Goal: Transaction & Acquisition: Purchase product/service

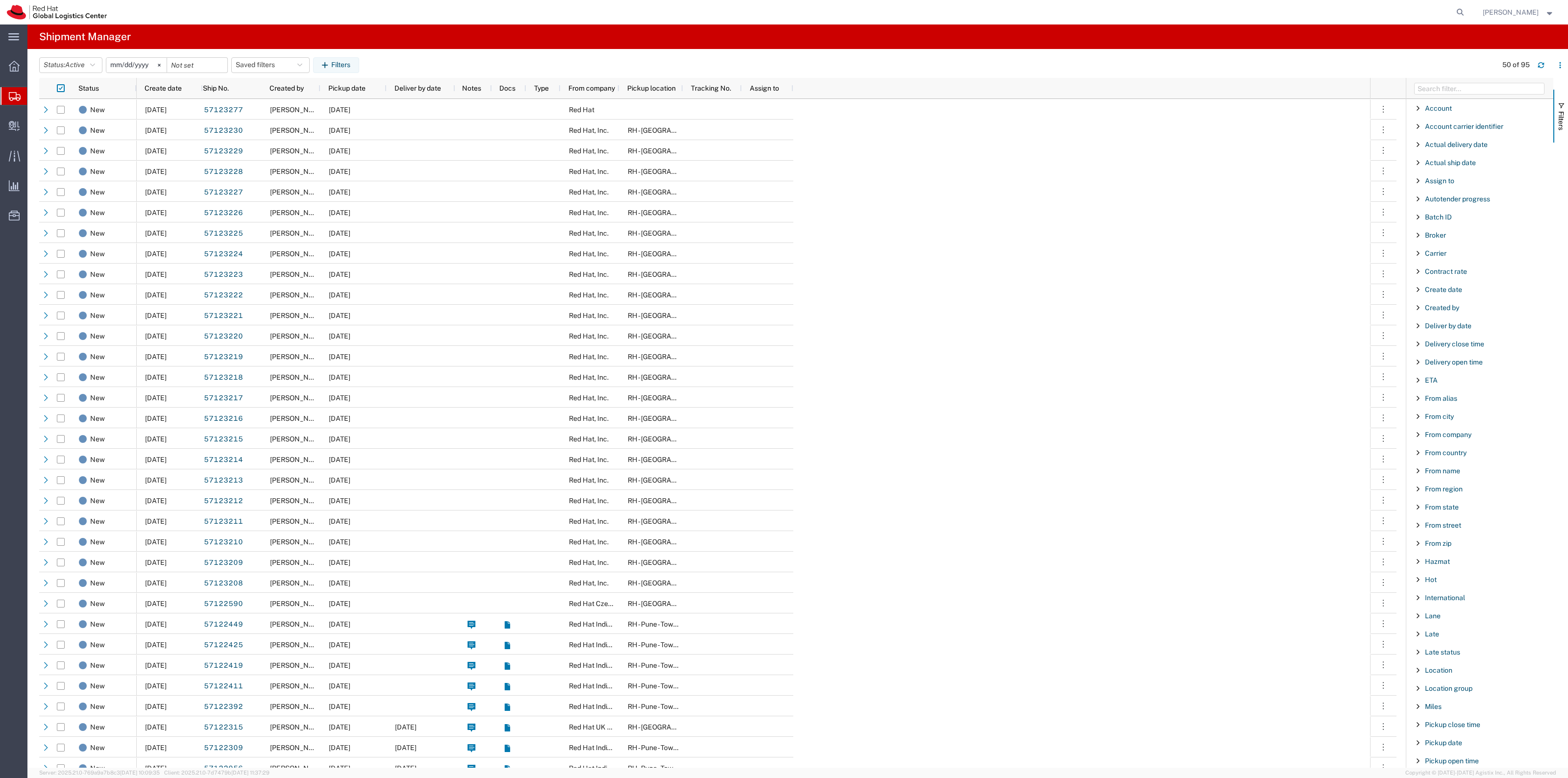
click at [1467, 6] on icon at bounding box center [1459, 12] width 13 height 13
paste input "393377253092"
type input "393377253092"
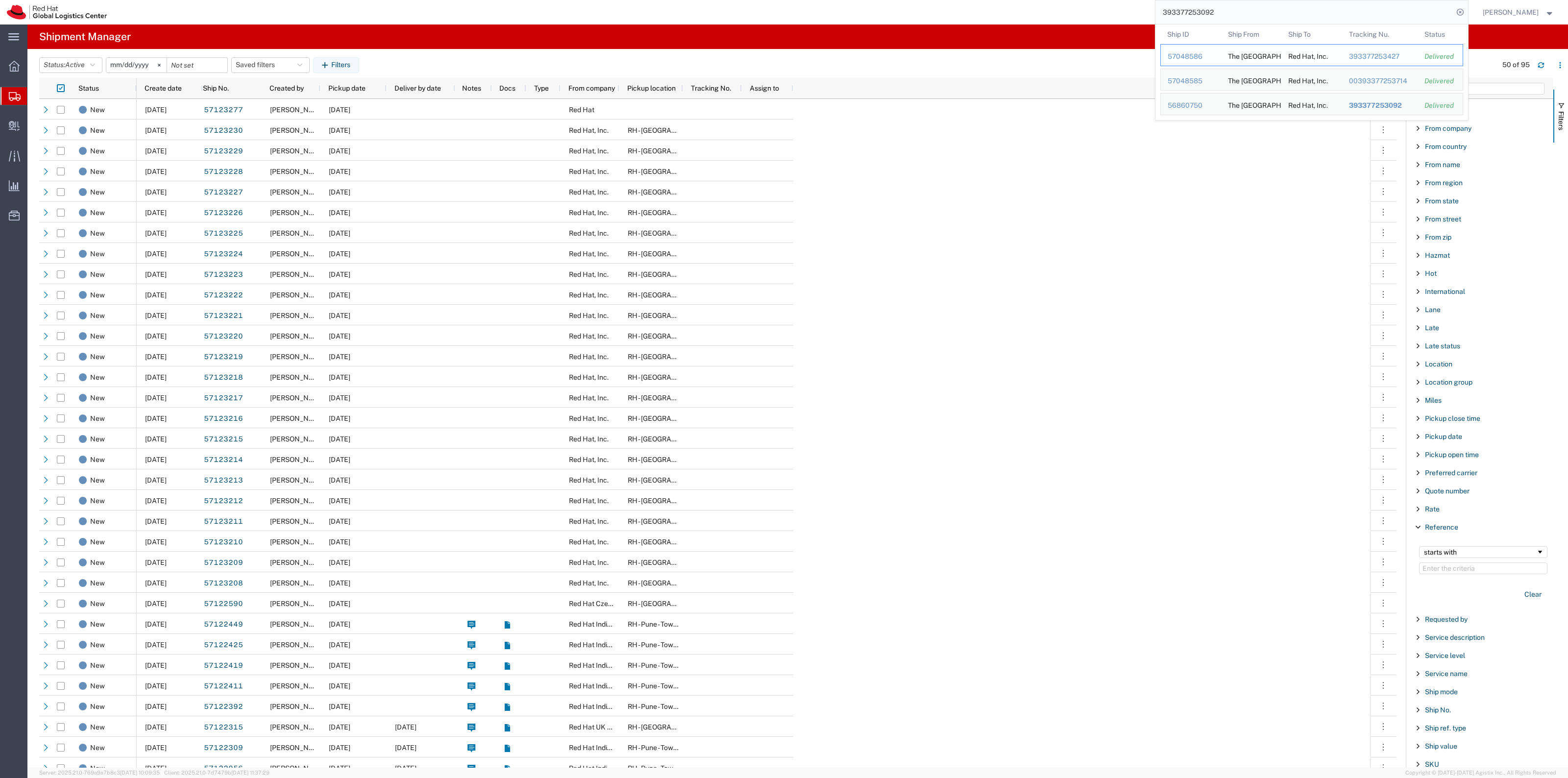
click at [1363, 55] on div "393377253427" at bounding box center [1379, 56] width 62 height 10
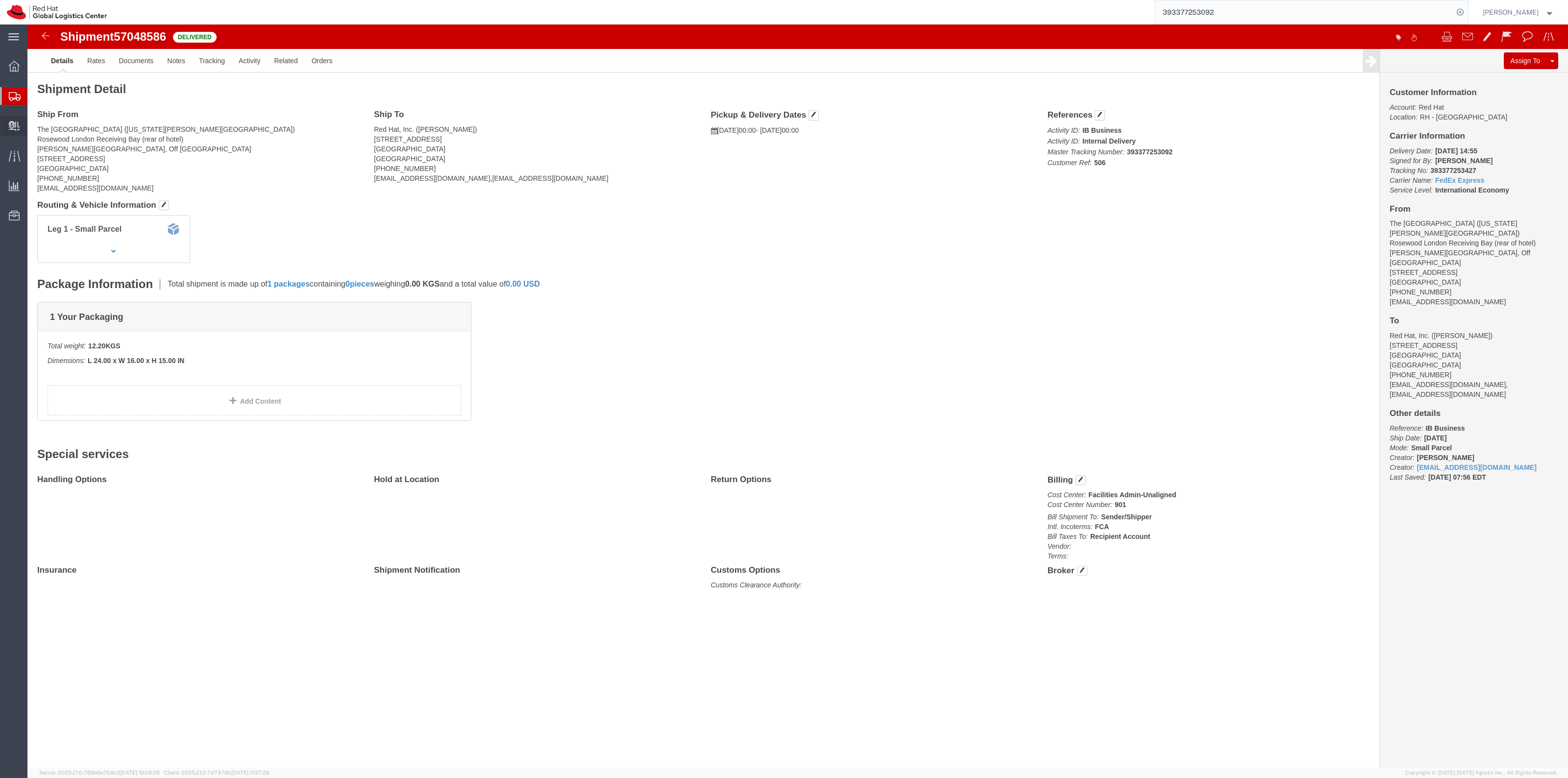
click at [0, 0] on span "Create Delivery" at bounding box center [0, 0] width 0 height 0
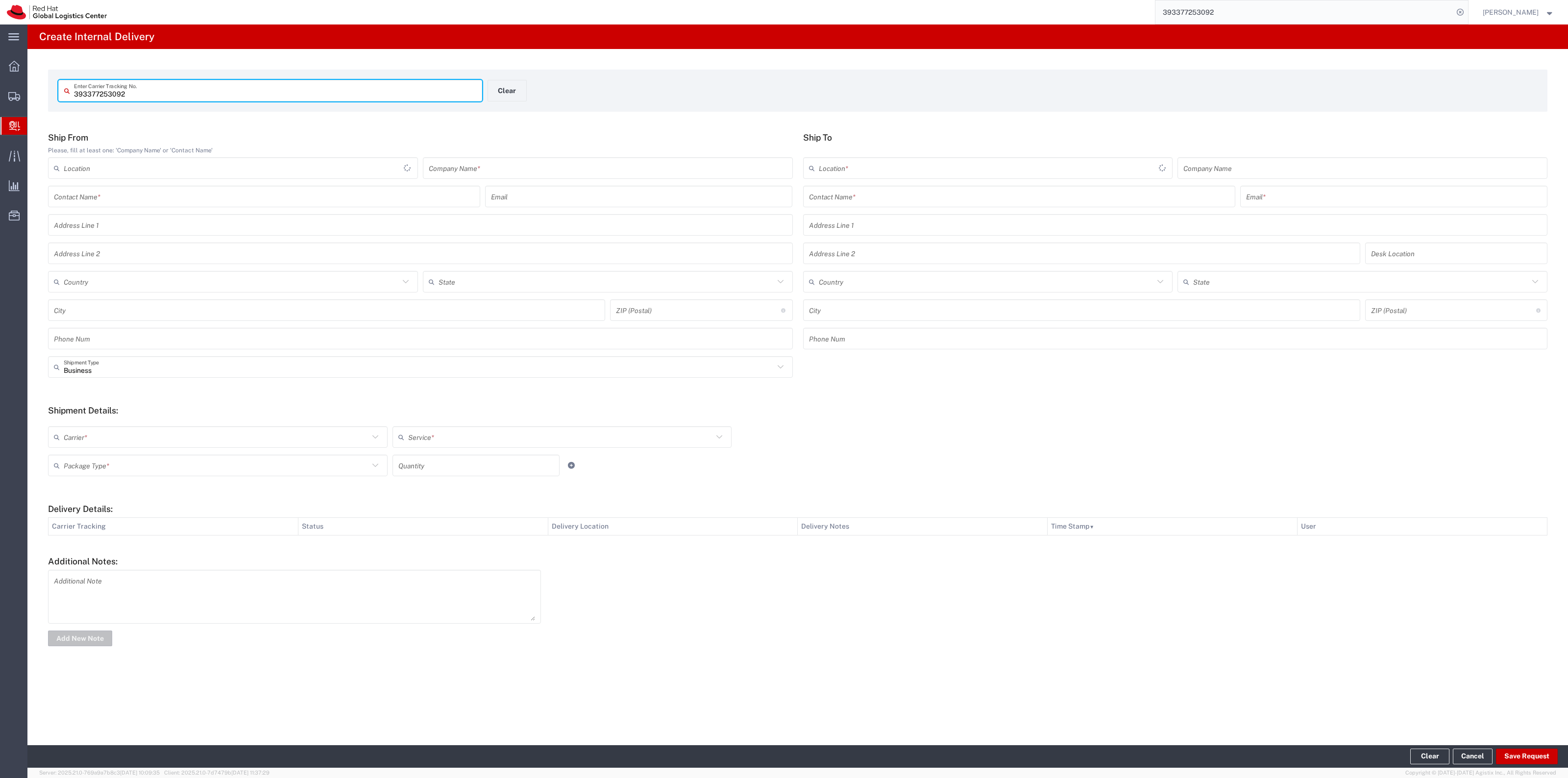
type input "393377253092"
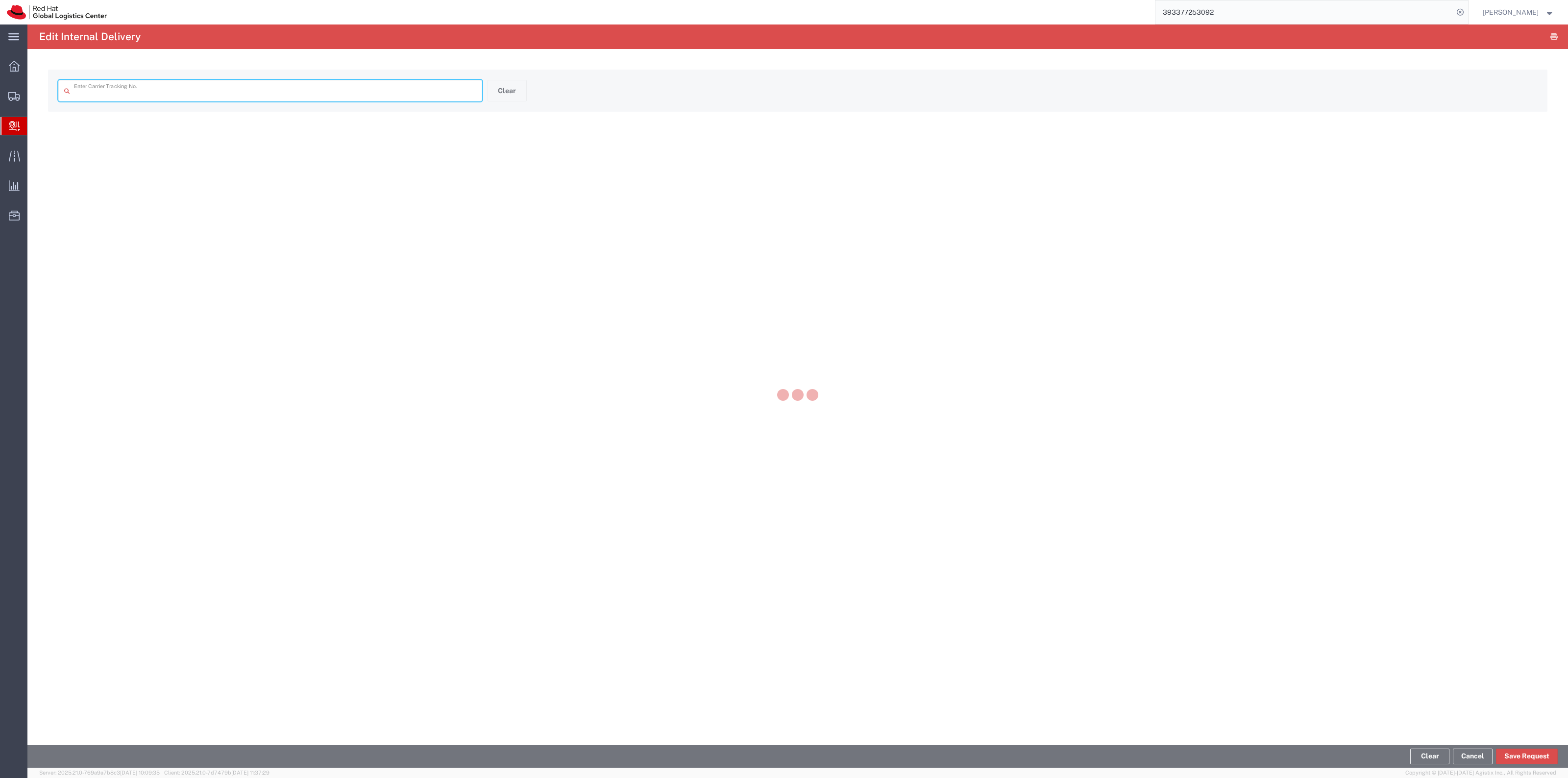
type input "393377253092"
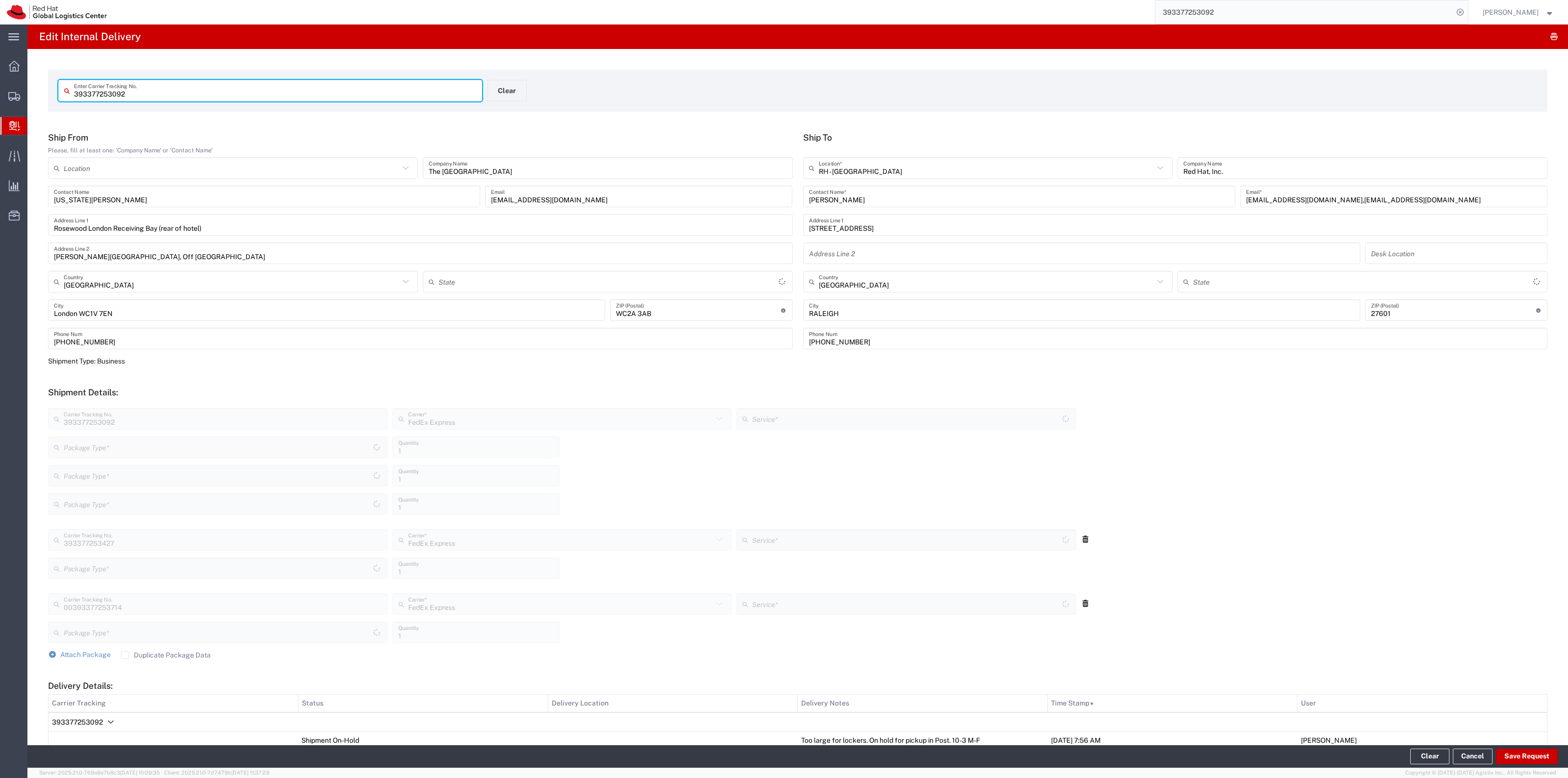
type input "Your Packaging"
type input "North Carolina"
type input "International Economy"
type input "Your Packaging"
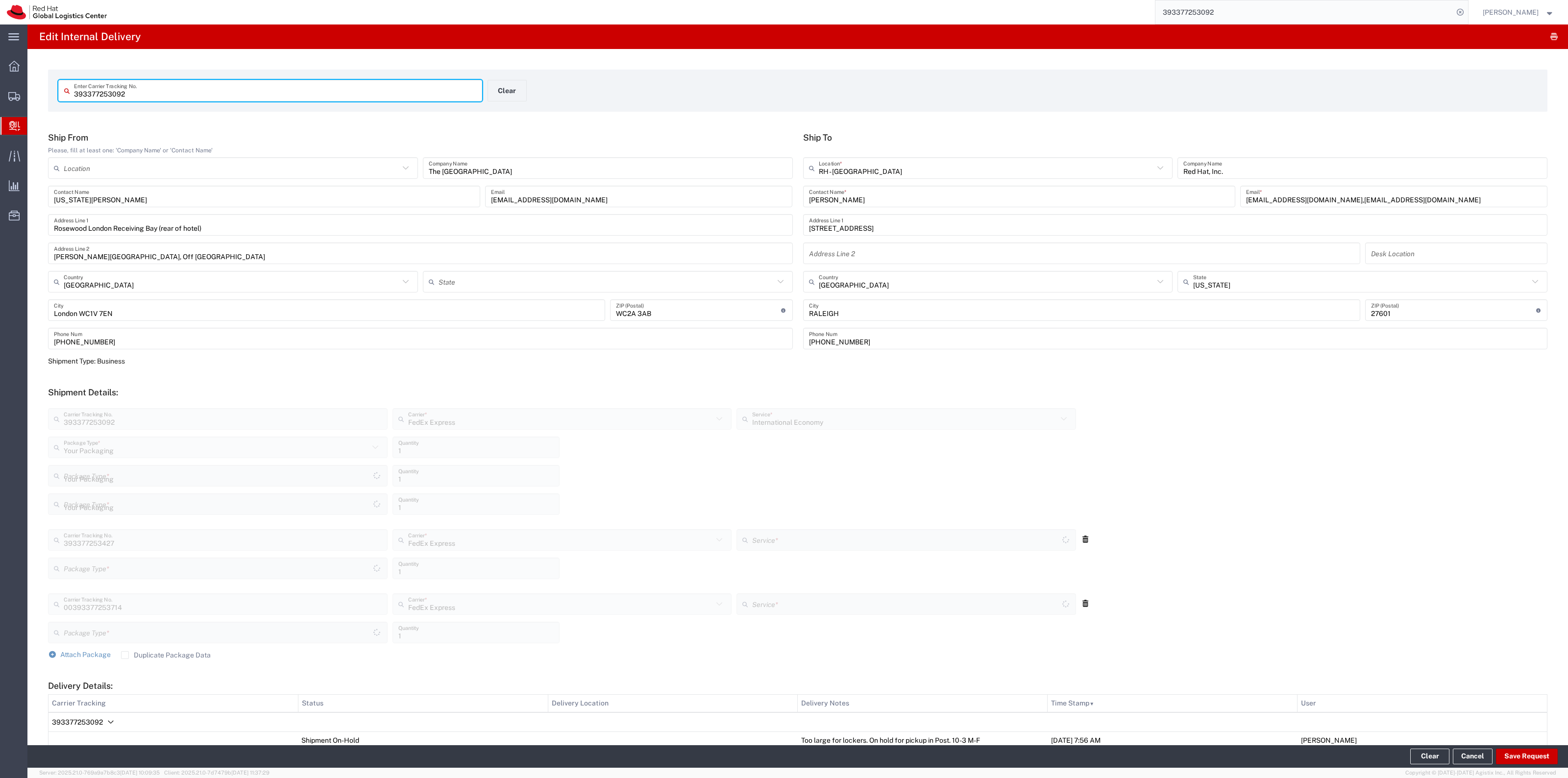
type input "International Economy"
type input "Your Packaging"
type input "International Economy"
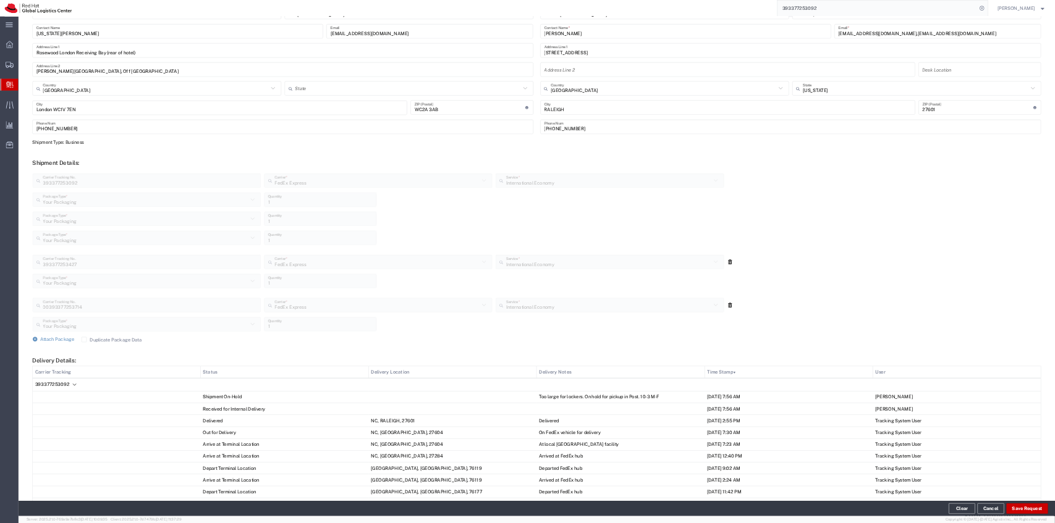
scroll to position [154, 0]
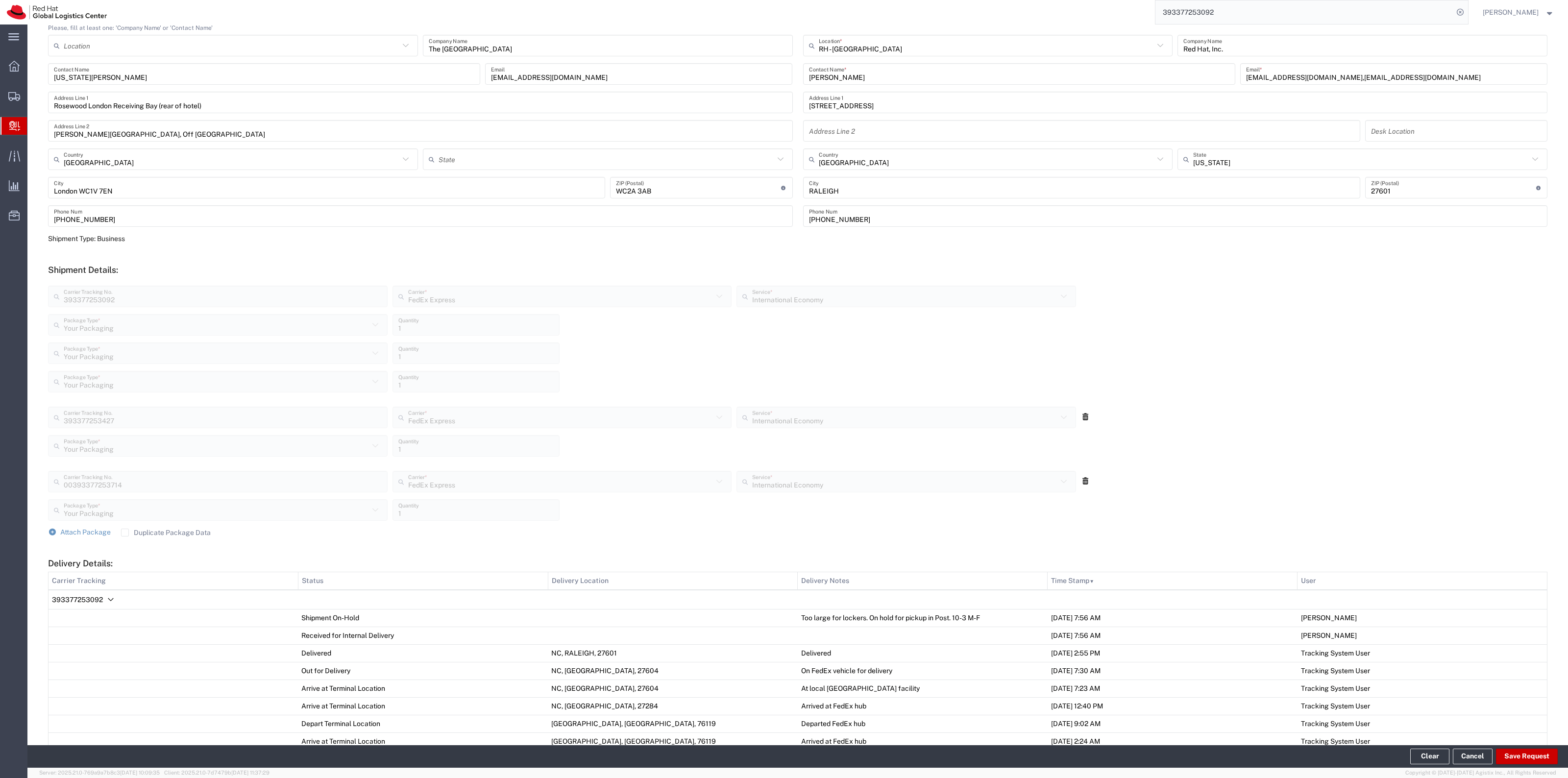
drag, startPoint x: 623, startPoint y: 403, endPoint x: 272, endPoint y: 370, distance: 352.5
click at [273, 371] on div "Shipment Details: 393377253092 Carrier Tracking No. FedEx Express Carrier * Fed…" at bounding box center [798, 401] width 1499 height 273
click at [303, 369] on div "Your Packaging Package Type * Your Packaging Case(s) Envelope PAK Skid(s) 1 Qua…" at bounding box center [562, 357] width 1033 height 29
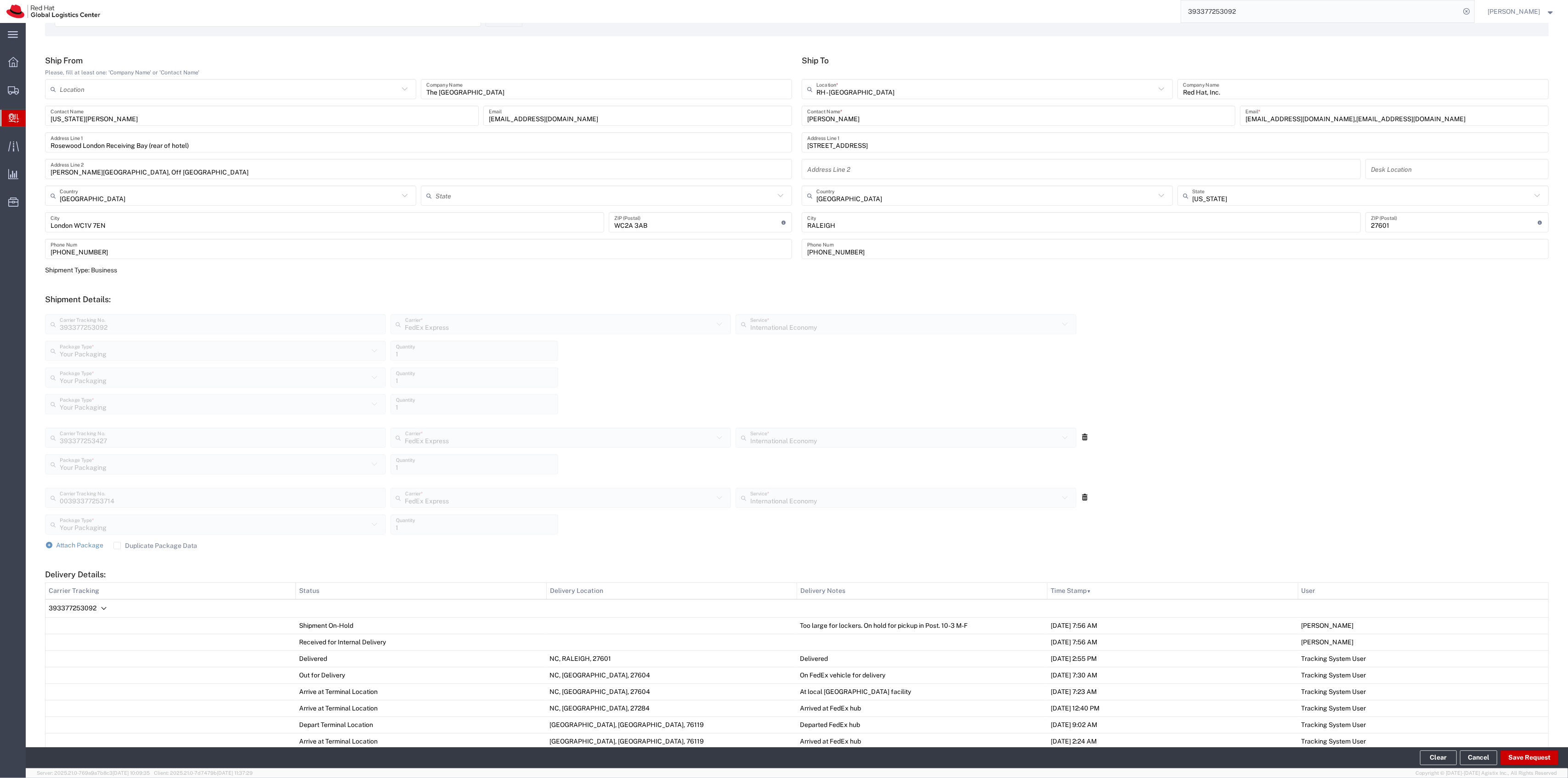
scroll to position [0, 0]
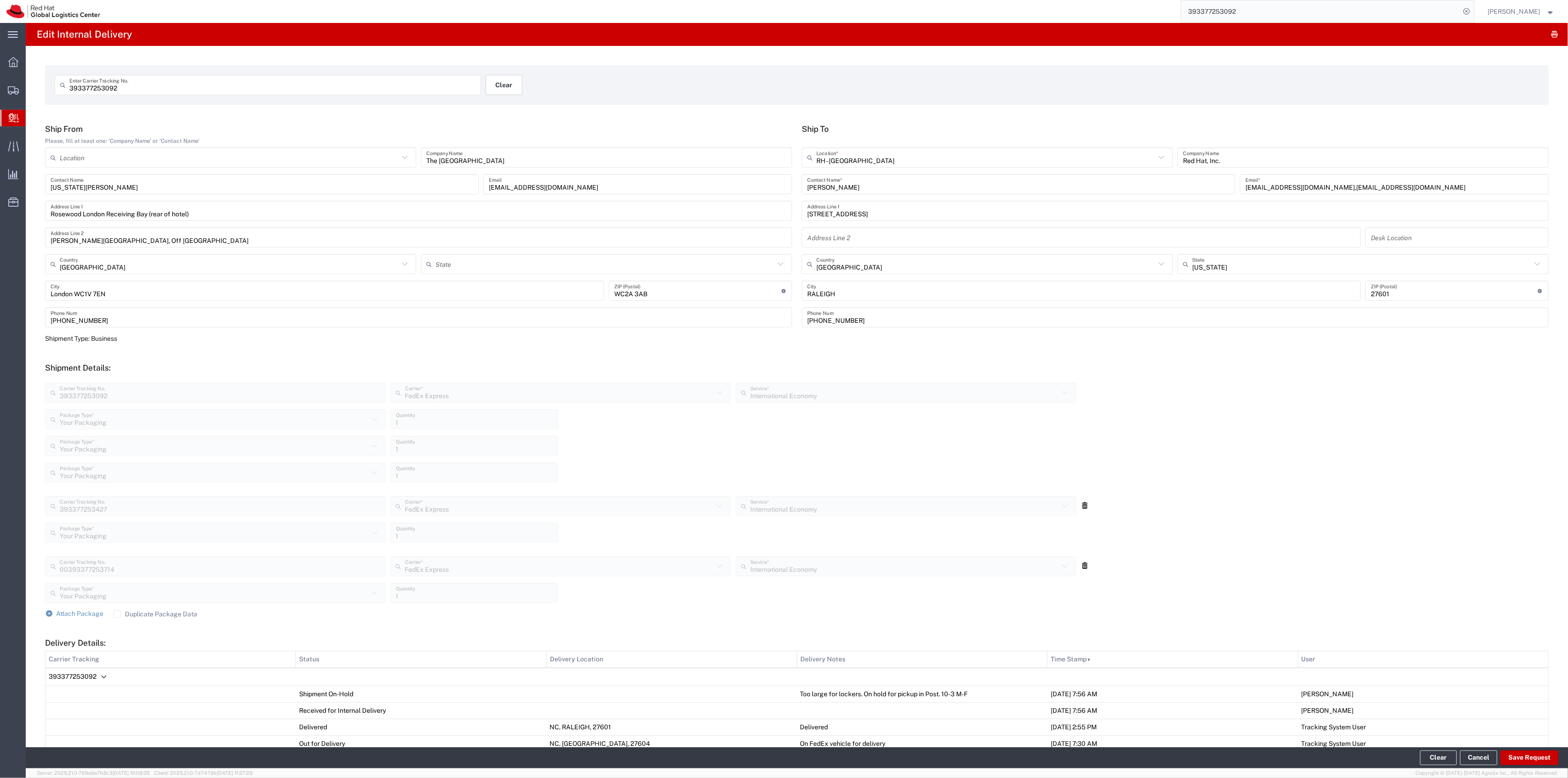
click at [503, 78] on button "Clear" at bounding box center [503, 85] width 36 height 20
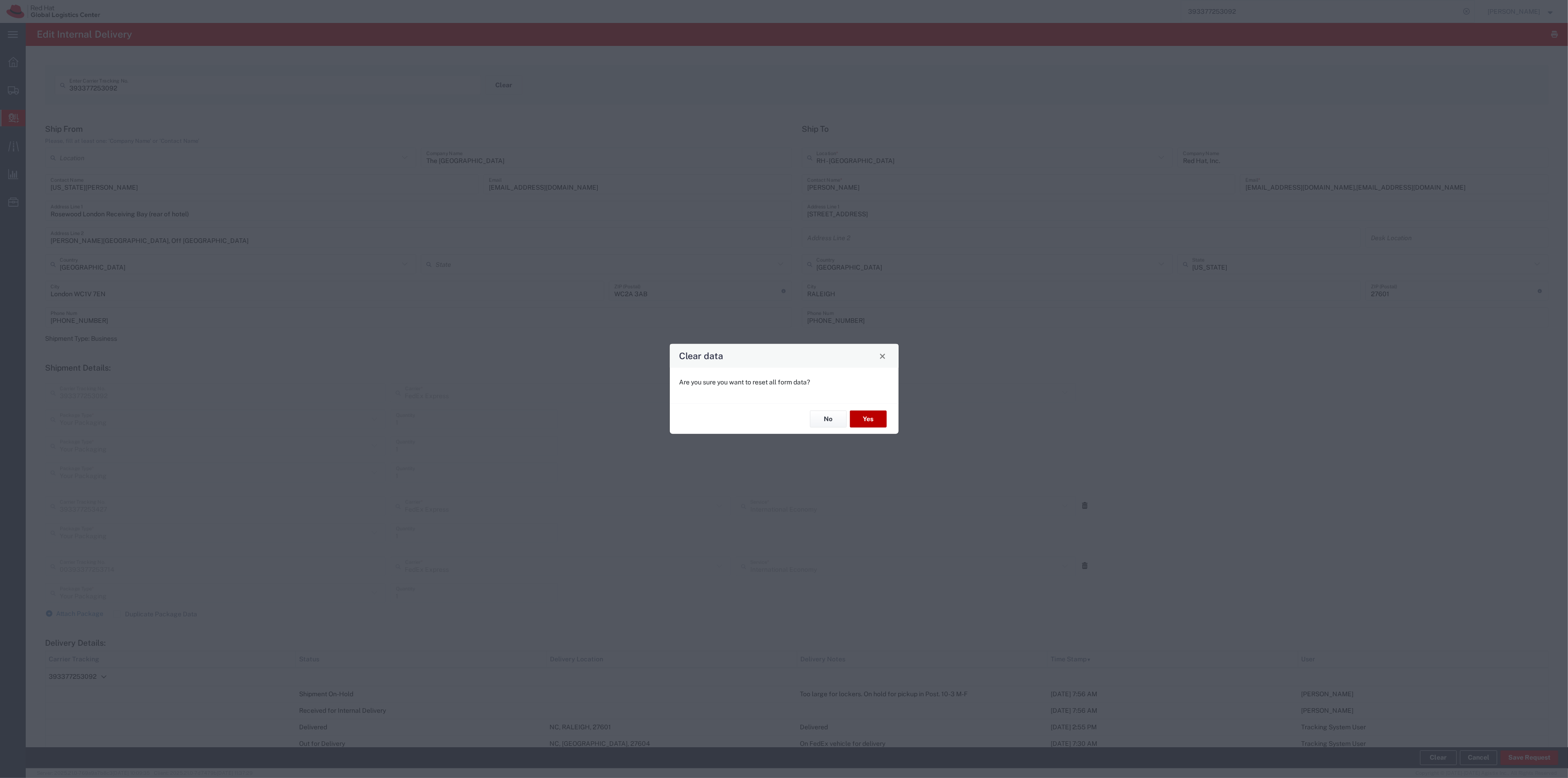
click at [873, 415] on button "Yes" at bounding box center [868, 418] width 36 height 17
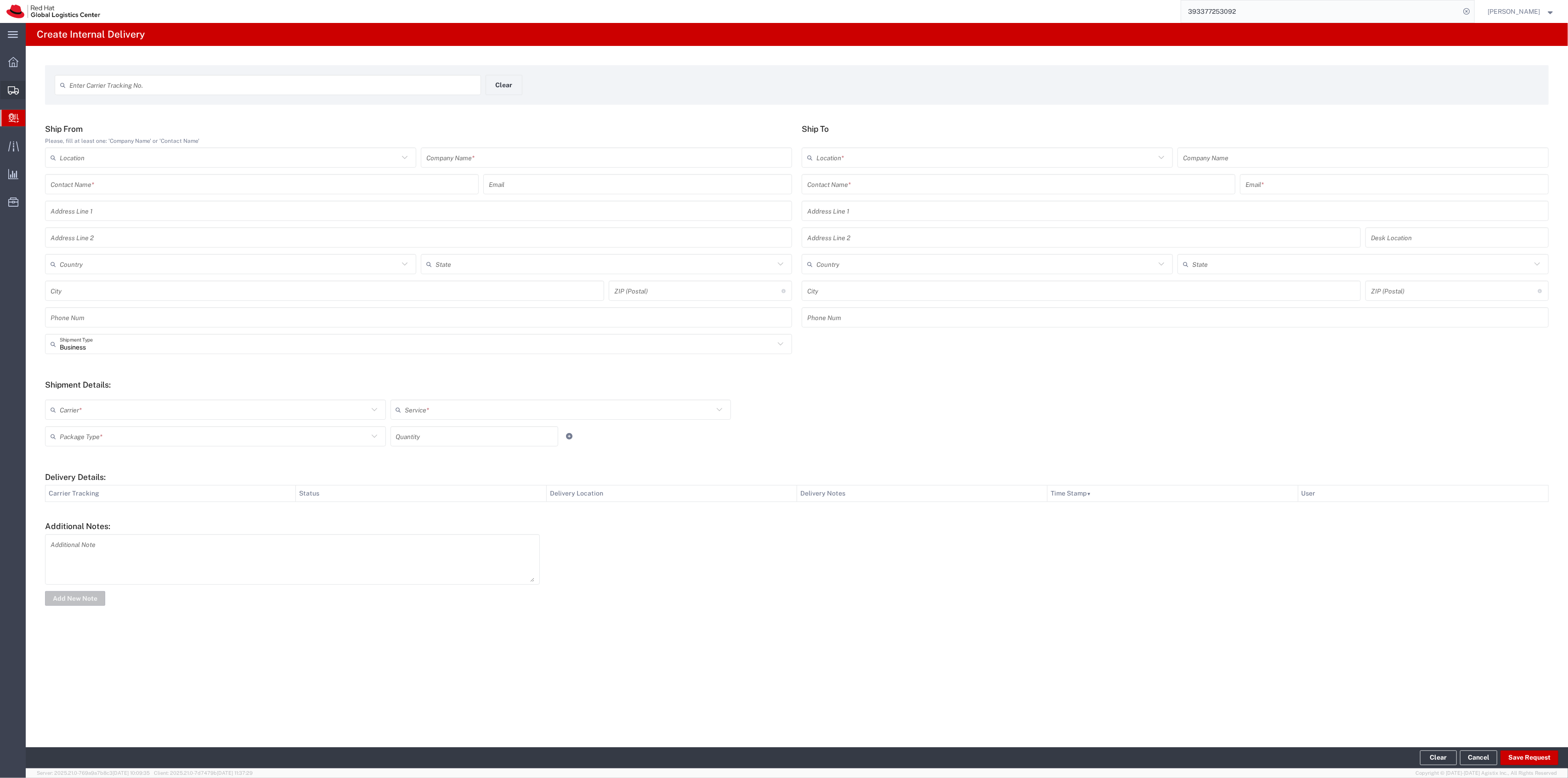
click at [0, 0] on span "Shipment Manager" at bounding box center [0, 0] width 0 height 0
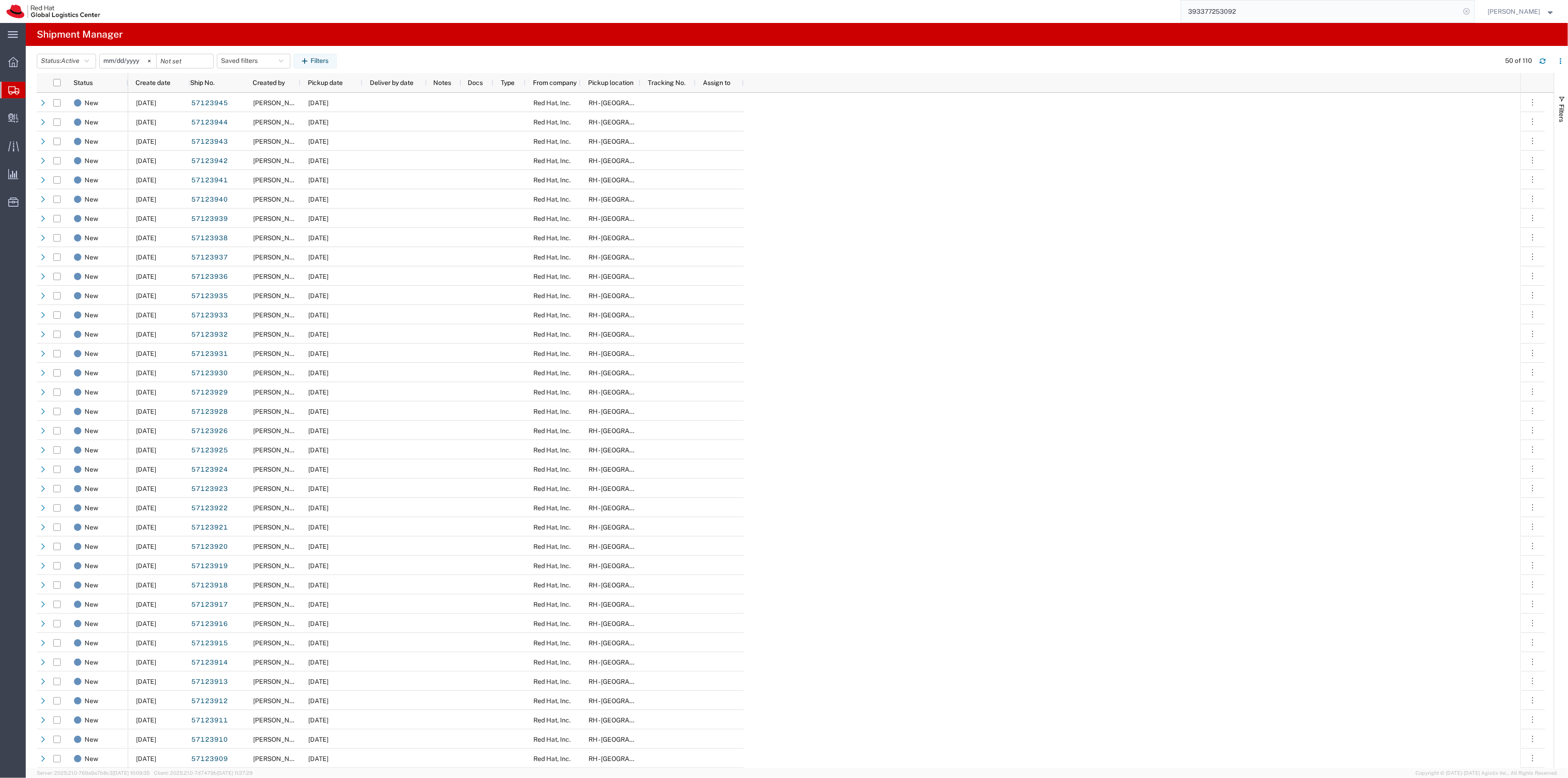
click at [1469, 12] on icon at bounding box center [1466, 11] width 13 height 13
click at [337, 55] on button "Filters" at bounding box center [315, 61] width 43 height 15
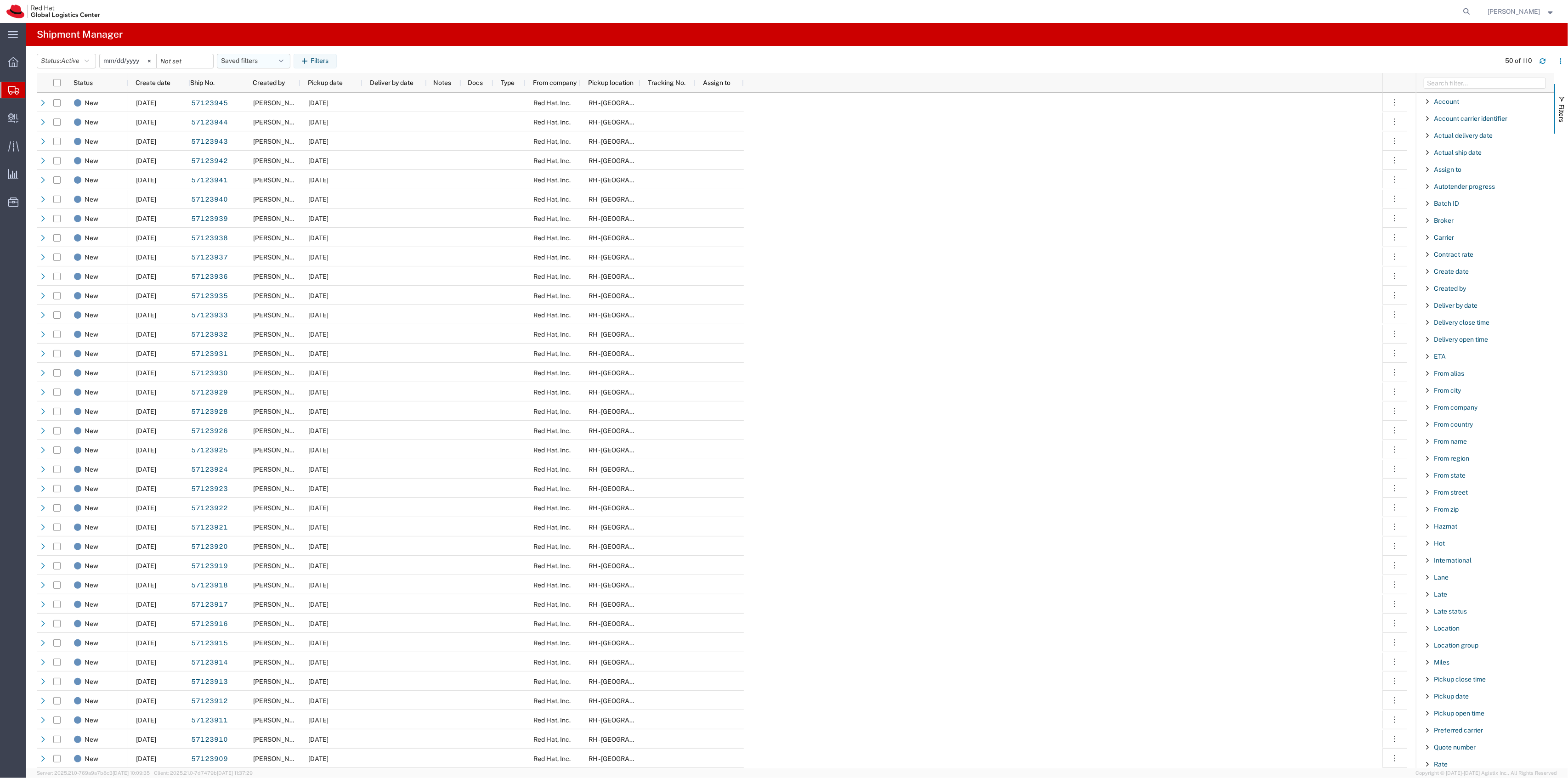
click at [252, 62] on button "Saved filters" at bounding box center [254, 61] width 74 height 15
click at [280, 103] on span "New filter save" at bounding box center [278, 101] width 120 height 17
type input "[DATE]"
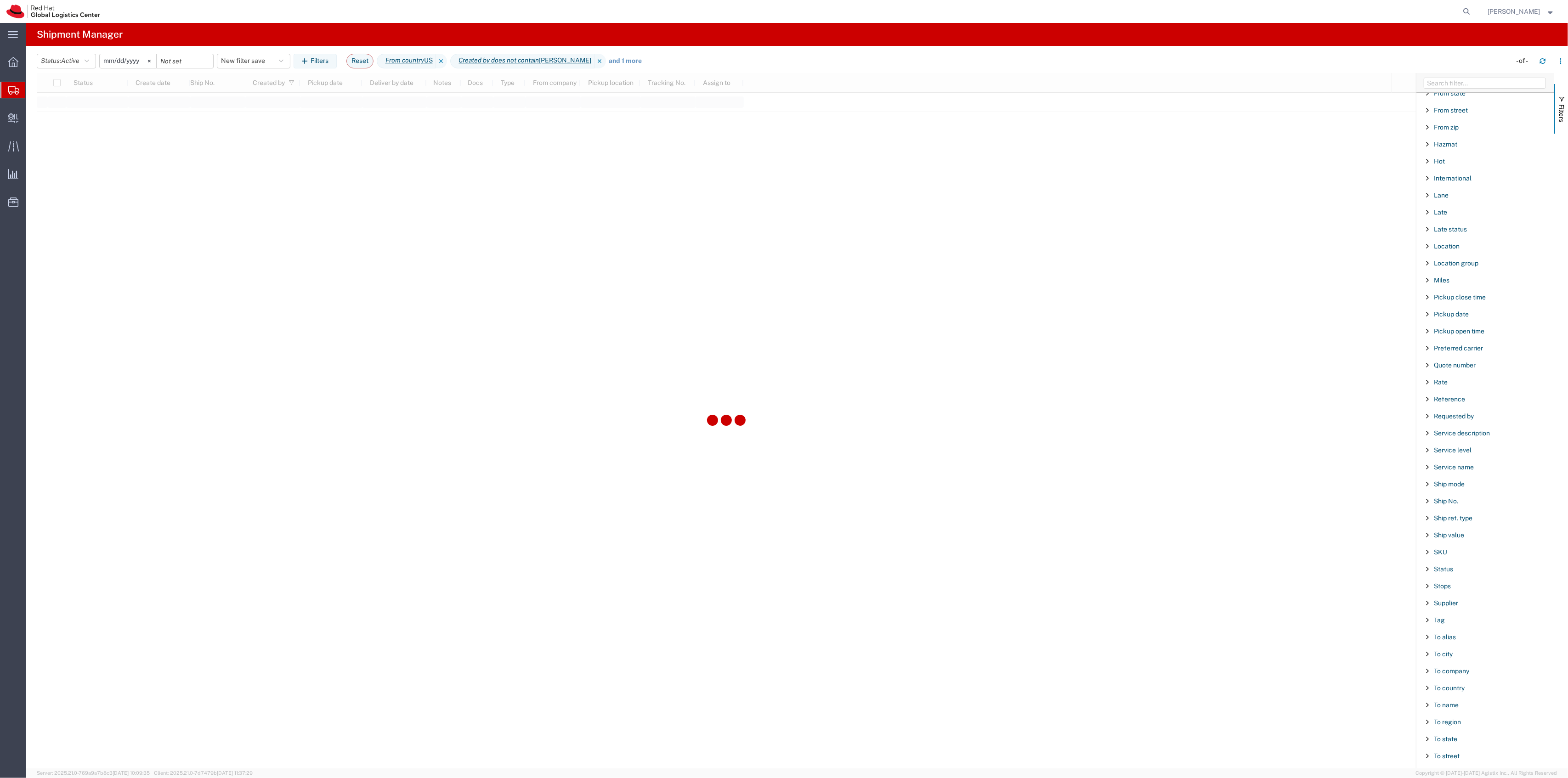
scroll to position [456, 0]
click at [1445, 331] on span "Reference" at bounding box center [1449, 335] width 31 height 7
click at [1454, 366] on input "Filter Value" at bounding box center [1488, 363] width 120 height 11
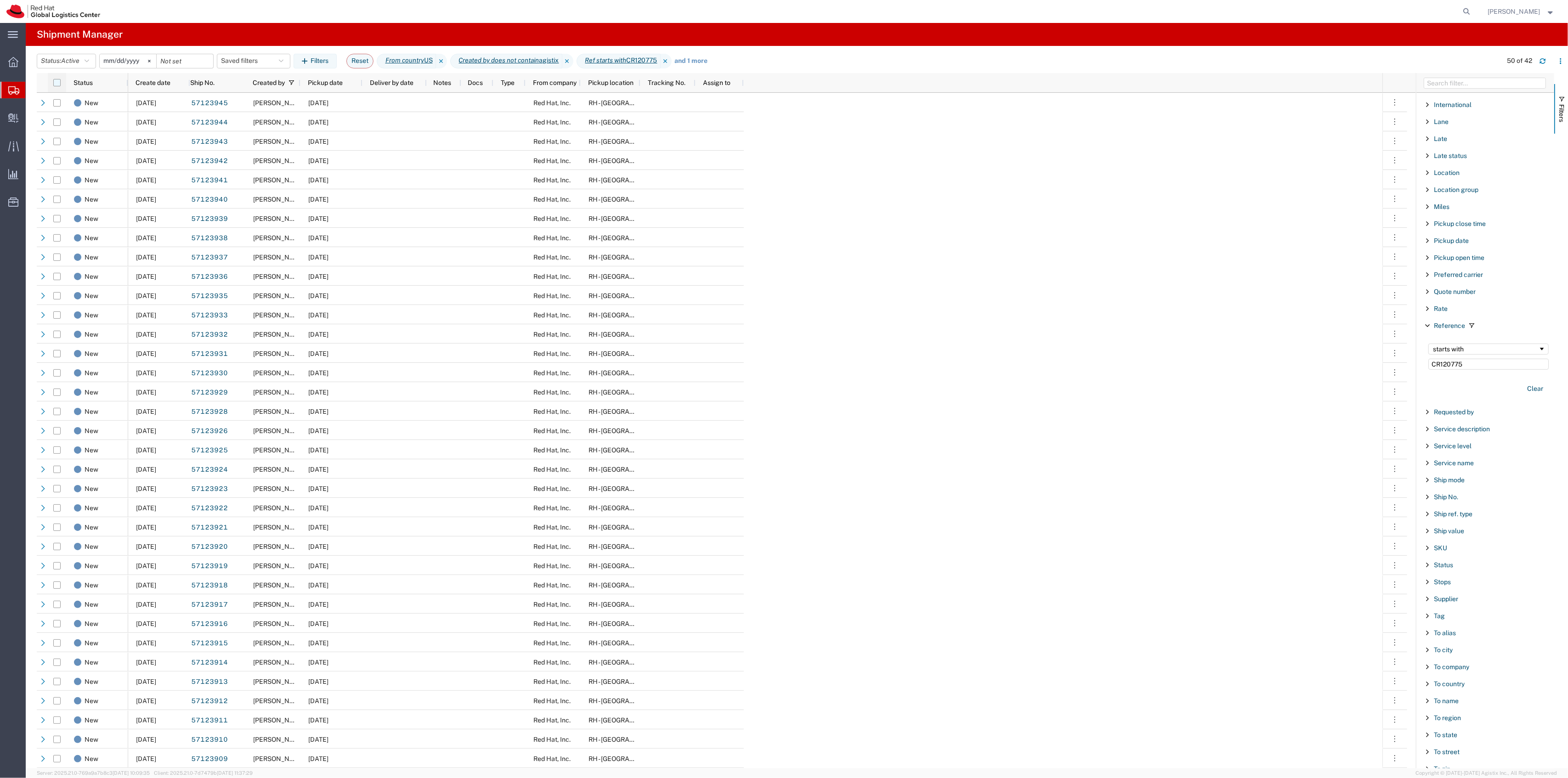
type input "CR120775"
click at [56, 81] on input "checkbox" at bounding box center [57, 82] width 7 height 7
checkbox input "true"
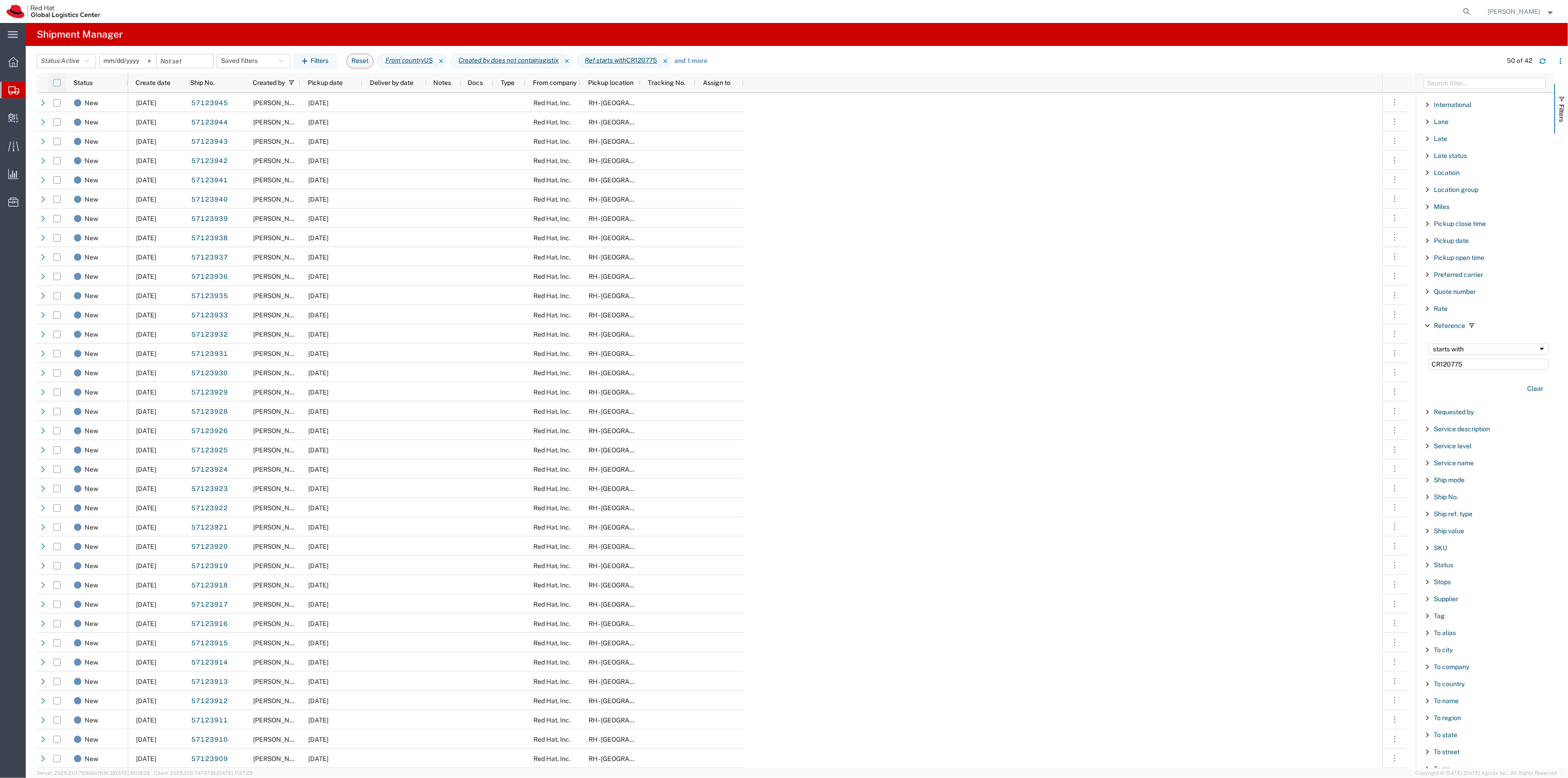
checkbox input "true"
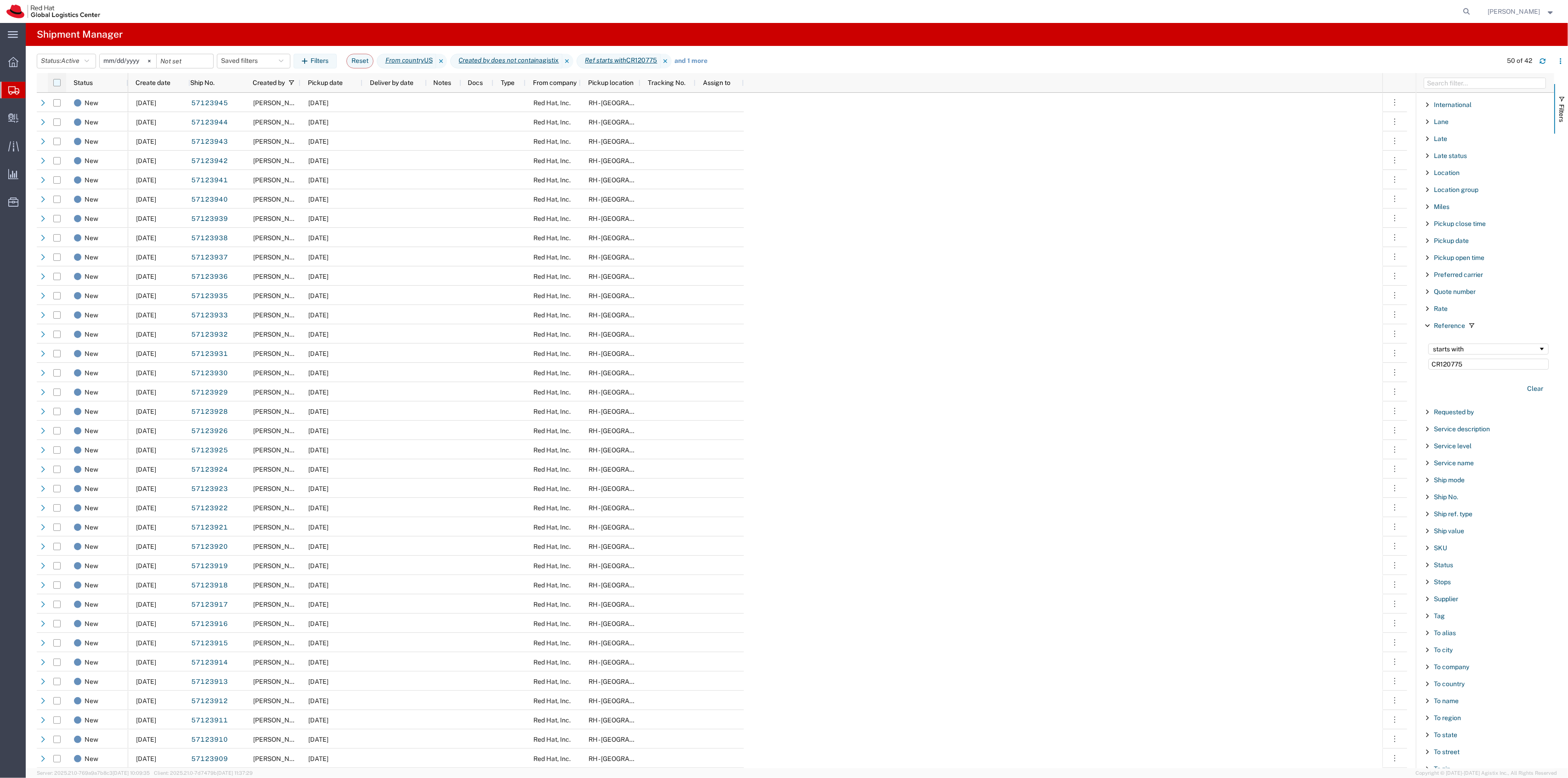
checkbox input "true"
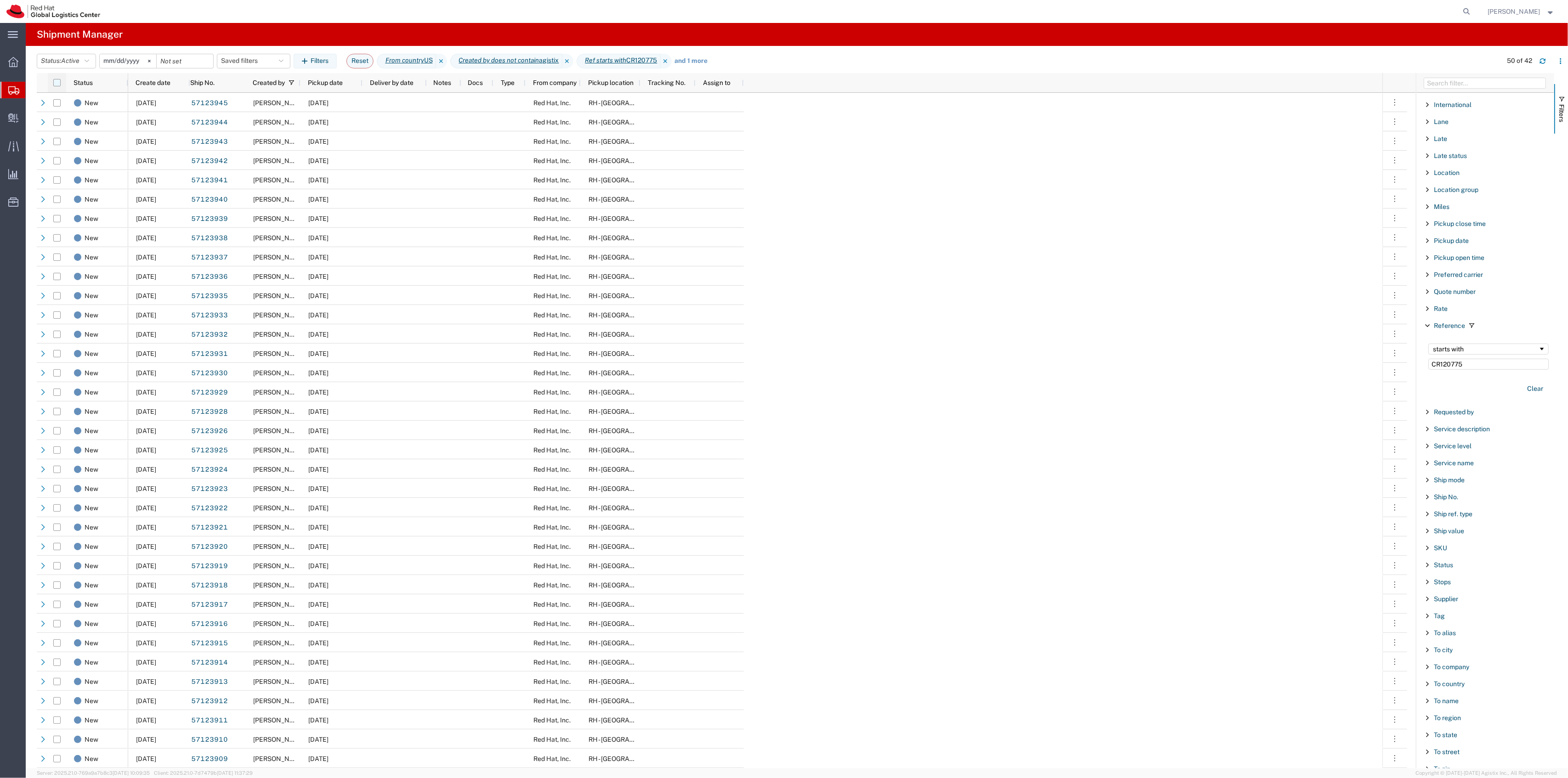
checkbox input "true"
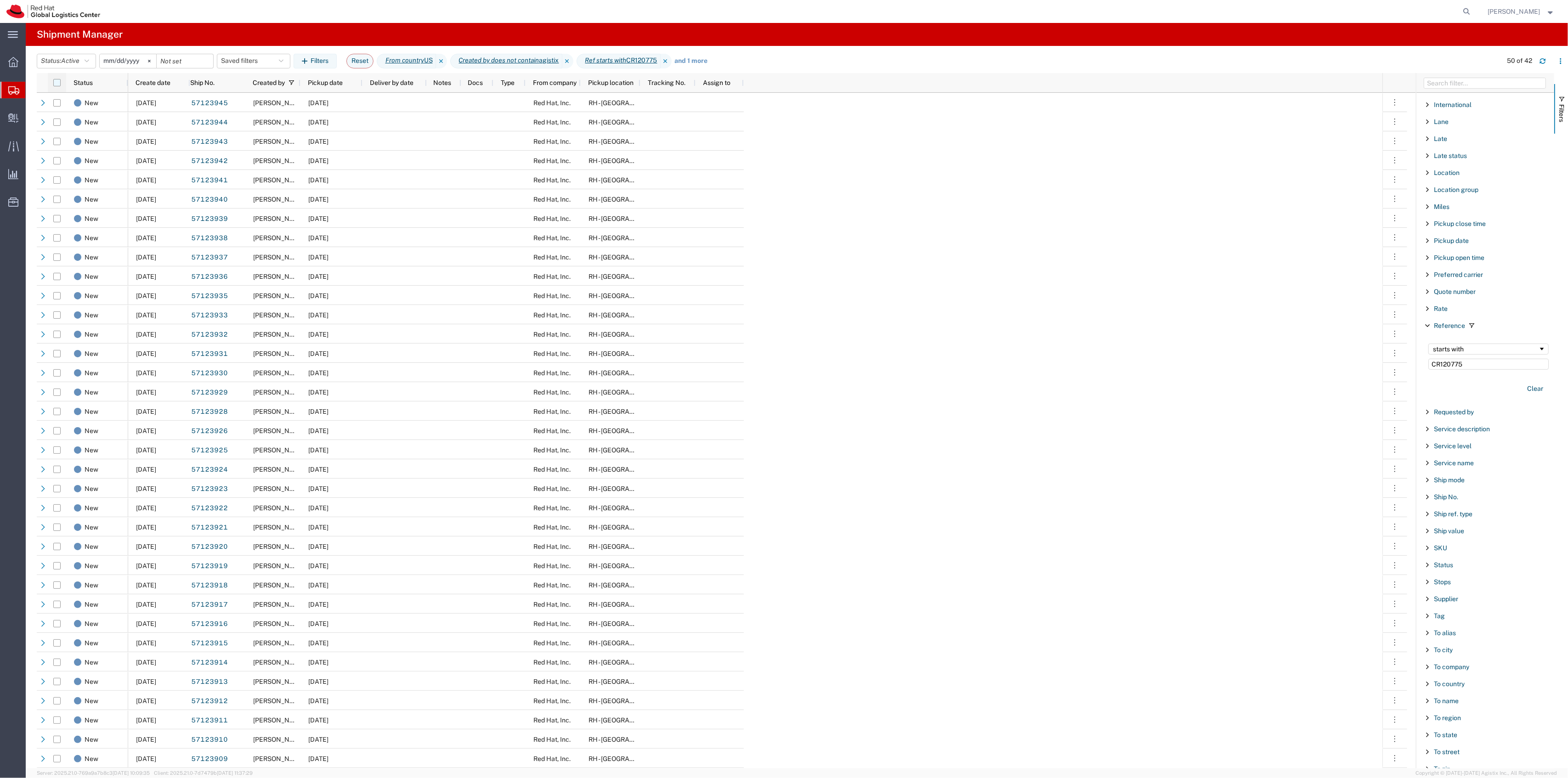
checkbox input "true"
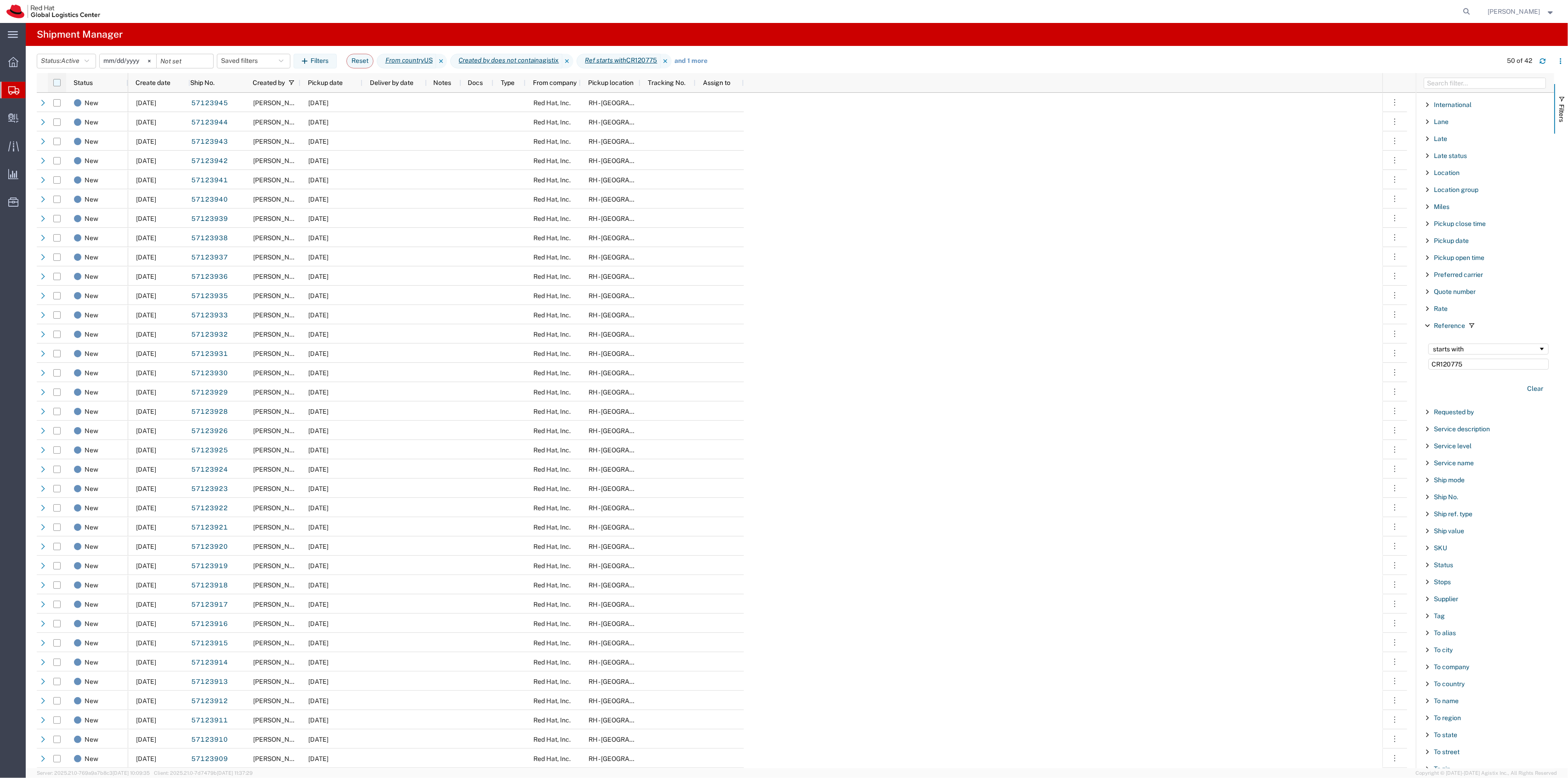
checkbox input "true"
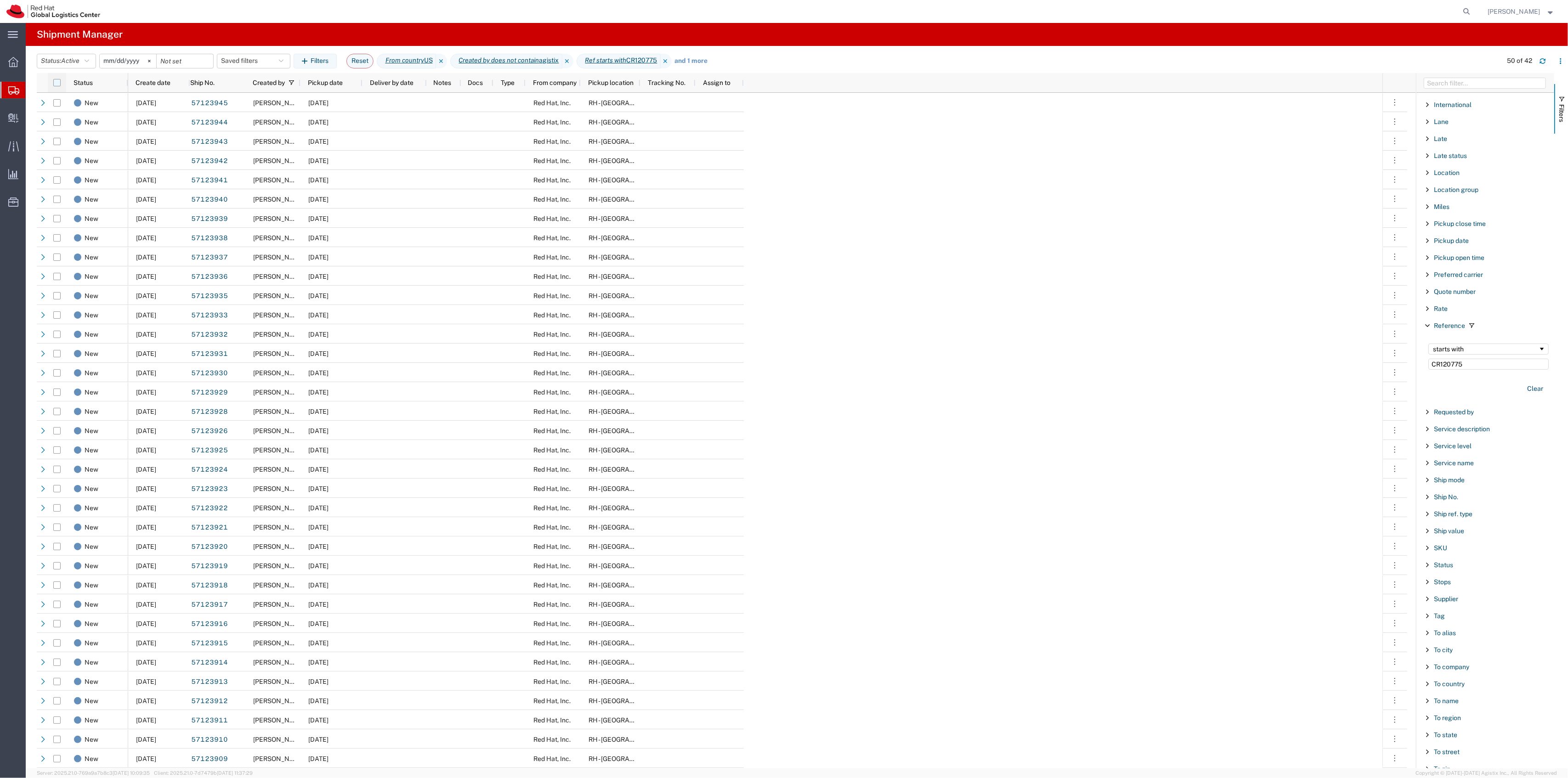
checkbox input "true"
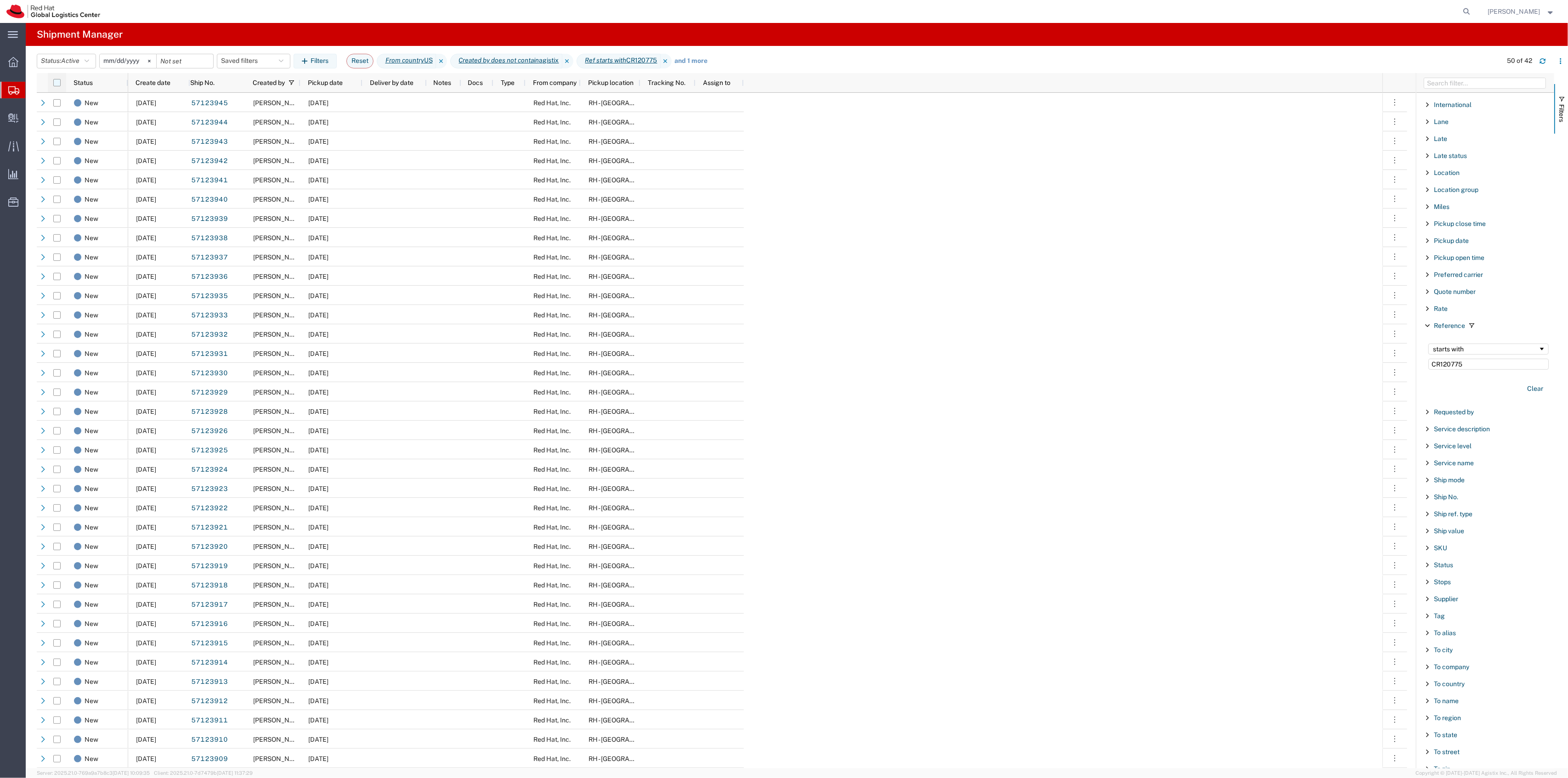
checkbox input "true"
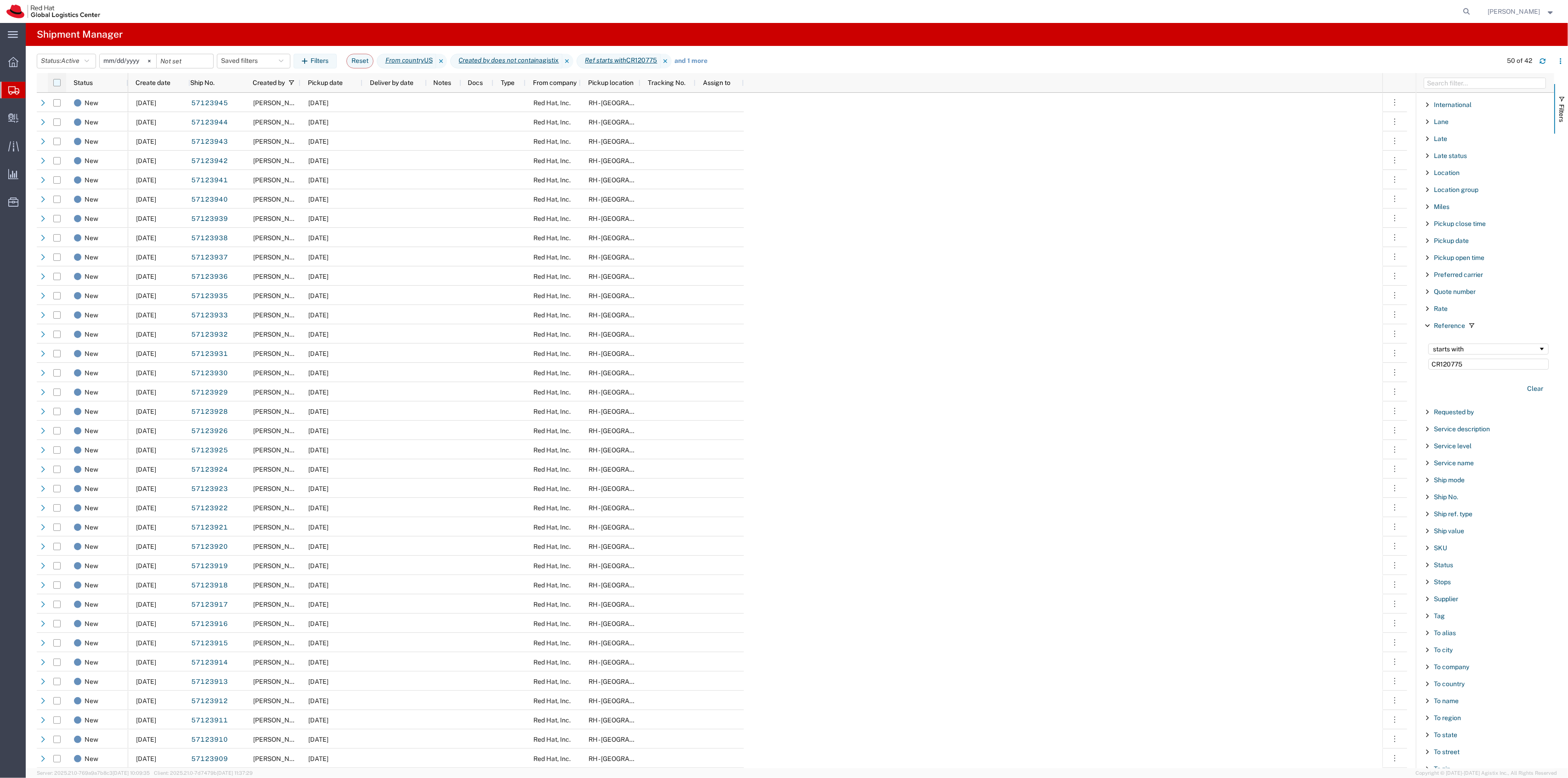
checkbox input "true"
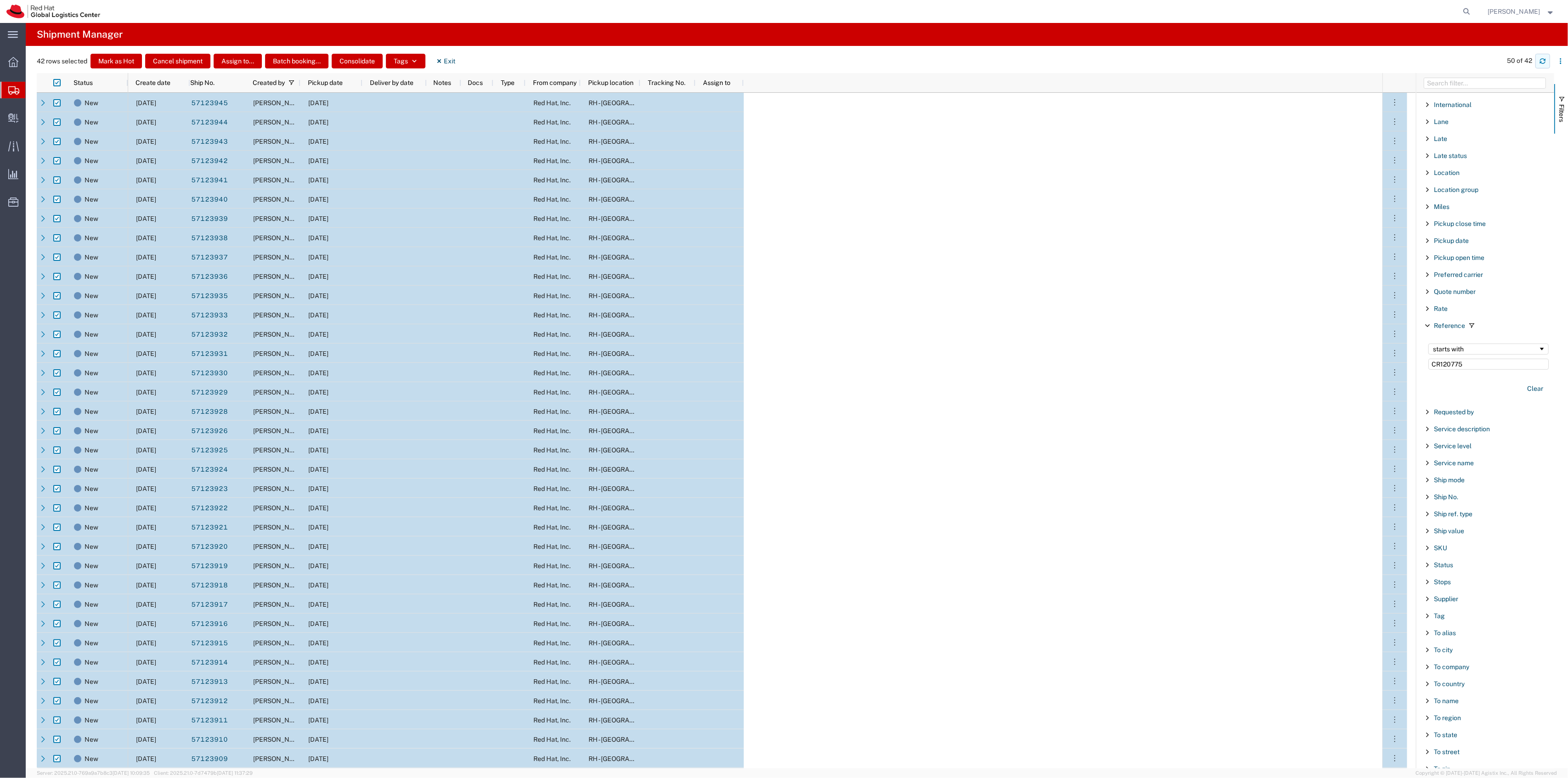
click at [1469, 63] on icon "button" at bounding box center [1542, 62] width 5 height 2
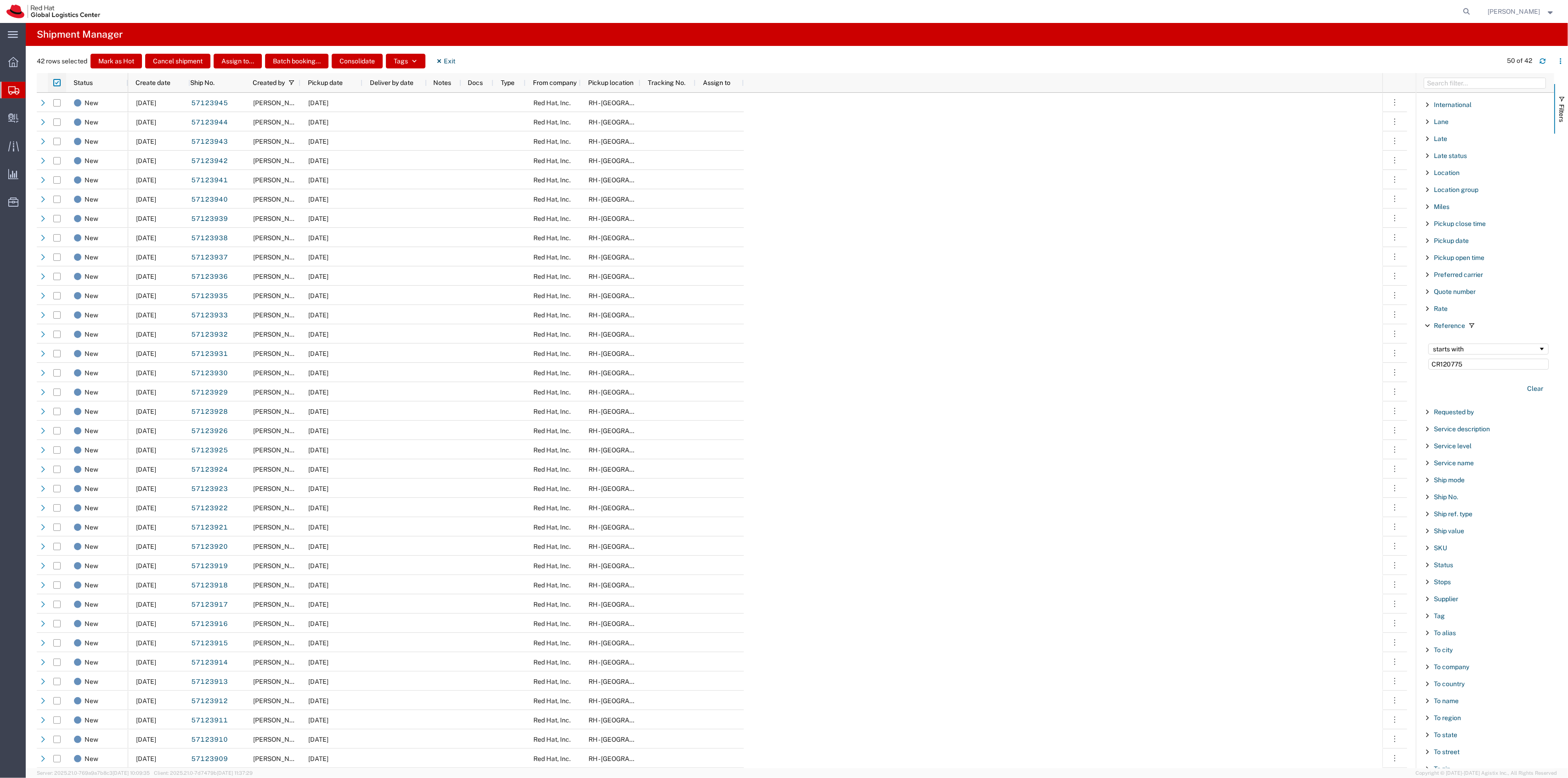
click at [57, 83] on input "checkbox" at bounding box center [57, 82] width 7 height 7
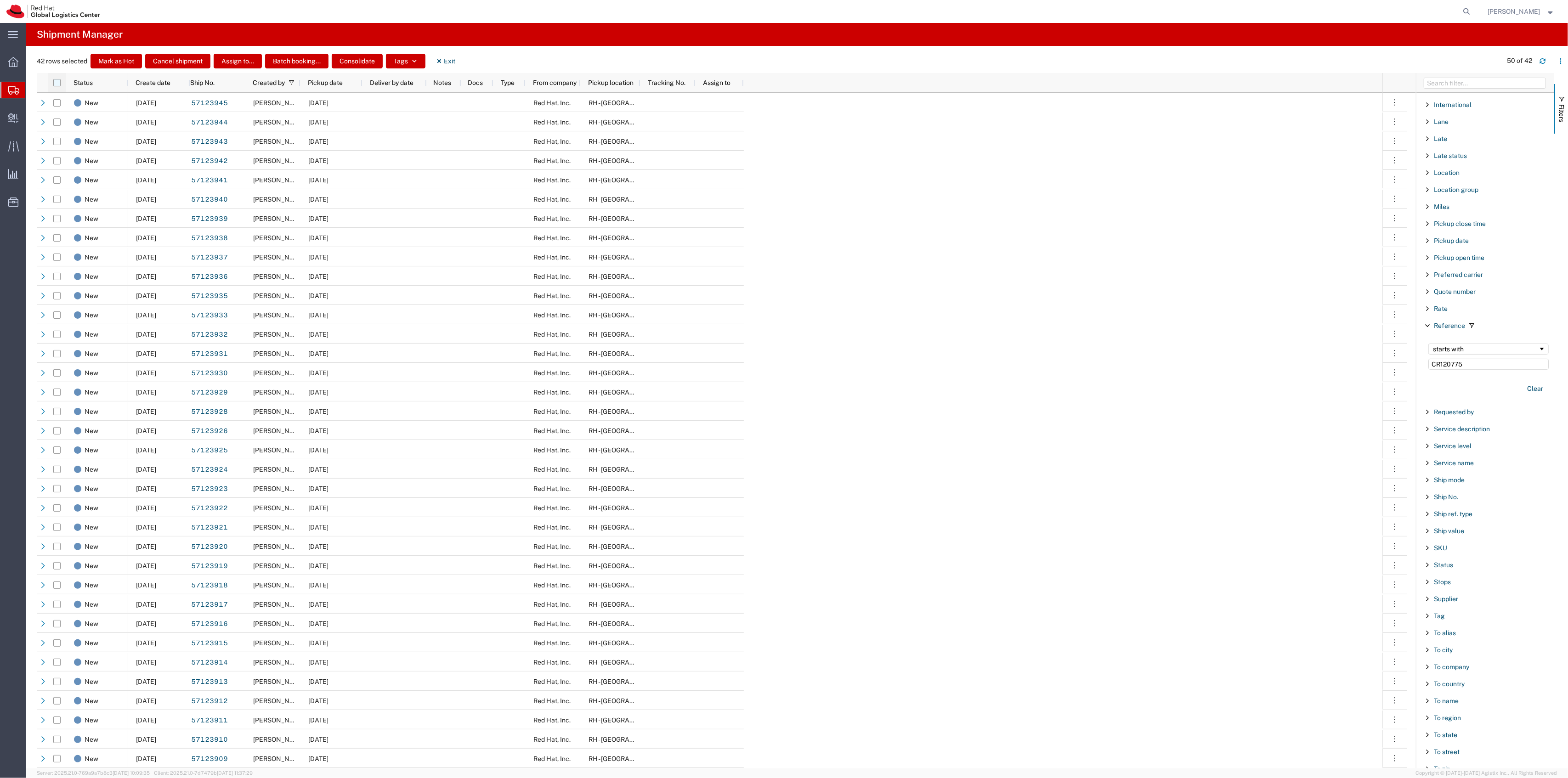
click at [57, 83] on input "checkbox" at bounding box center [57, 82] width 7 height 7
checkbox input "true"
click at [811, 164] on div "10/14/2025 57123945 Robert Lomax 10/14/2025 Red Hat, Inc. RH - Raleigh 10/14/20…" at bounding box center [755, 498] width 1254 height 810
click at [54, 107] on div at bounding box center [57, 103] width 7 height 19
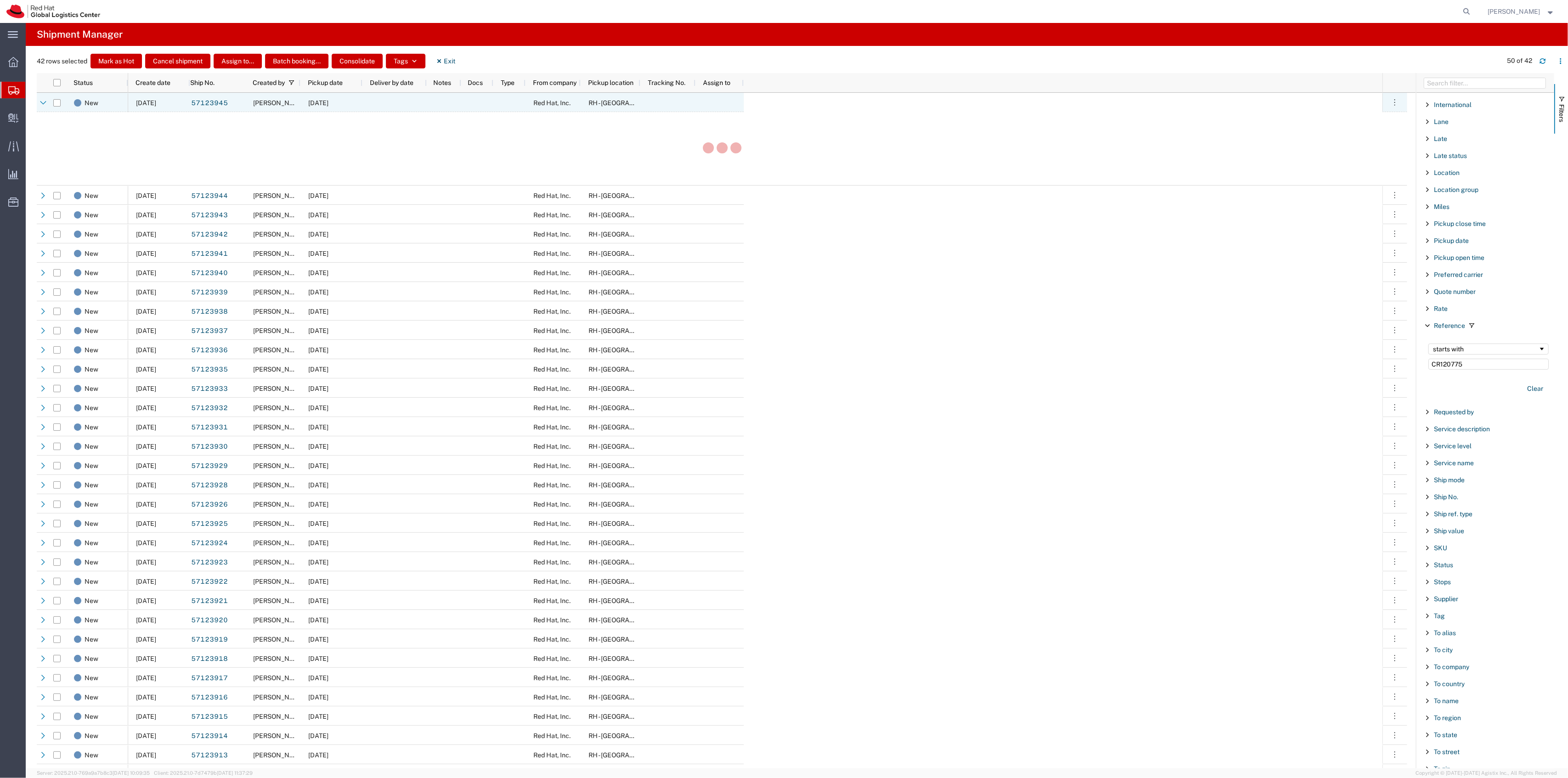
click at [55, 107] on div at bounding box center [57, 103] width 7 height 19
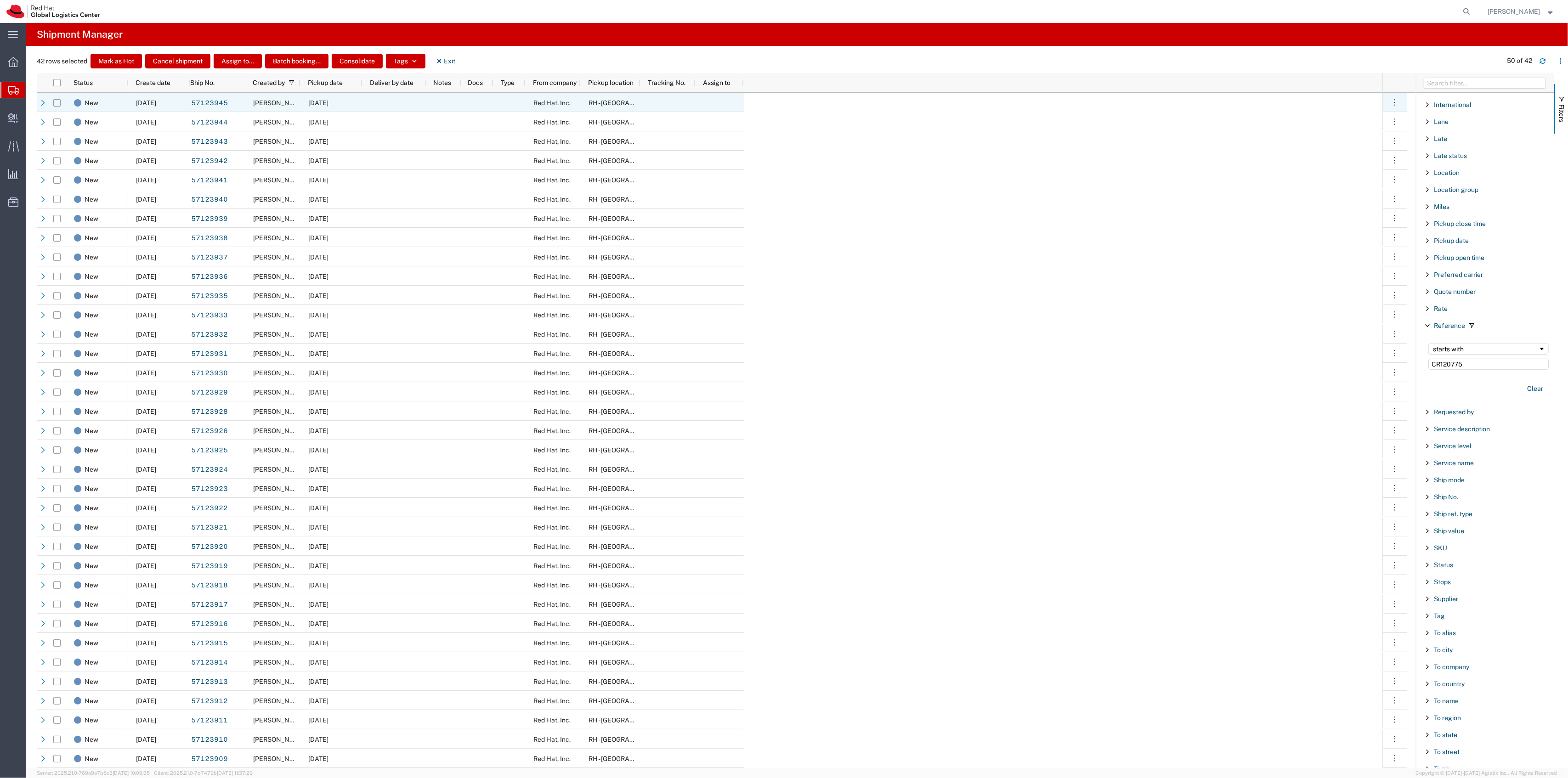
click at [56, 104] on input "Press Space to toggle row selection (unchecked)" at bounding box center [57, 103] width 7 height 7
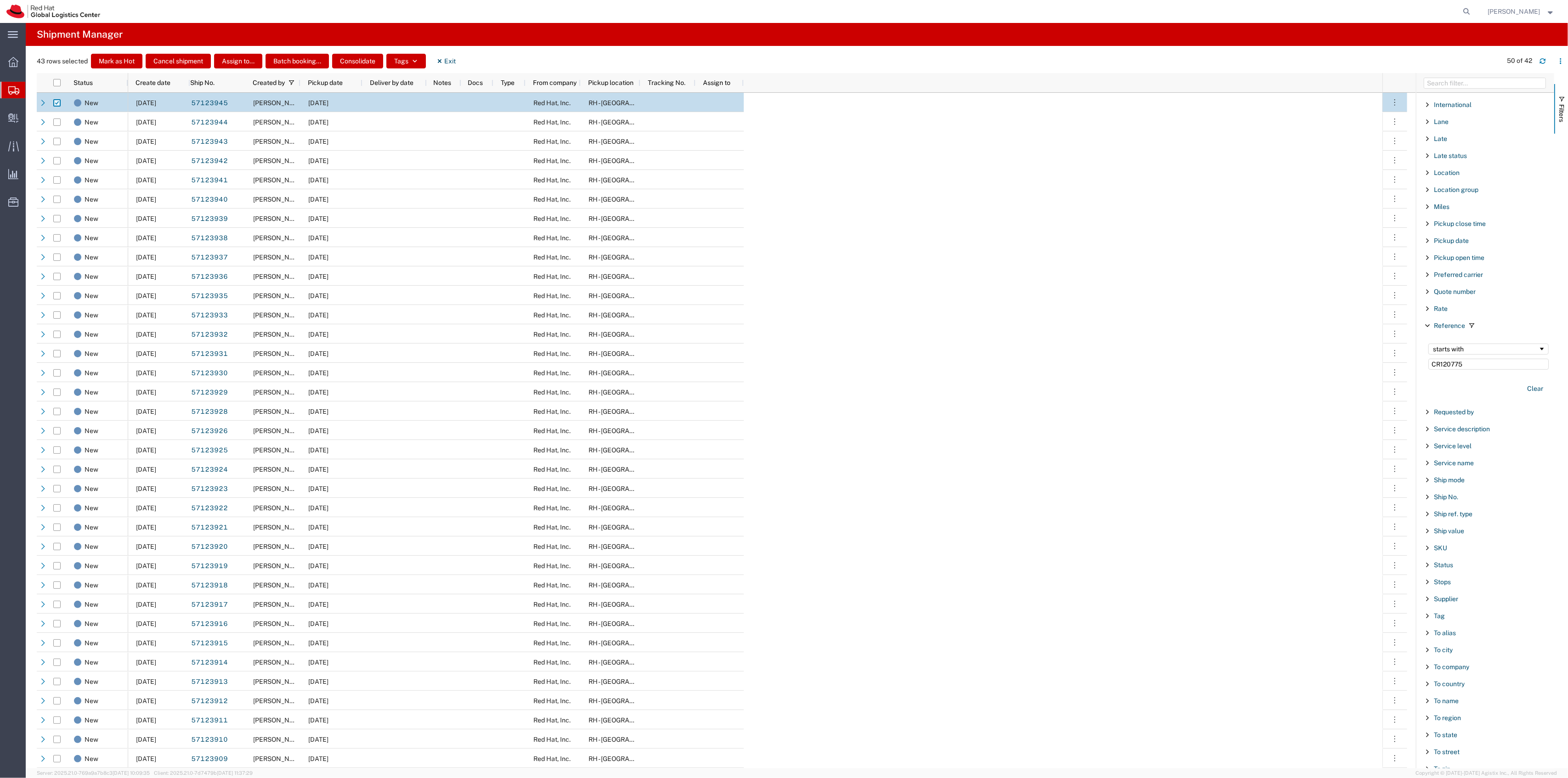
click at [56, 104] on input "Press Space to toggle row selection (checked)" at bounding box center [57, 103] width 7 height 7
checkbox input "false"
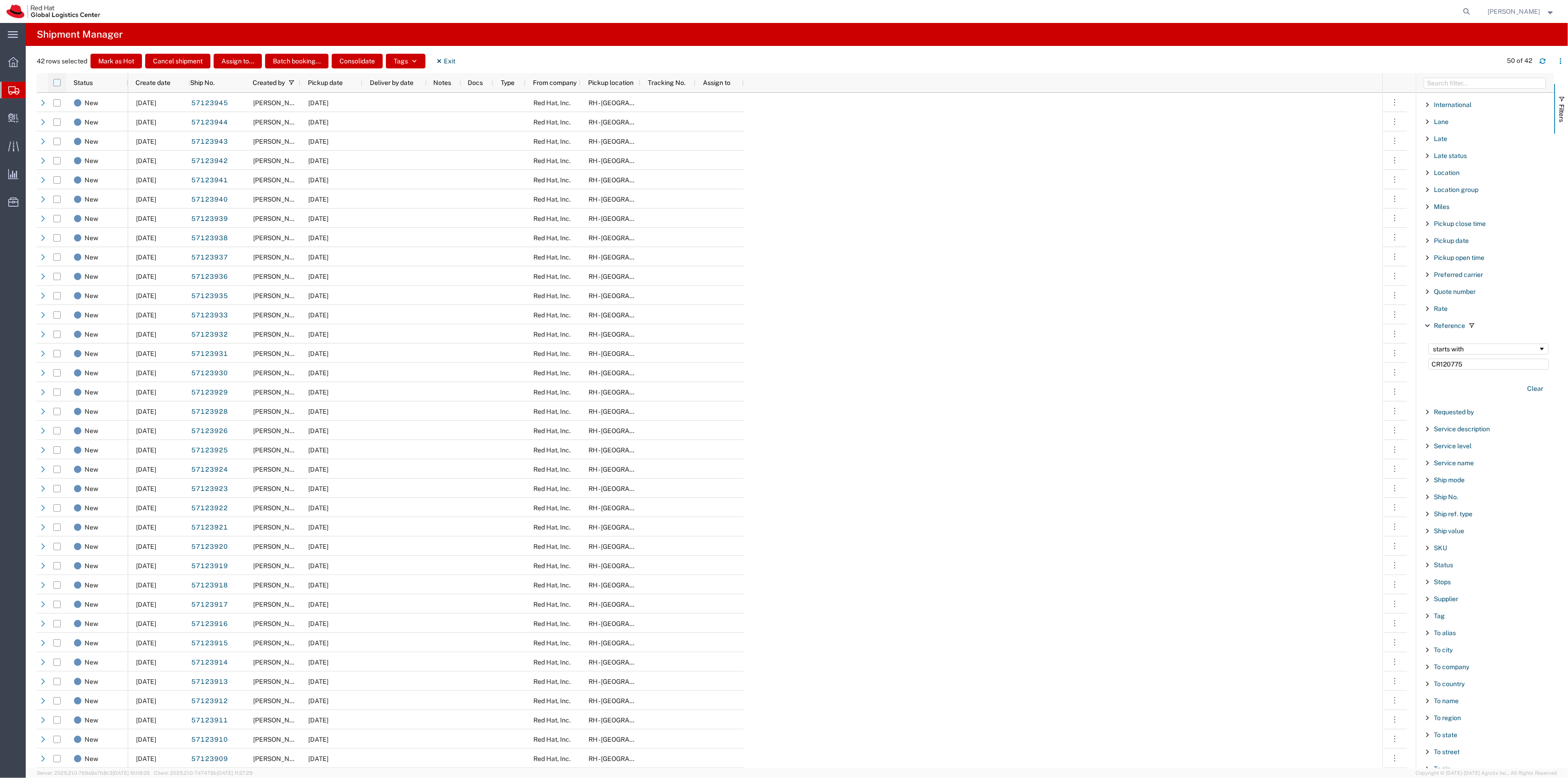
click at [54, 83] on input "checkbox" at bounding box center [57, 82] width 7 height 7
checkbox input "true"
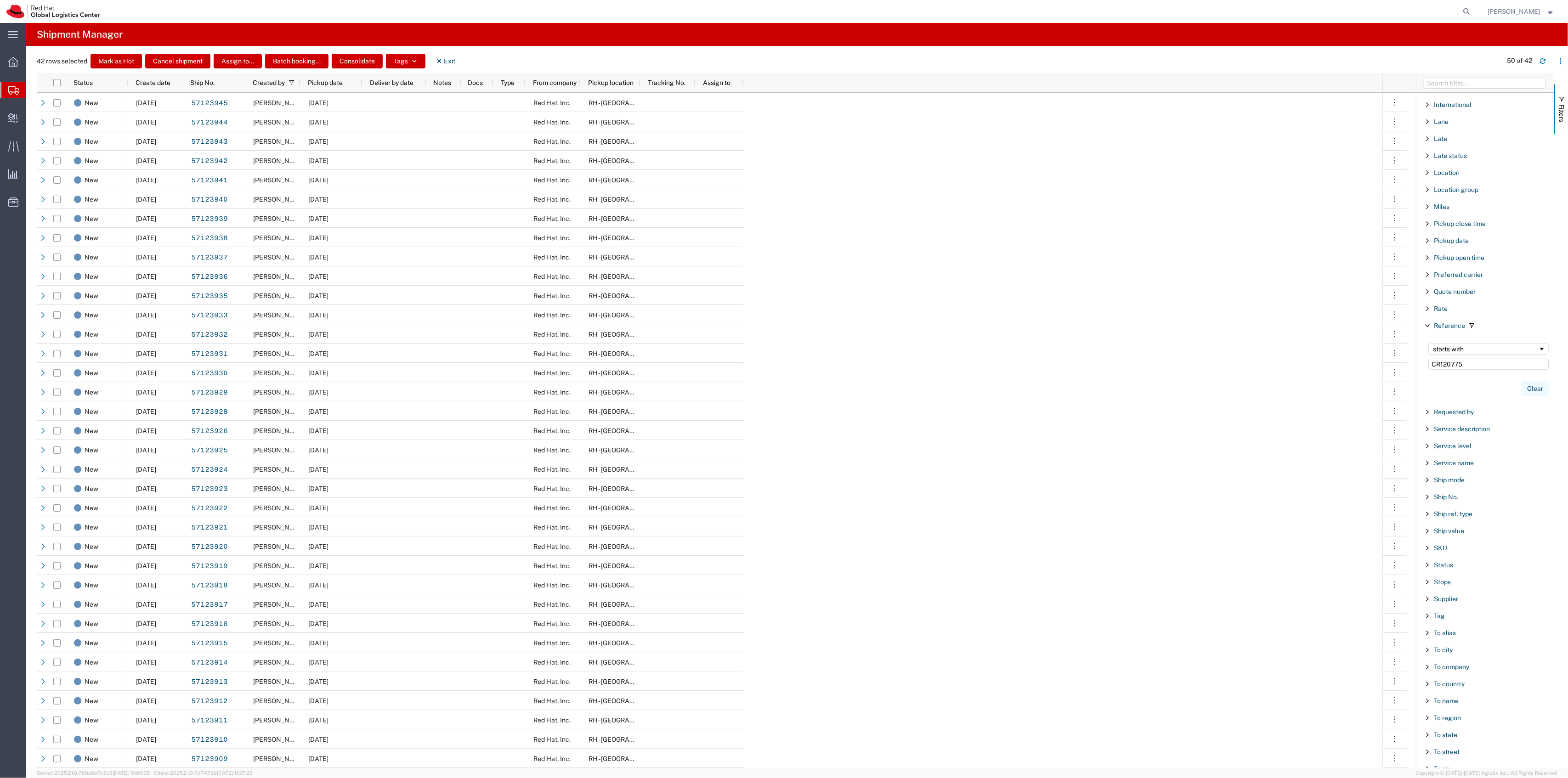
click at [1469, 395] on button "Clear" at bounding box center [1535, 389] width 27 height 15
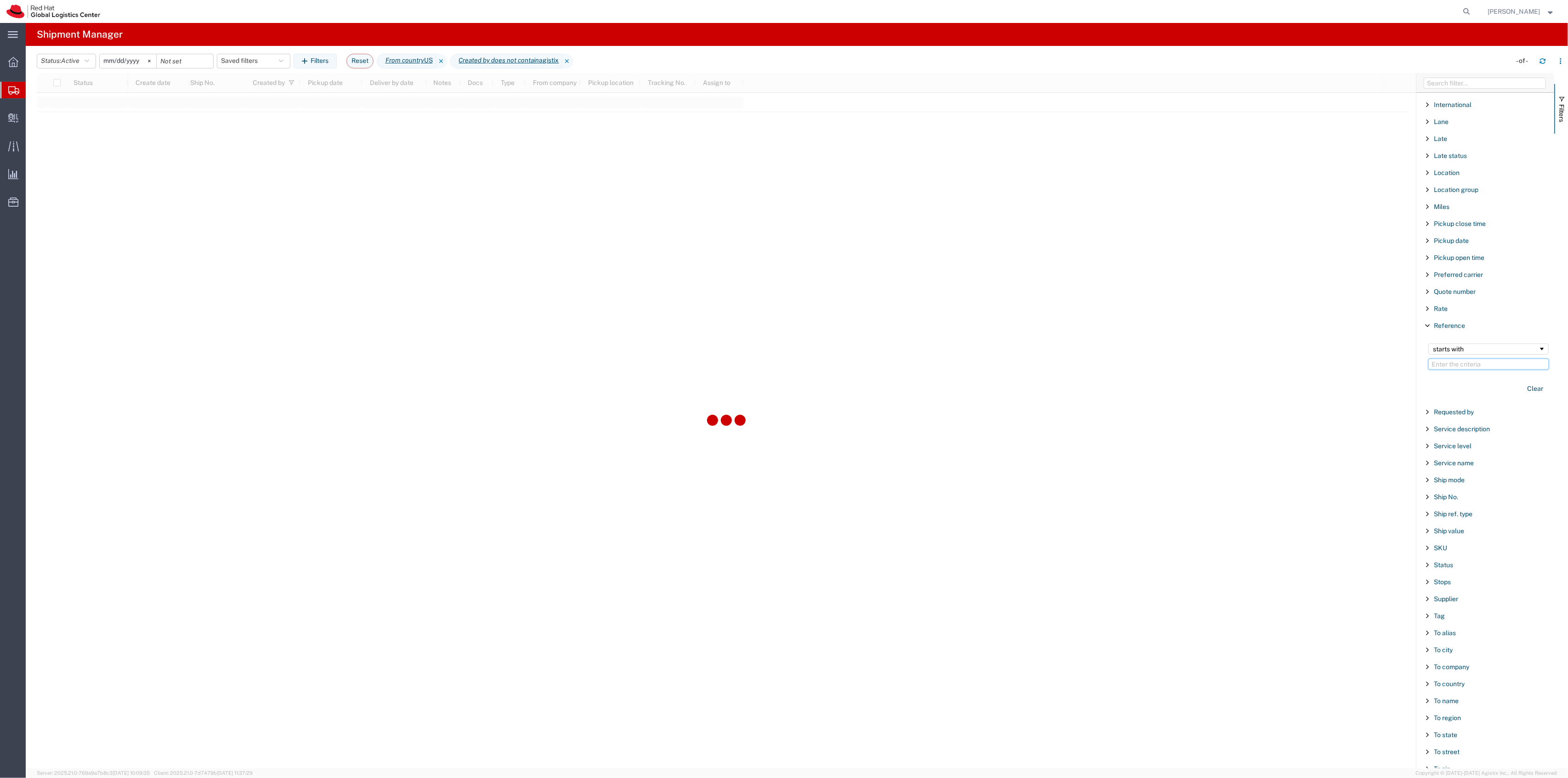
click at [1468, 369] on input "Filter Value" at bounding box center [1488, 363] width 120 height 11
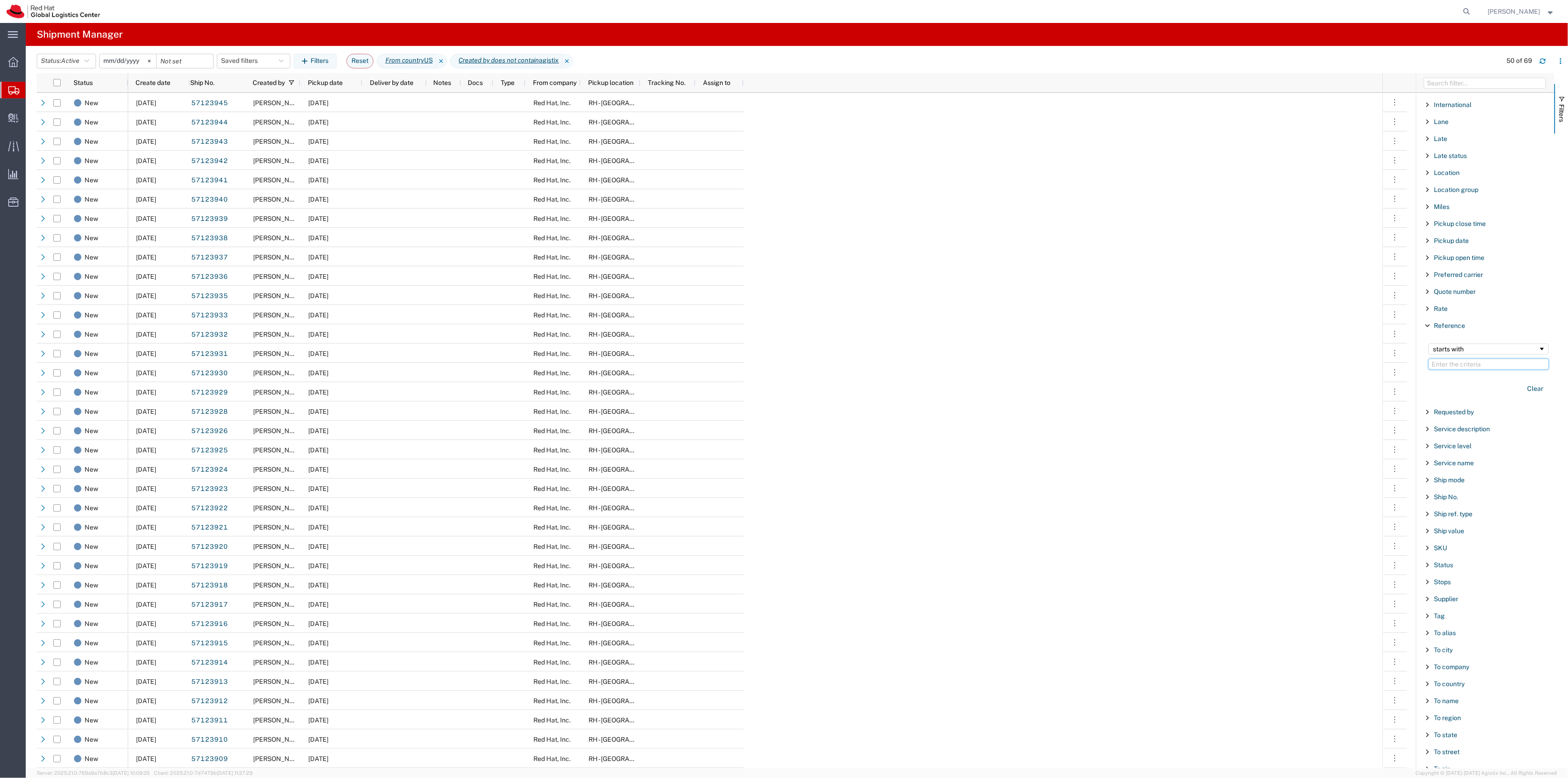
click at [1465, 369] on input "Filter Value" at bounding box center [1488, 363] width 120 height 11
paste input "CR120775"
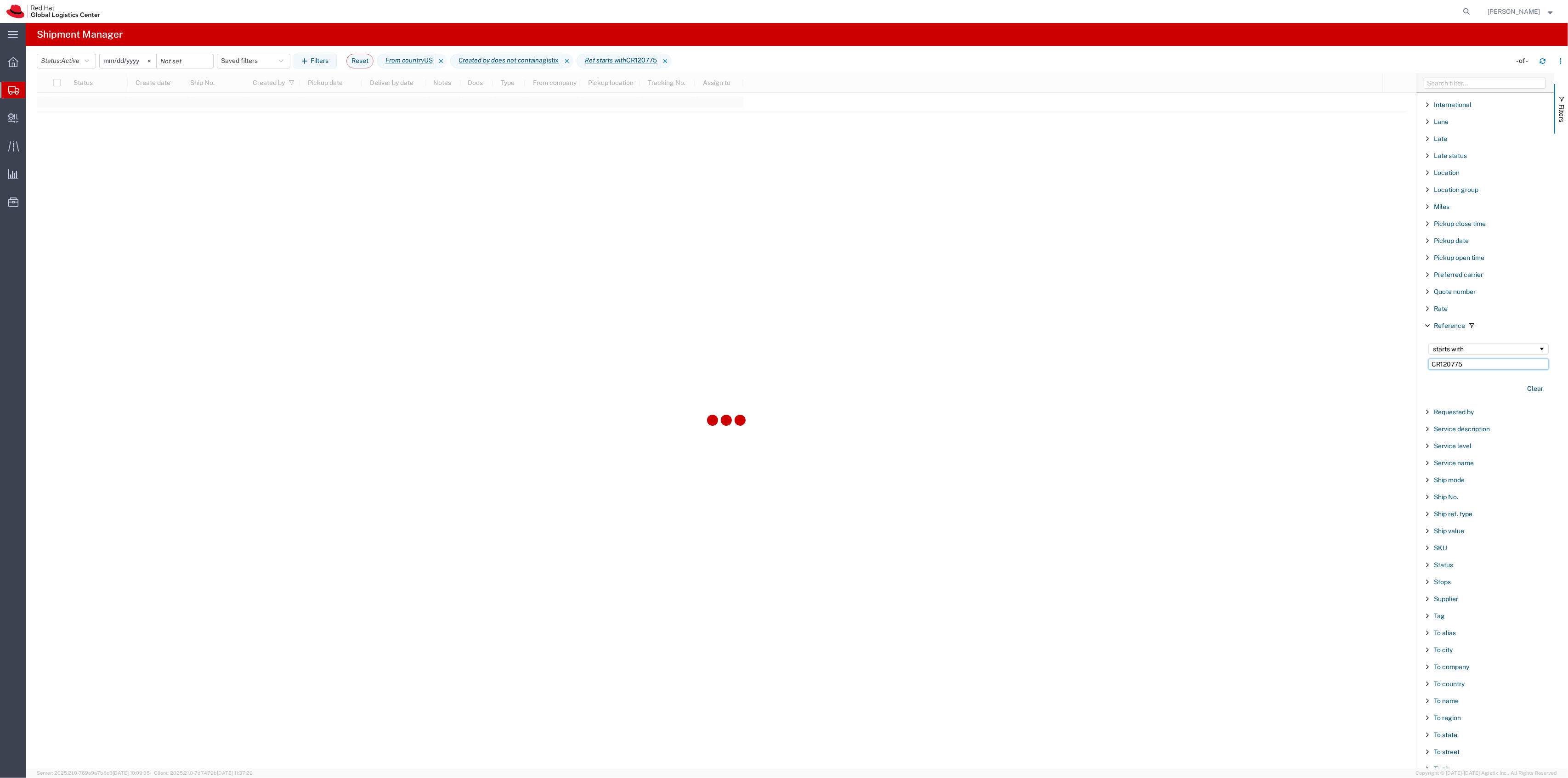
type input "CR120775"
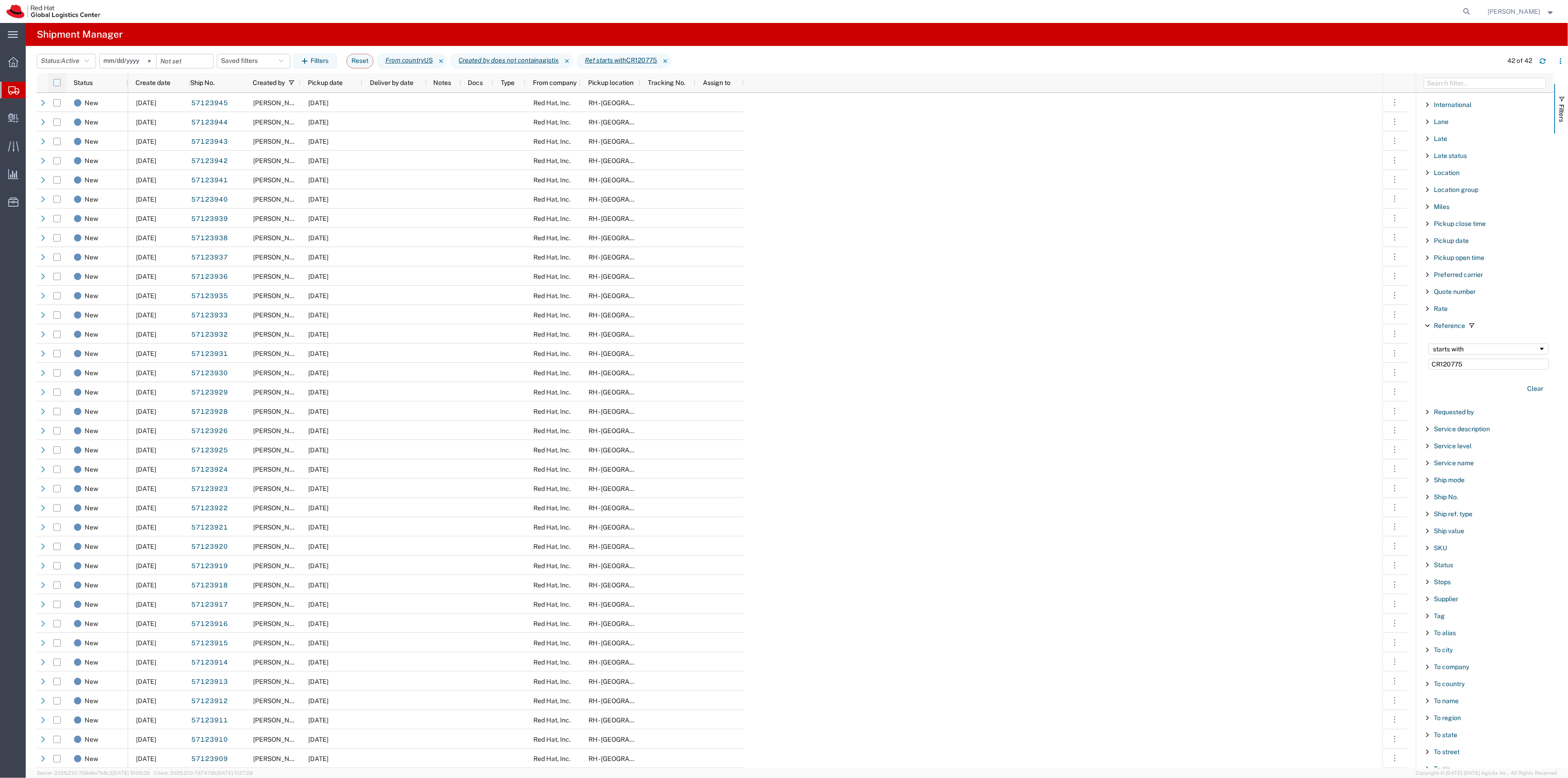
click at [61, 83] on div at bounding box center [57, 82] width 19 height 19
click at [59, 83] on input "checkbox" at bounding box center [57, 82] width 7 height 7
checkbox input "true"
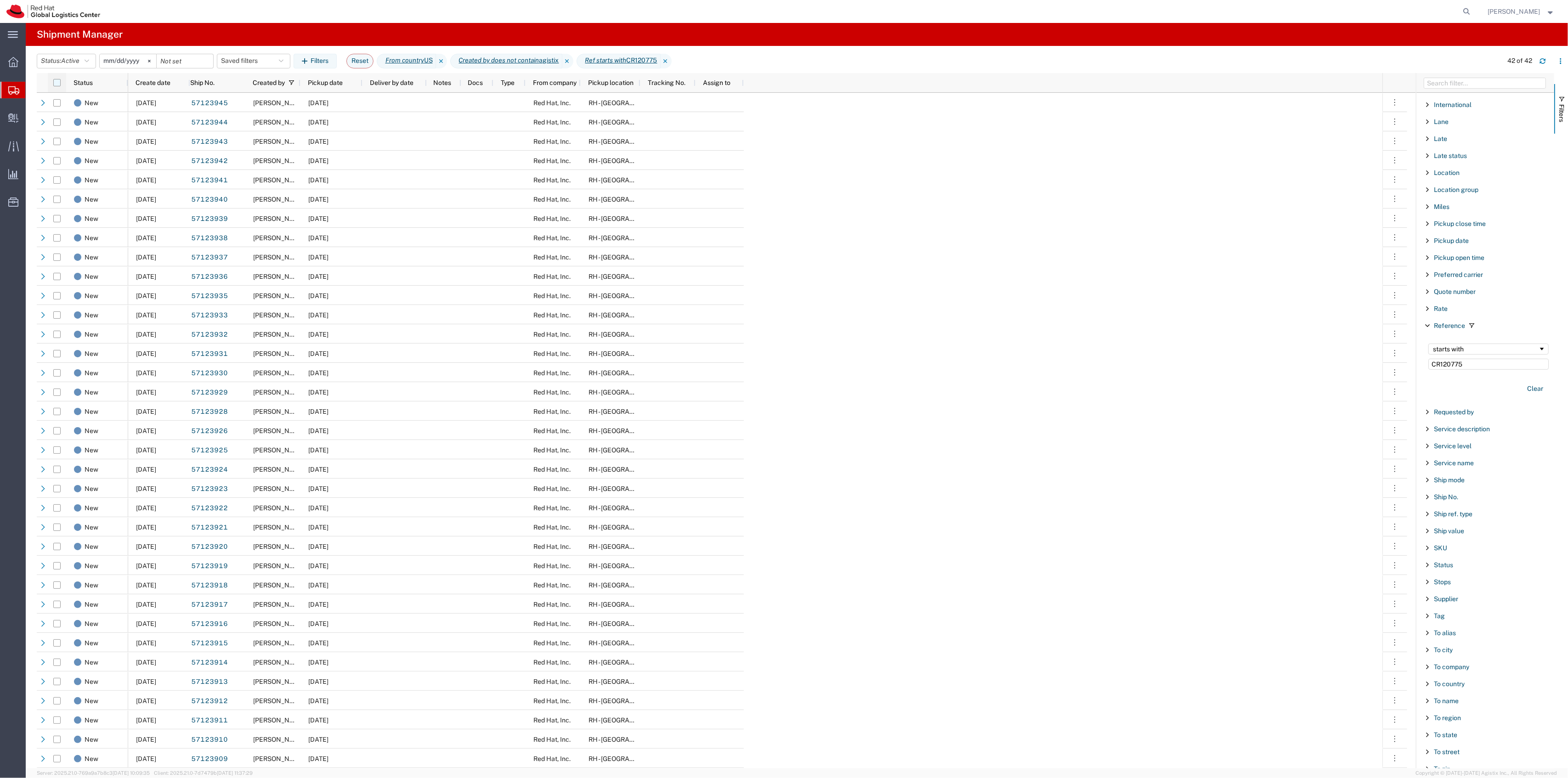
checkbox input "true"
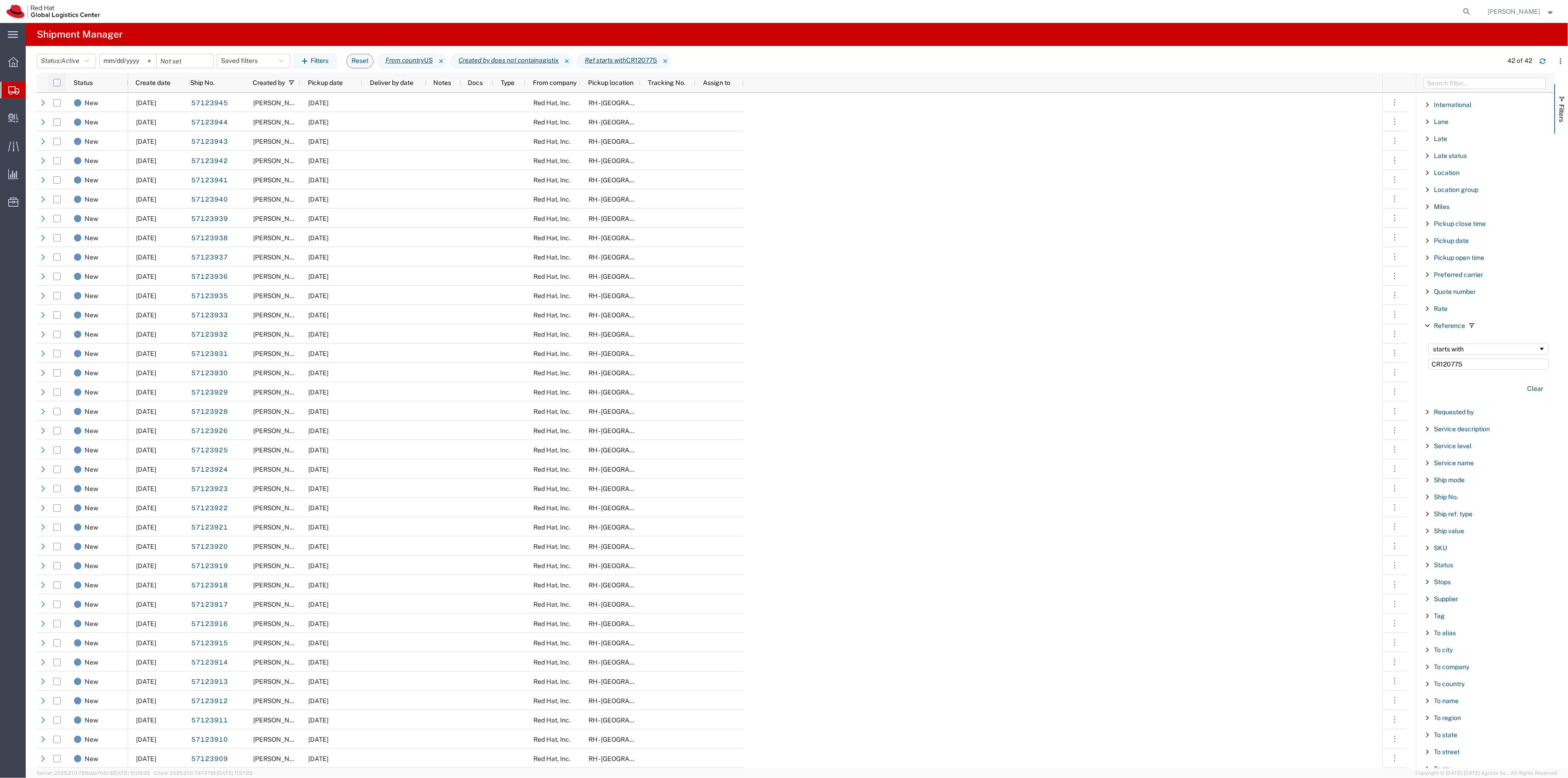
checkbox input "true"
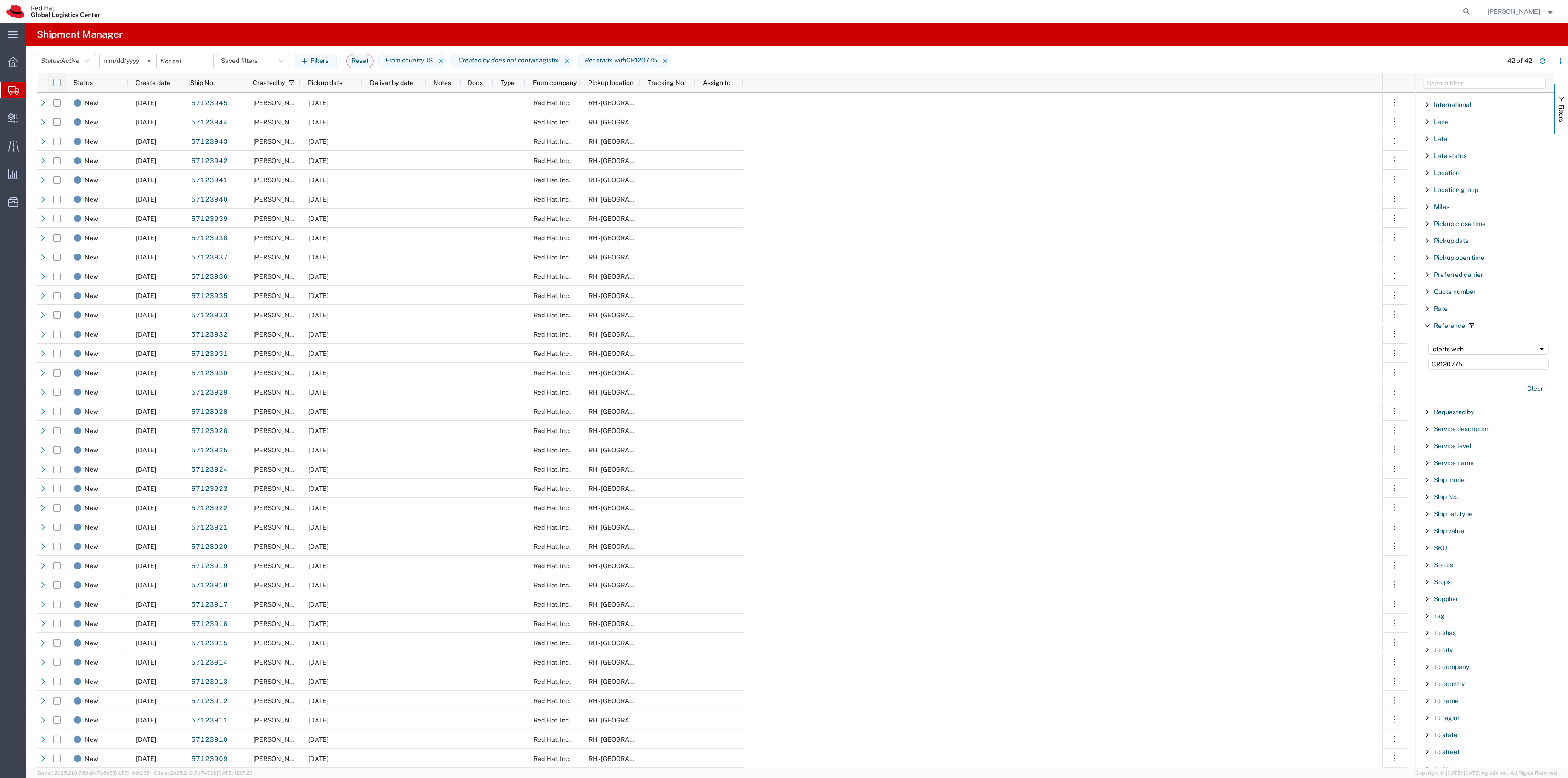
checkbox input "true"
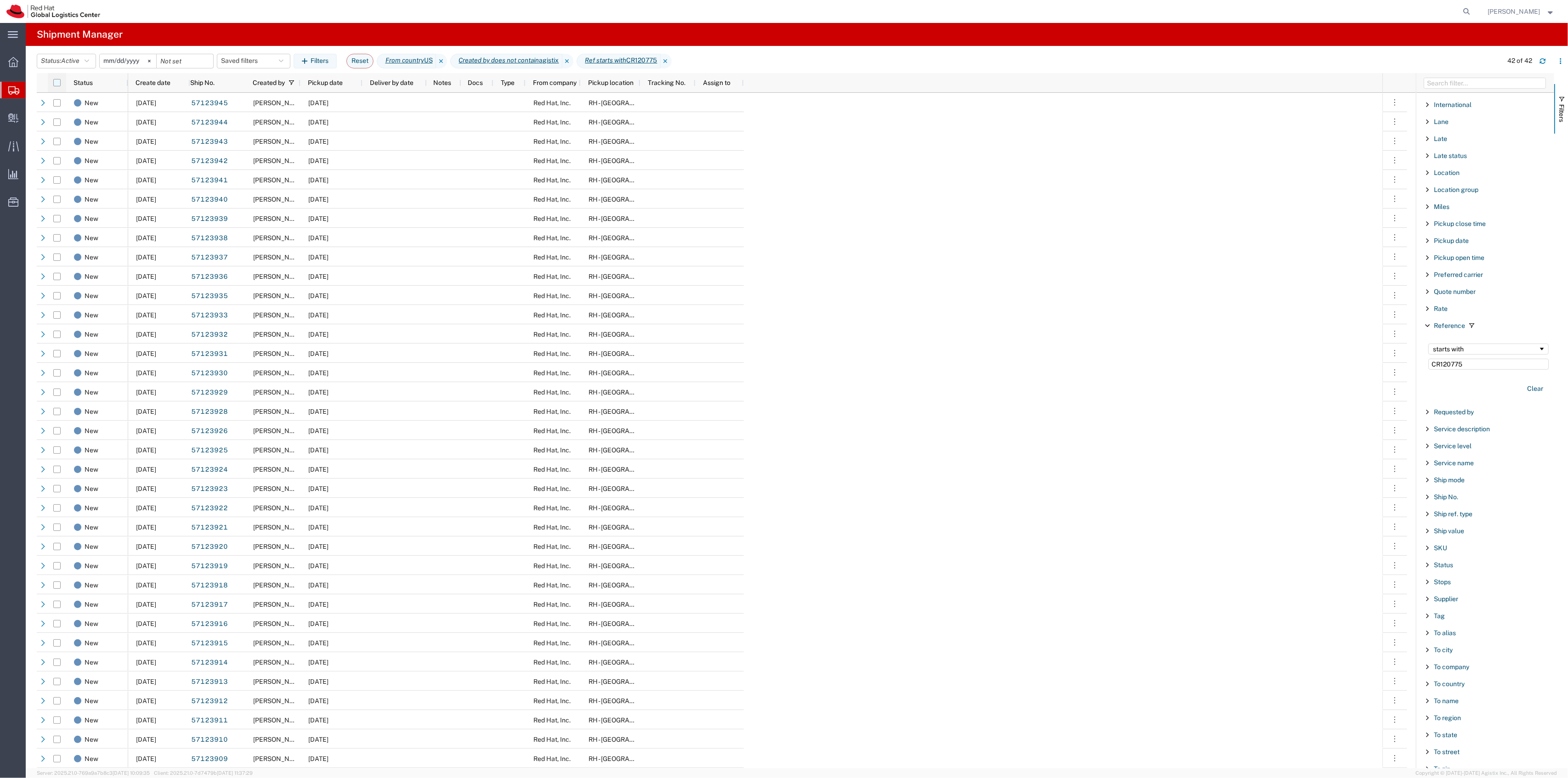
checkbox input "true"
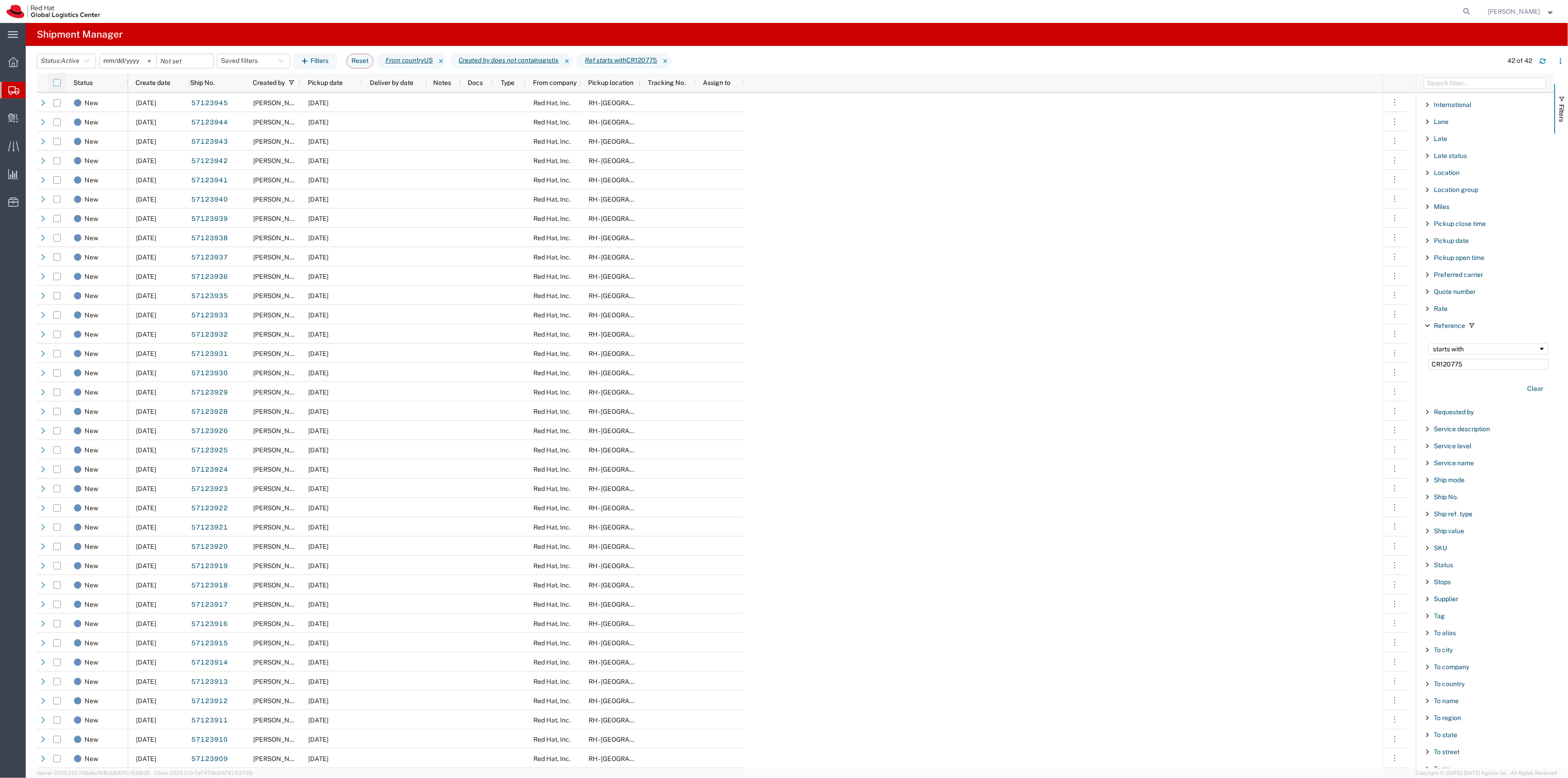
checkbox input "true"
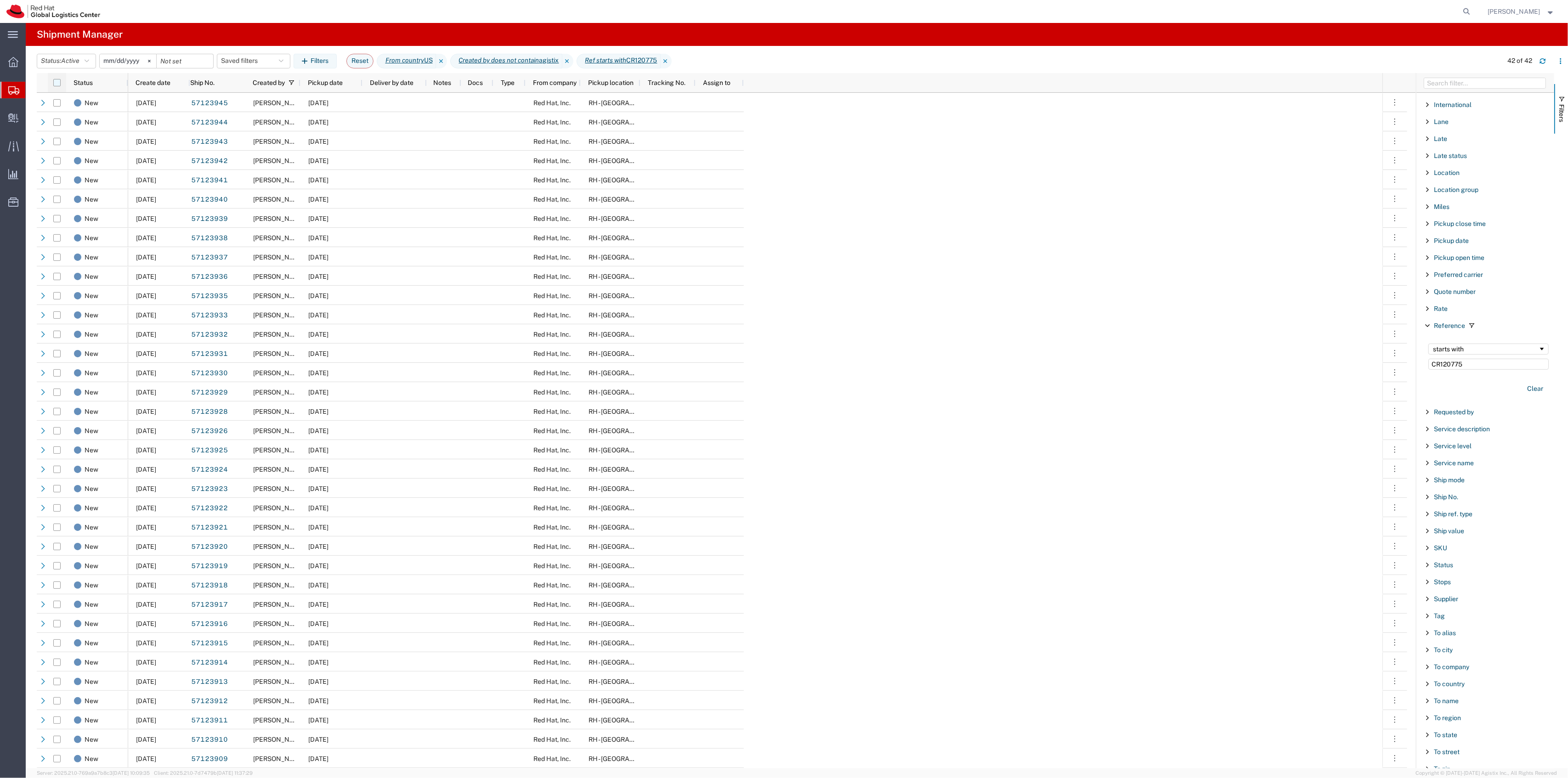
checkbox input "true"
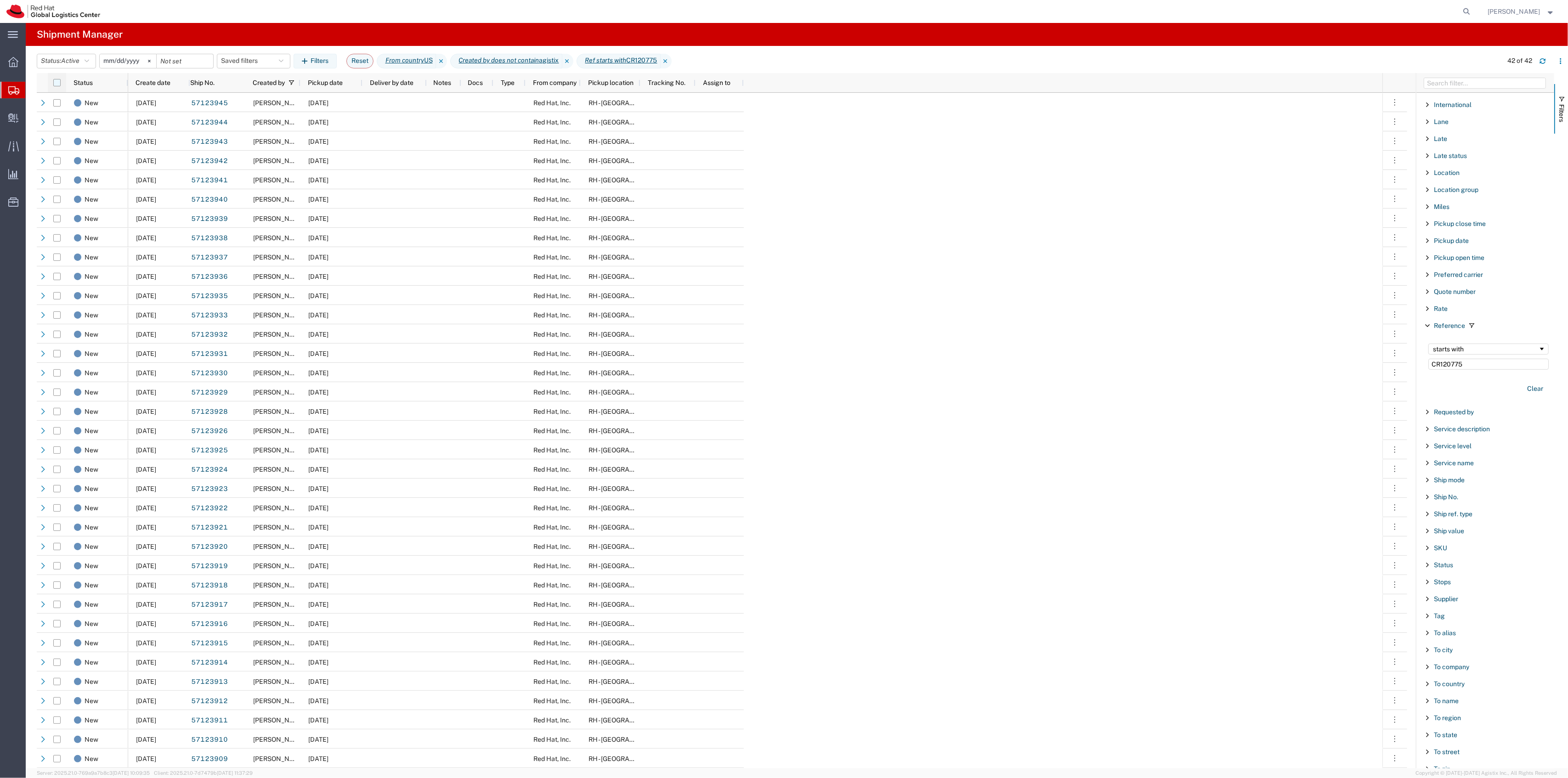
checkbox input "true"
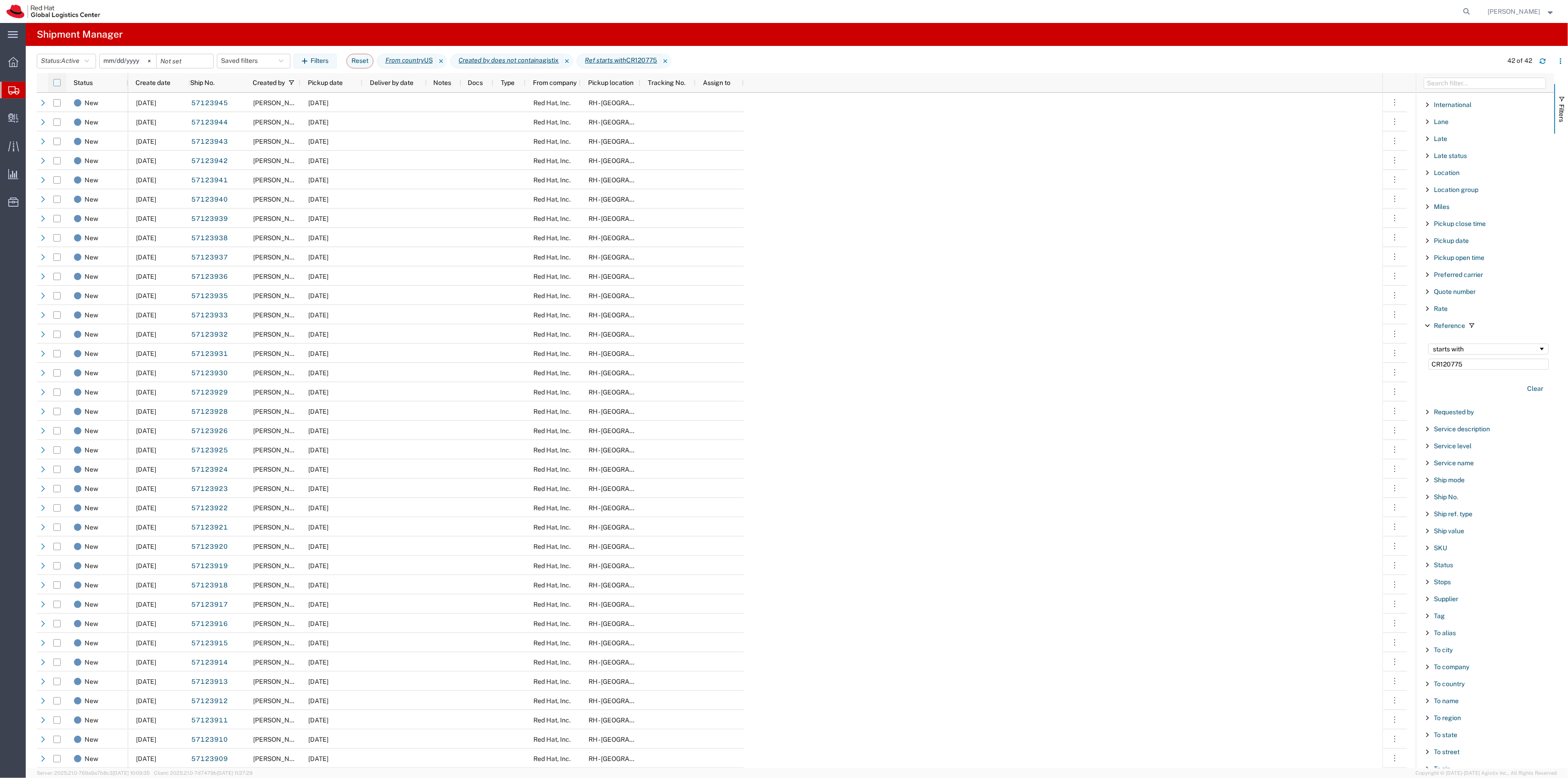
checkbox input "true"
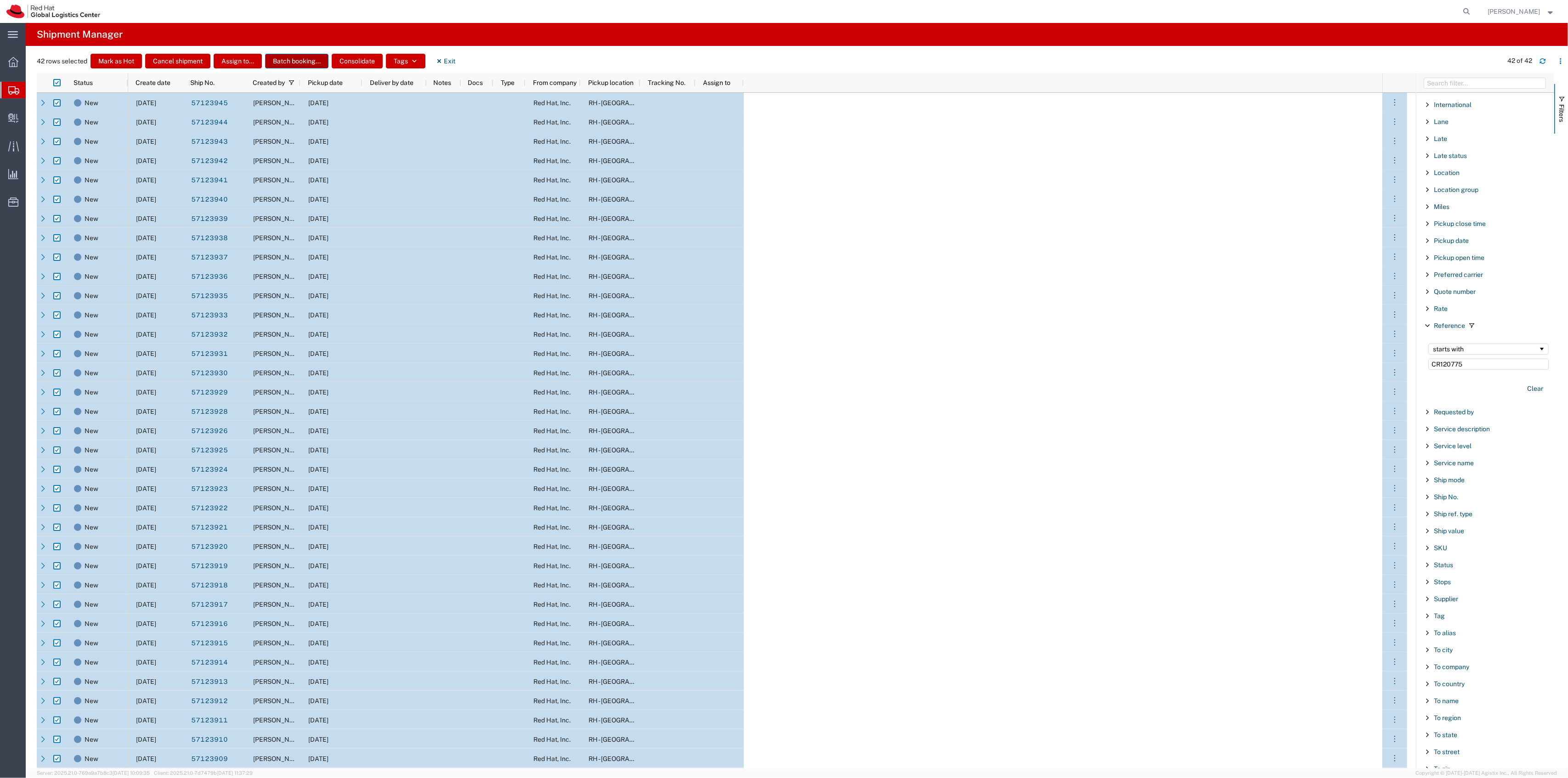
click at [290, 59] on button "Batch booking..." at bounding box center [296, 61] width 63 height 15
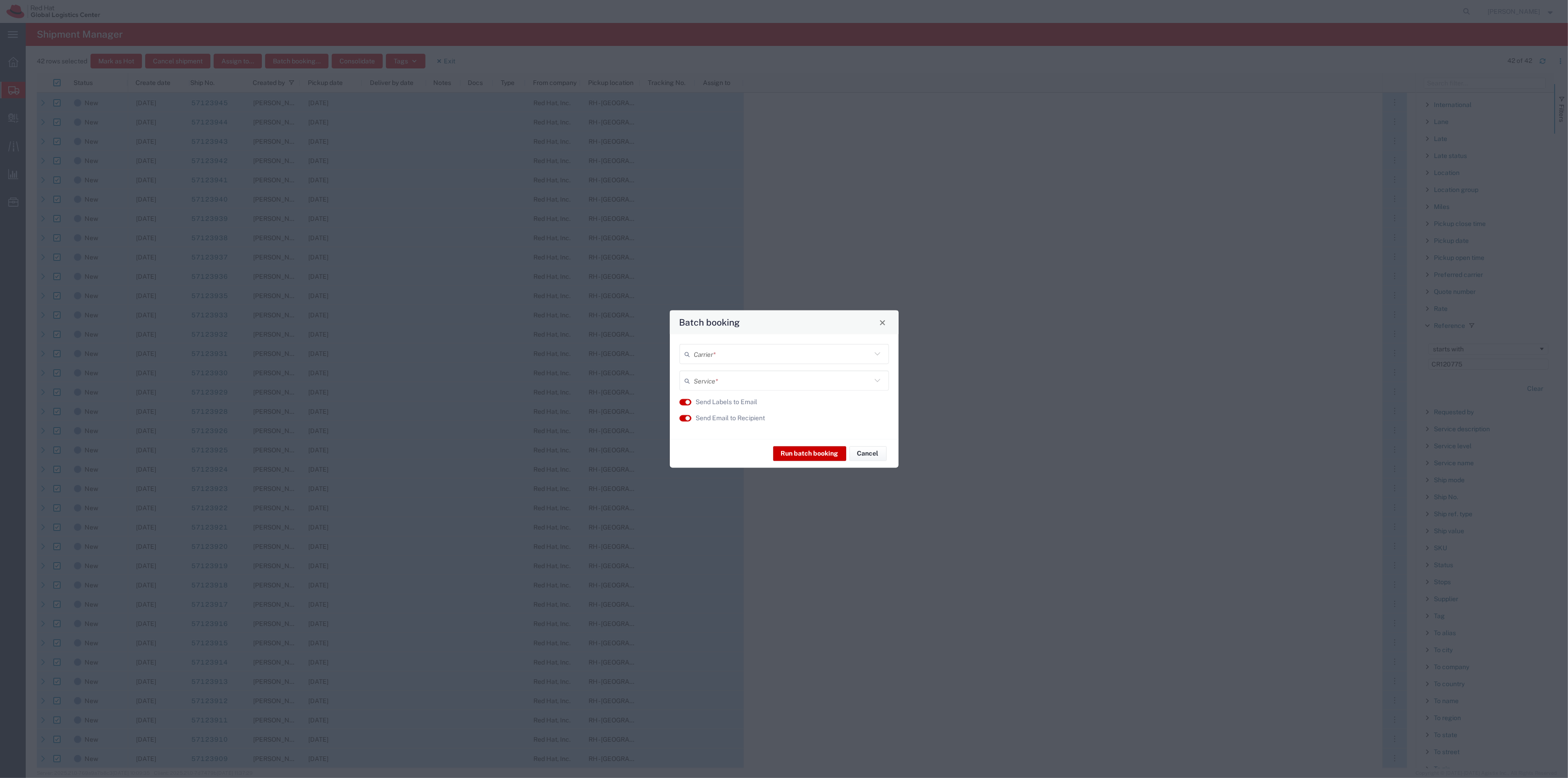
click at [730, 346] on input "text" at bounding box center [782, 354] width 177 height 16
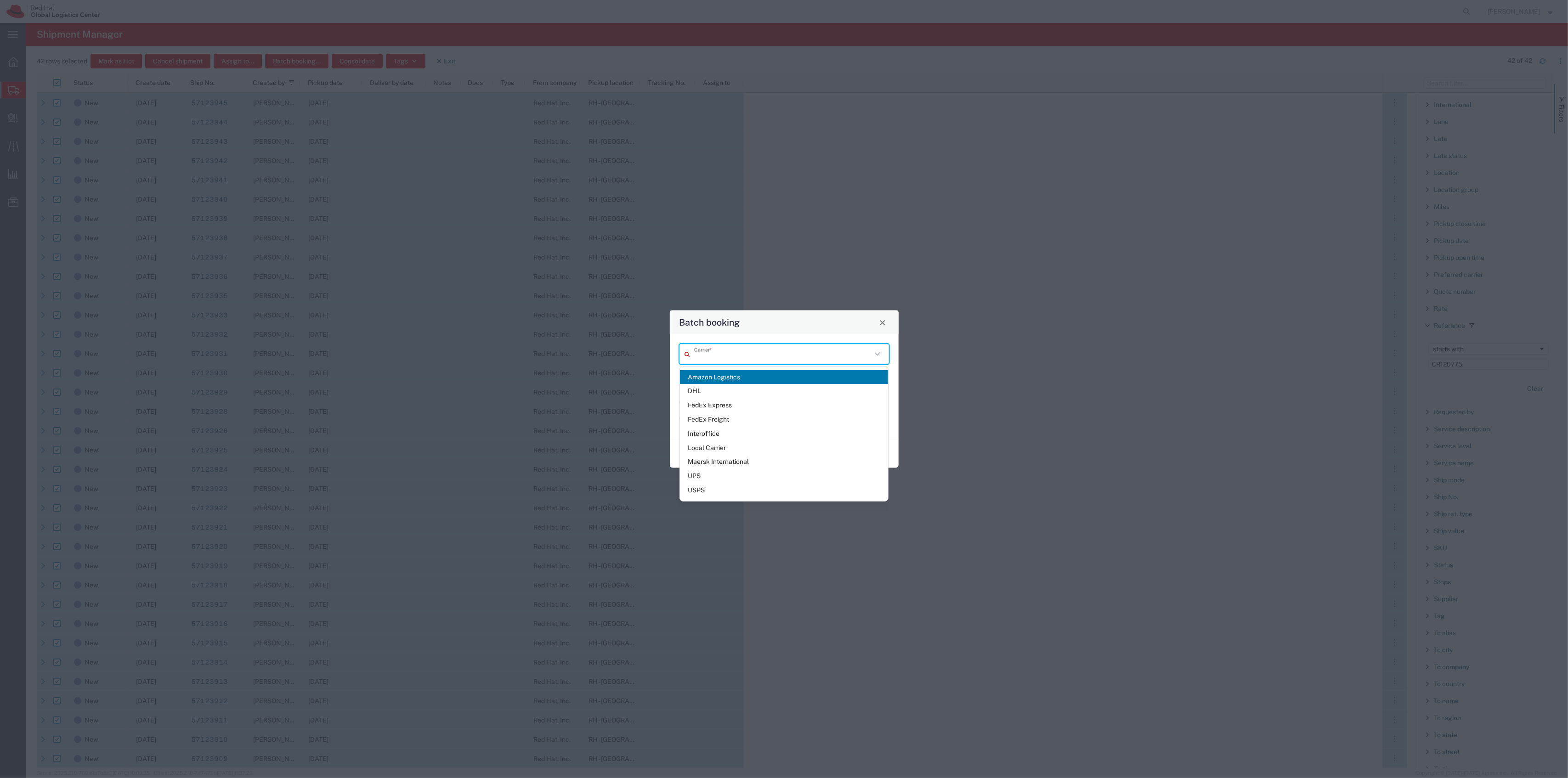
click at [741, 402] on span "FedEx Express" at bounding box center [784, 405] width 208 height 14
type input "FedEx Express"
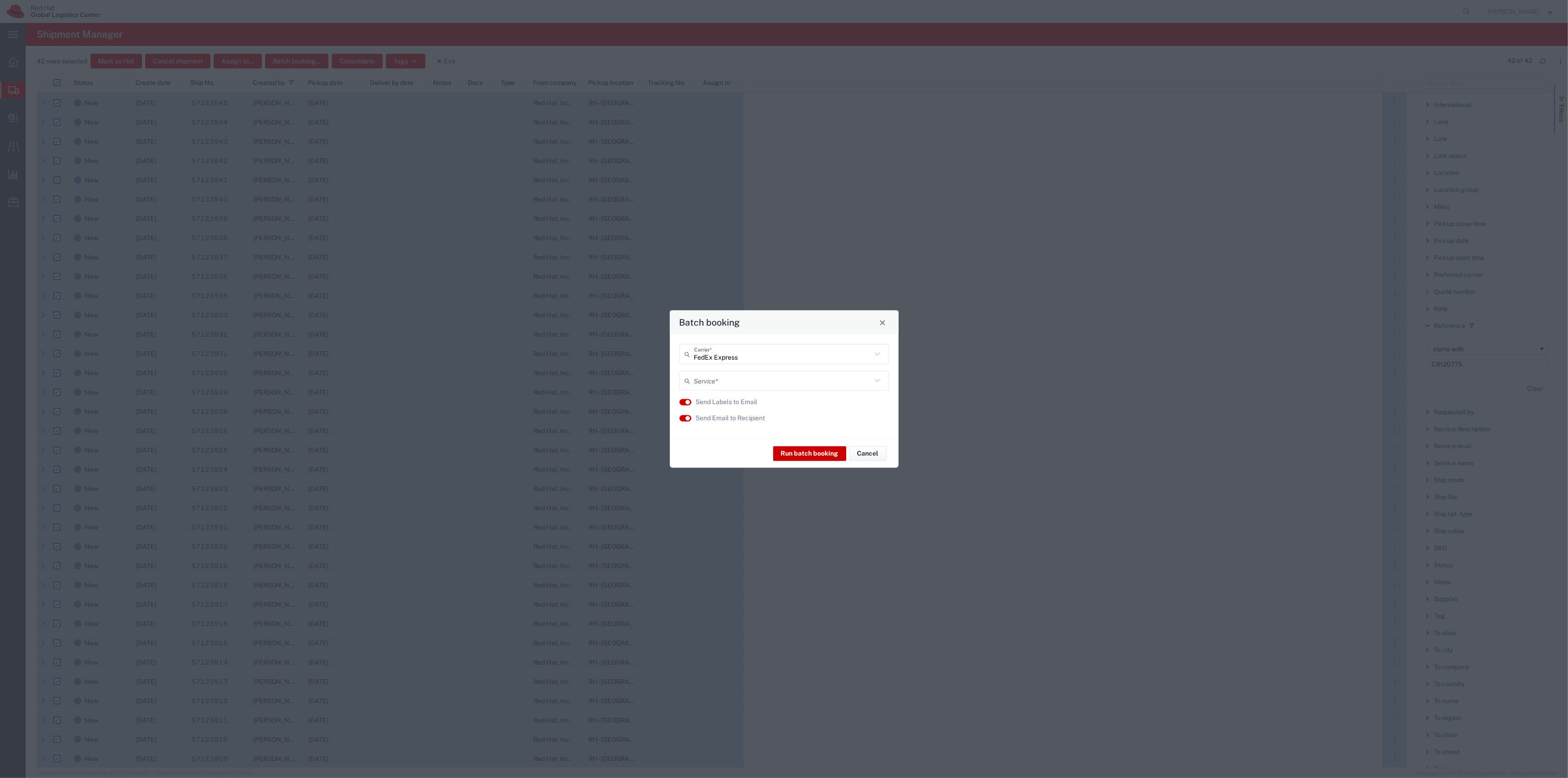
click at [741, 377] on input "text" at bounding box center [782, 380] width 177 height 16
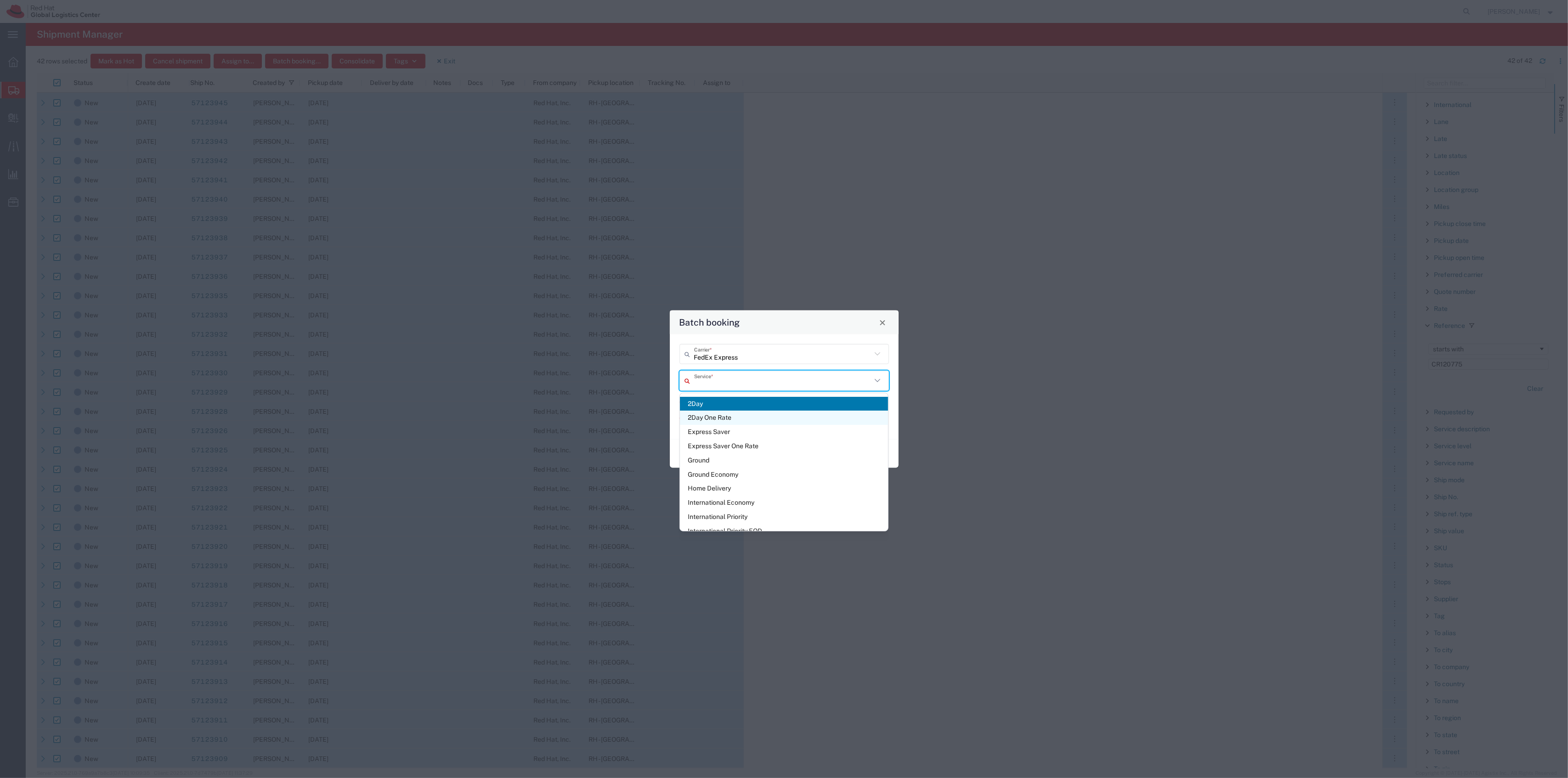
click at [738, 421] on span "2Day One Rate" at bounding box center [784, 417] width 208 height 14
type input "2Day One Rate"
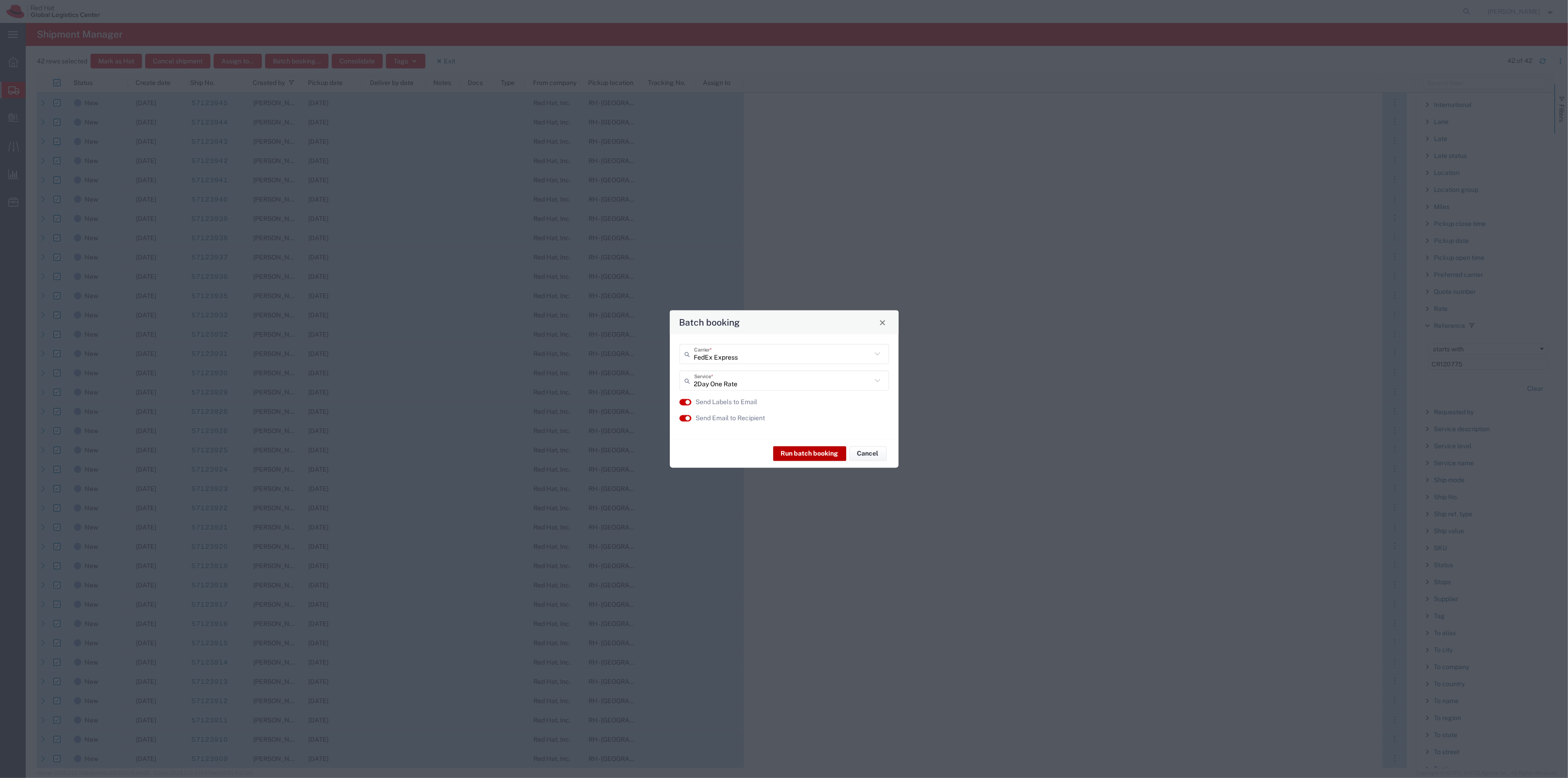
click at [790, 447] on button "Run batch booking" at bounding box center [810, 453] width 73 height 15
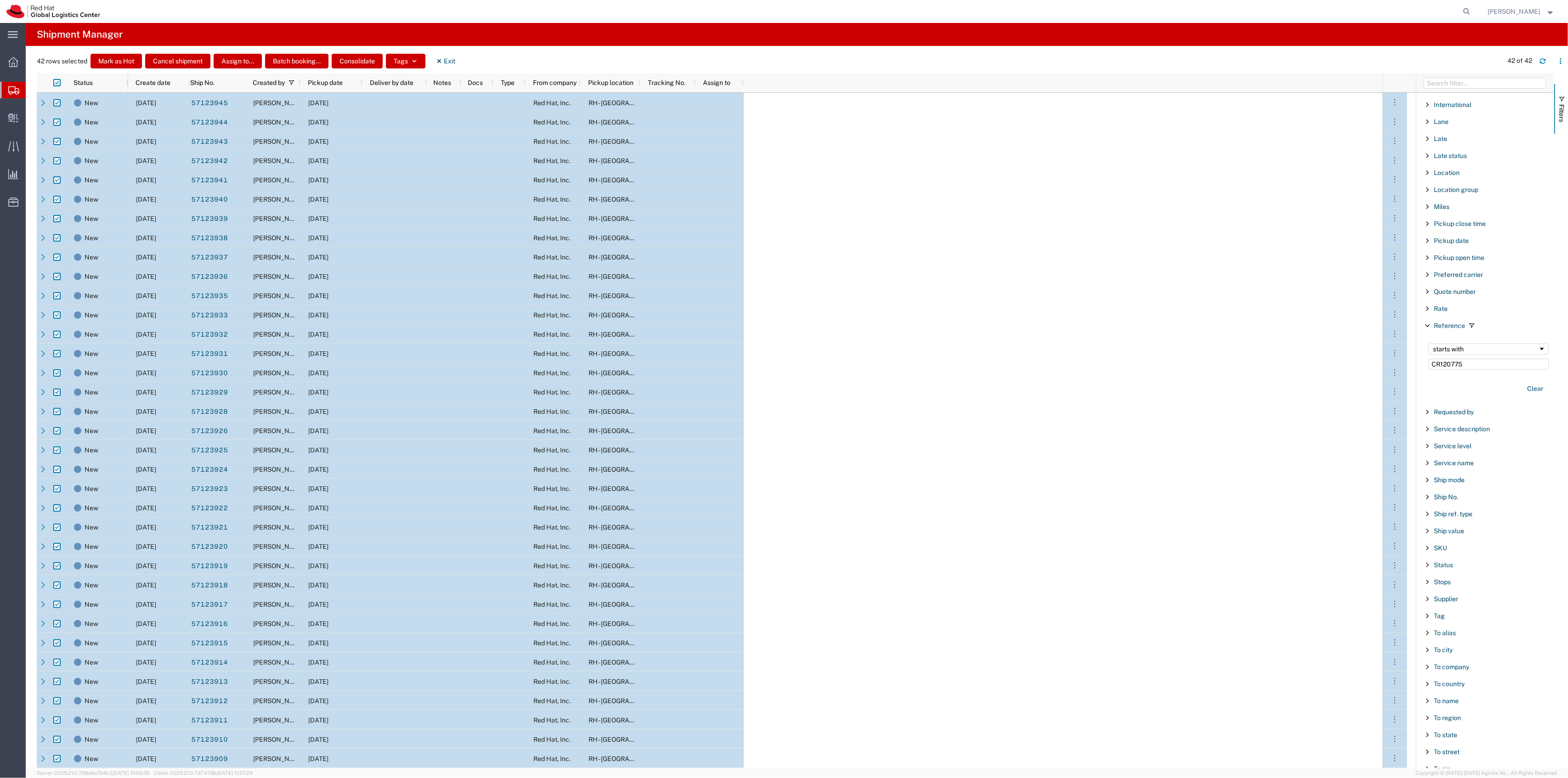
click at [1143, 210] on div "10/14/2025 57123945 Robert Lomax 10/14/2025 Red Hat, Inc. RH - Raleigh 10/14/20…" at bounding box center [755, 498] width 1254 height 810
click at [443, 66] on button "Exit" at bounding box center [445, 61] width 34 height 15
checkbox input "false"
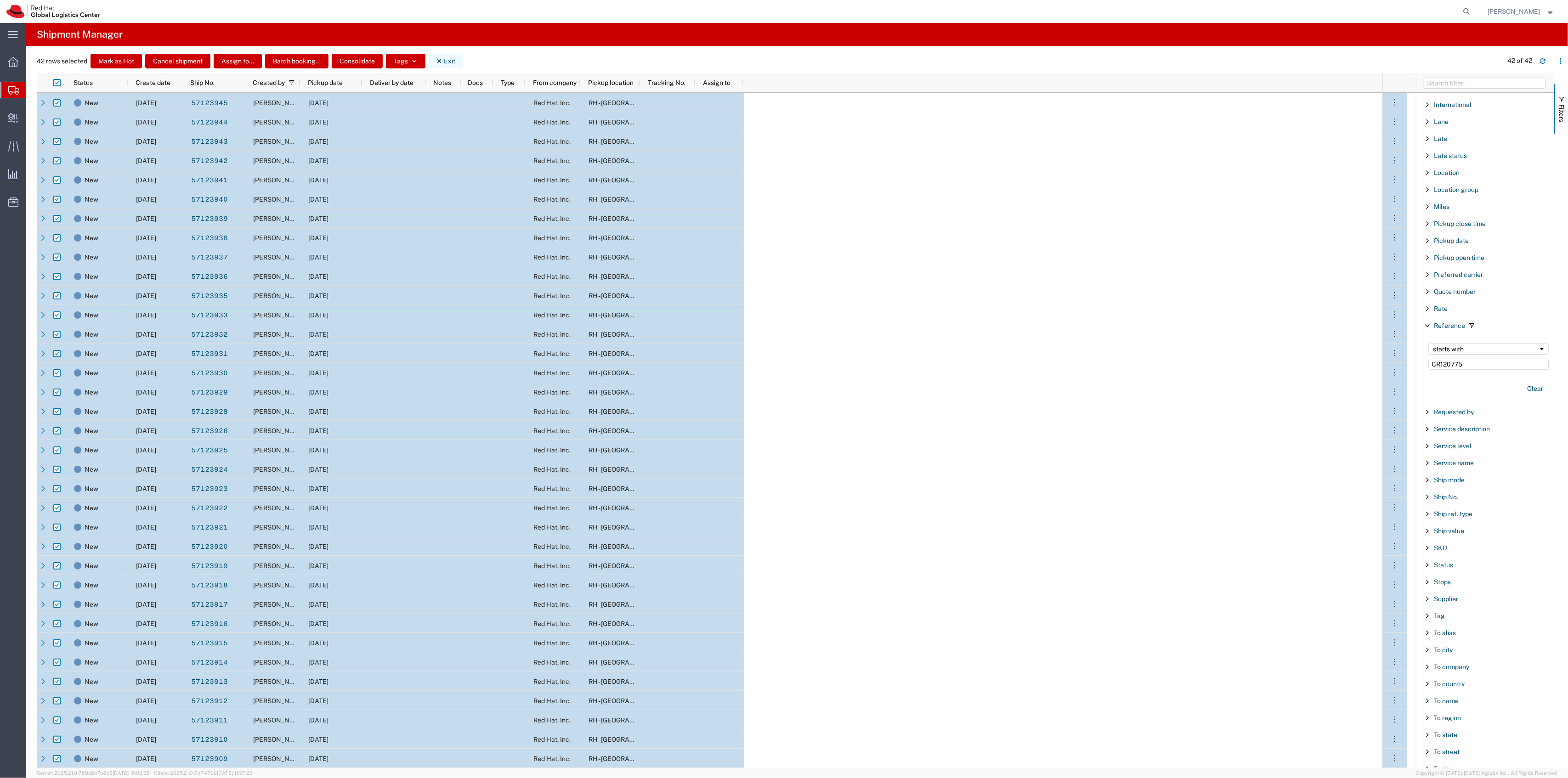
checkbox input "false"
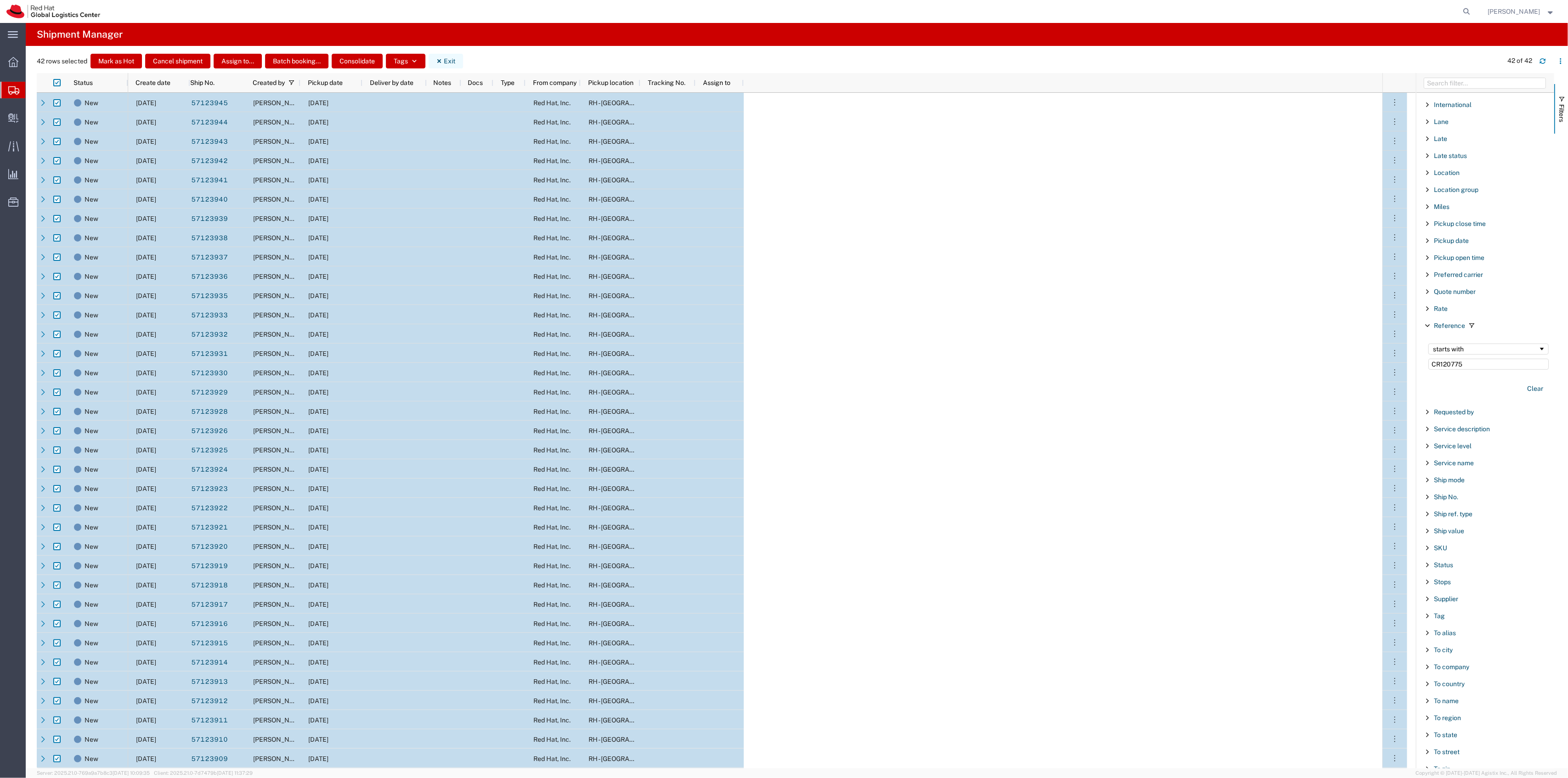
checkbox input "false"
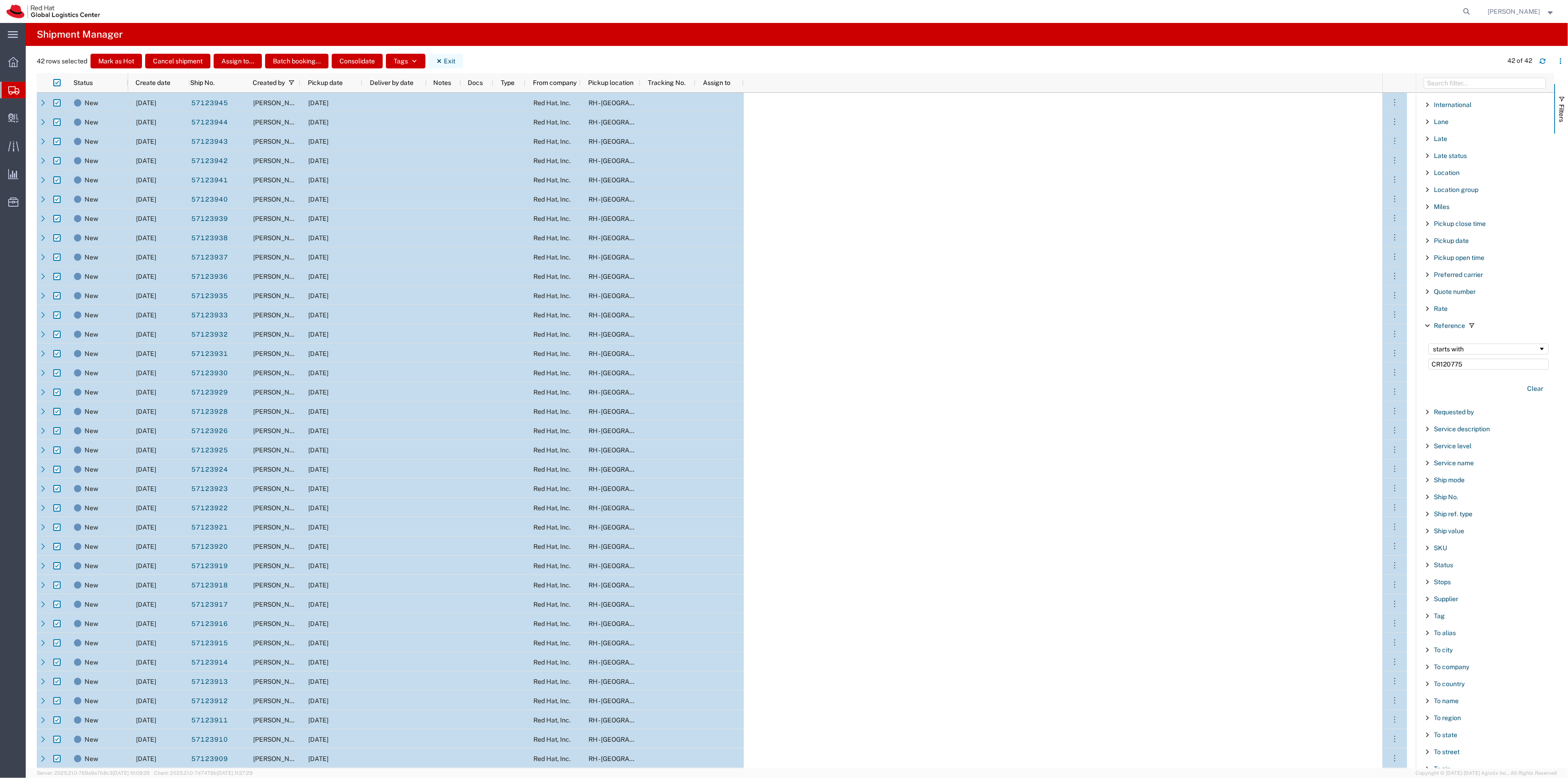
checkbox input "false"
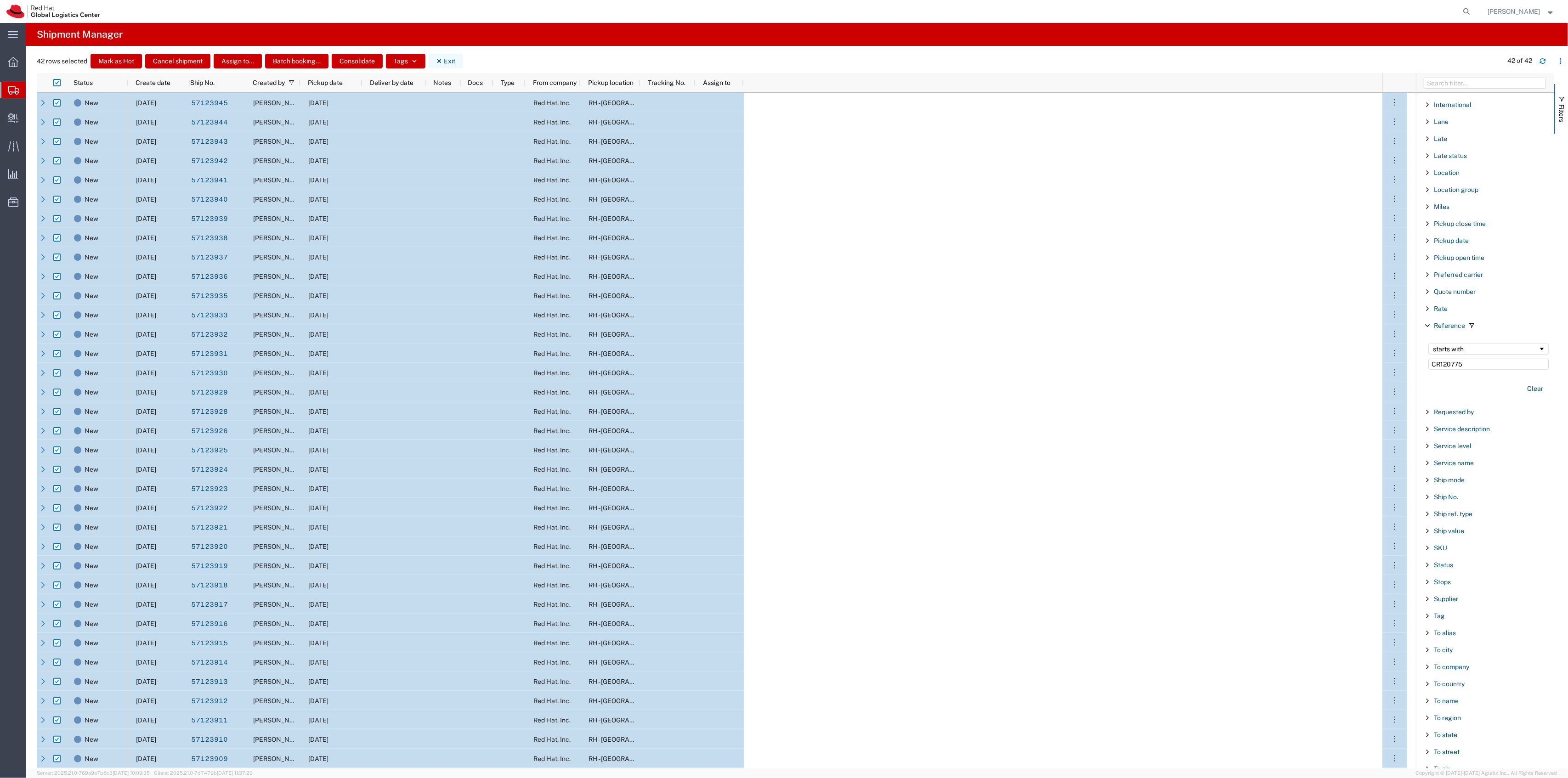
checkbox input "false"
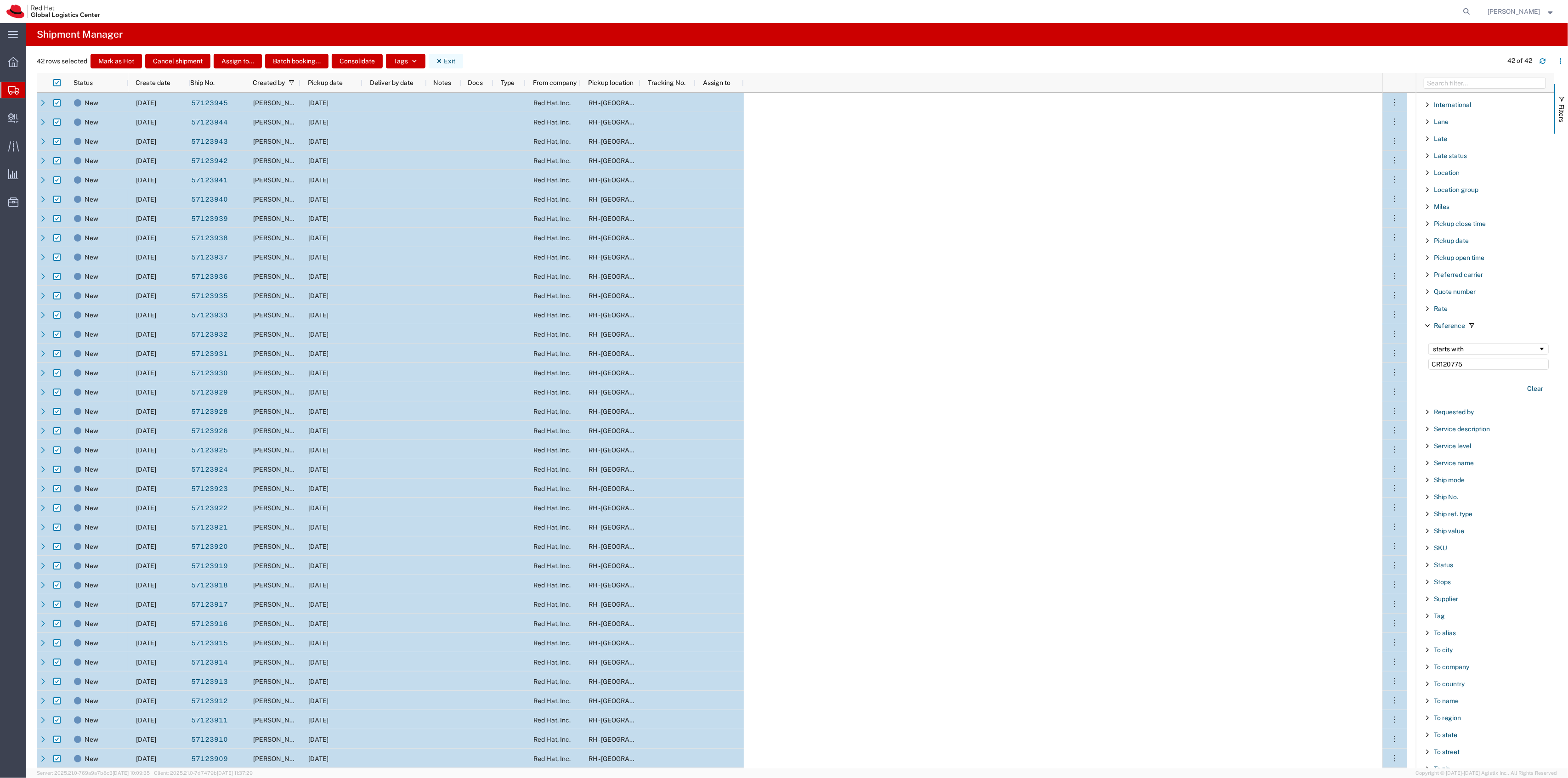
checkbox input "false"
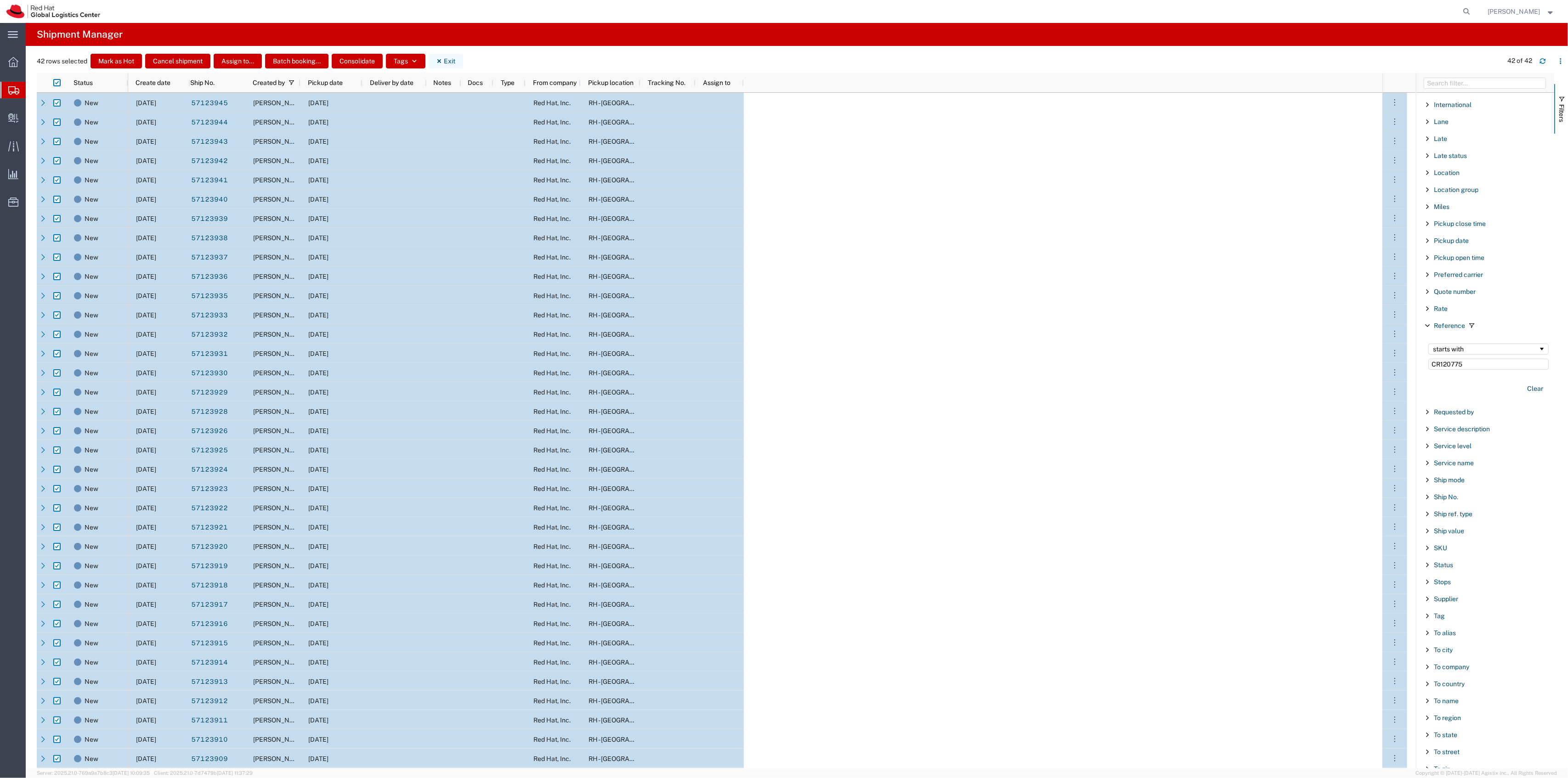
checkbox input "false"
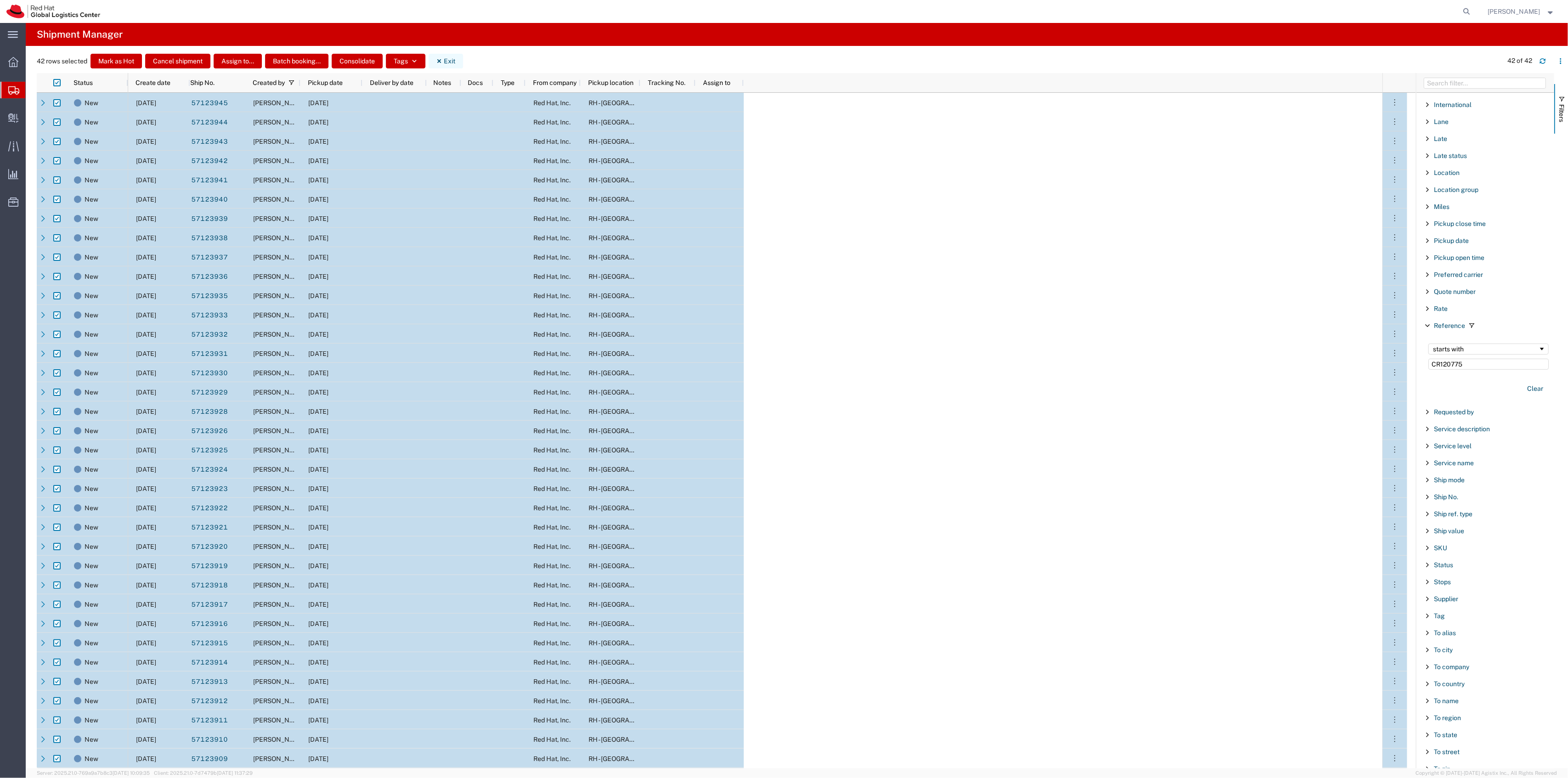
checkbox input "false"
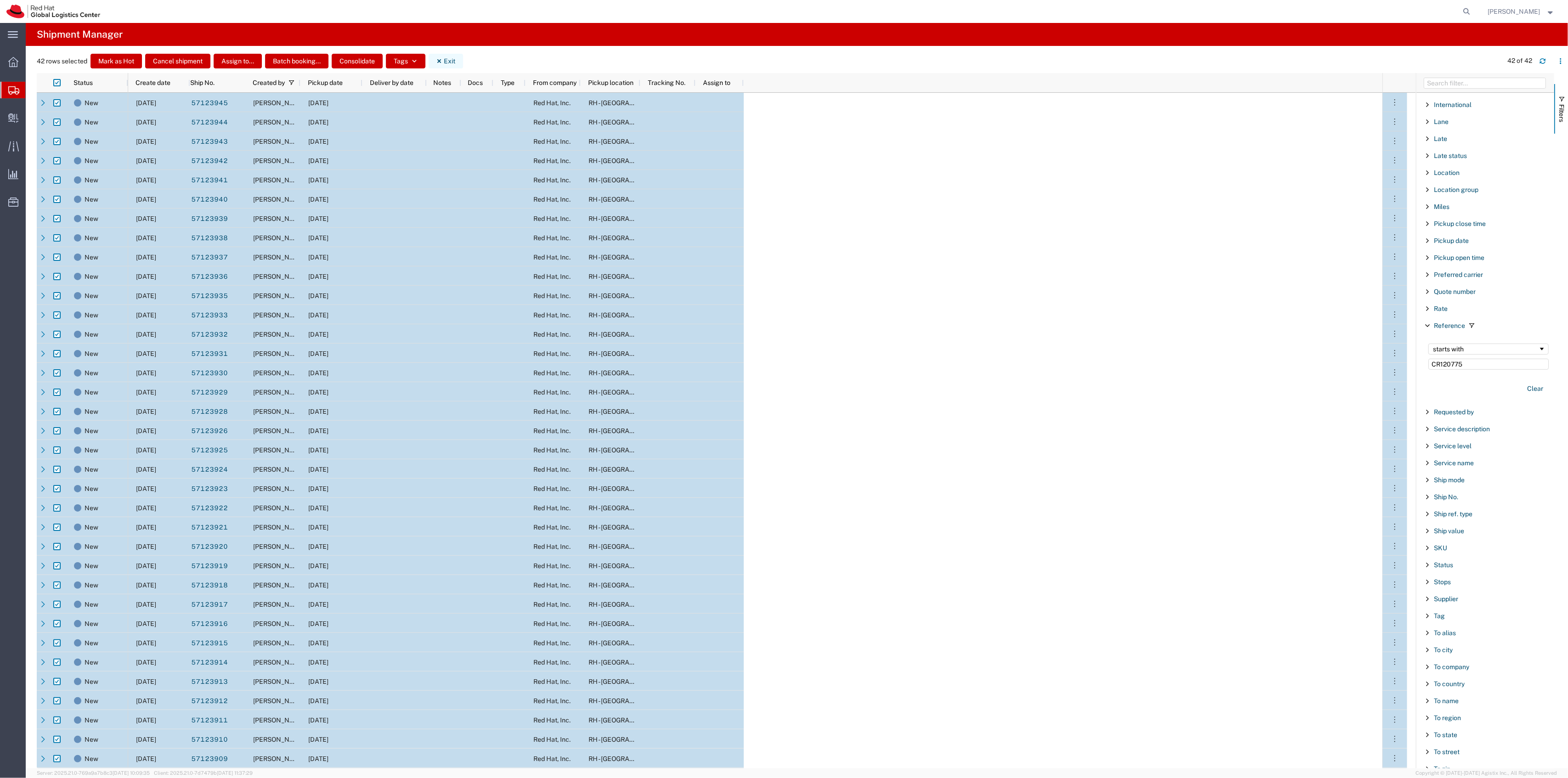
checkbox input "false"
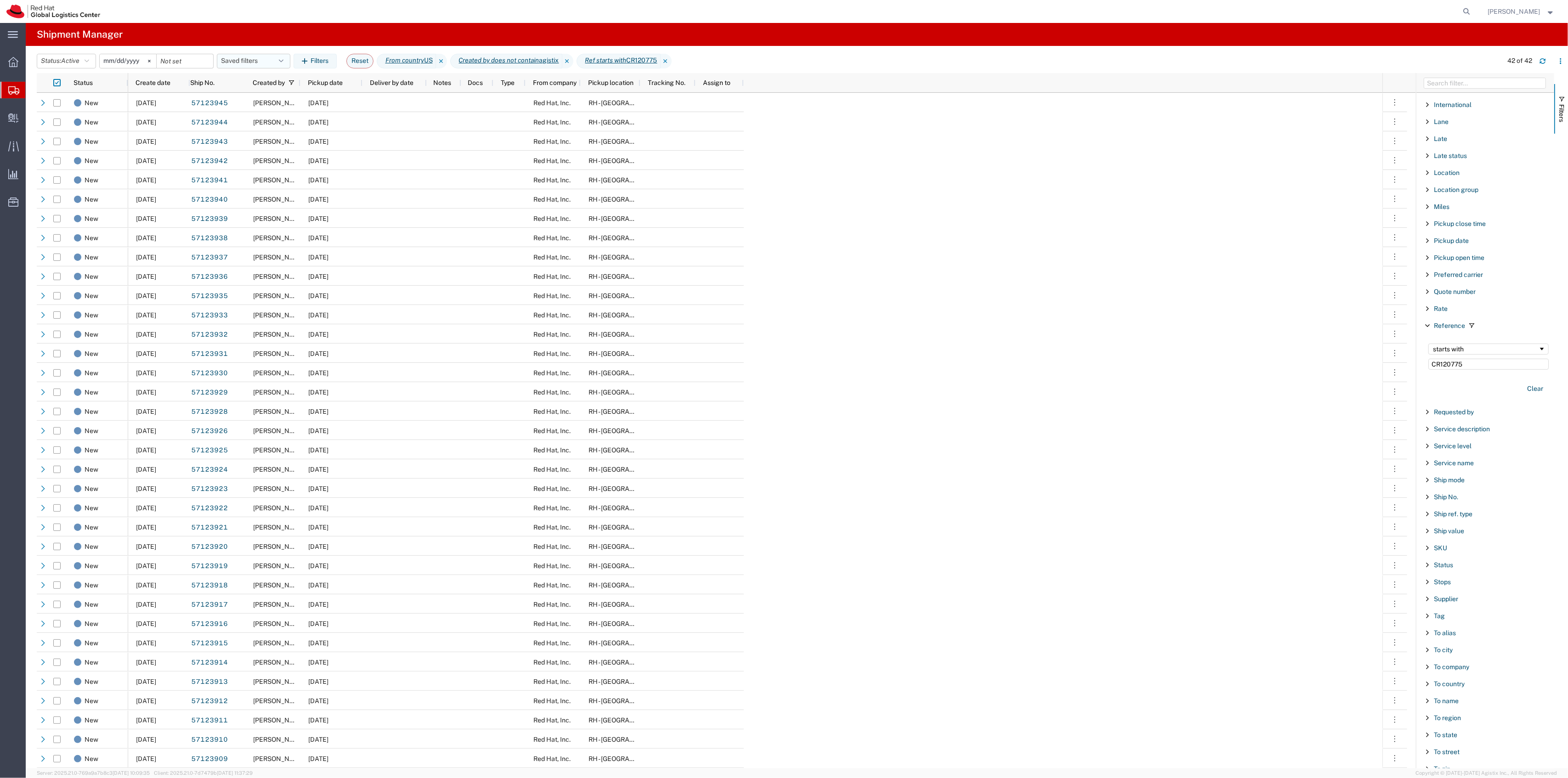
click at [268, 57] on button "Saved filters" at bounding box center [254, 61] width 74 height 15
click at [272, 101] on span "New filter save" at bounding box center [278, 101] width 120 height 17
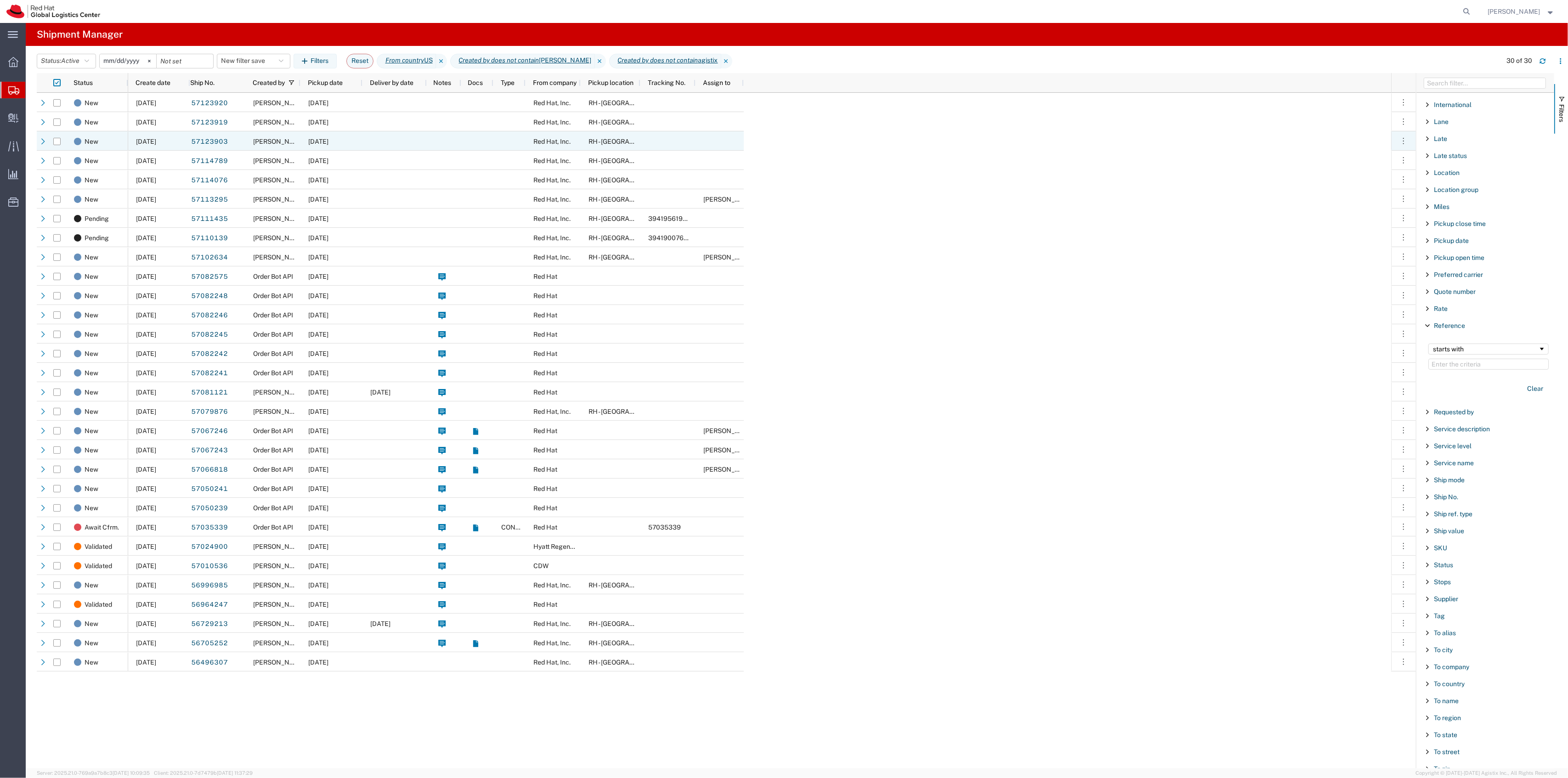
click at [246, 139] on div "[PERSON_NAME]" at bounding box center [273, 141] width 55 height 19
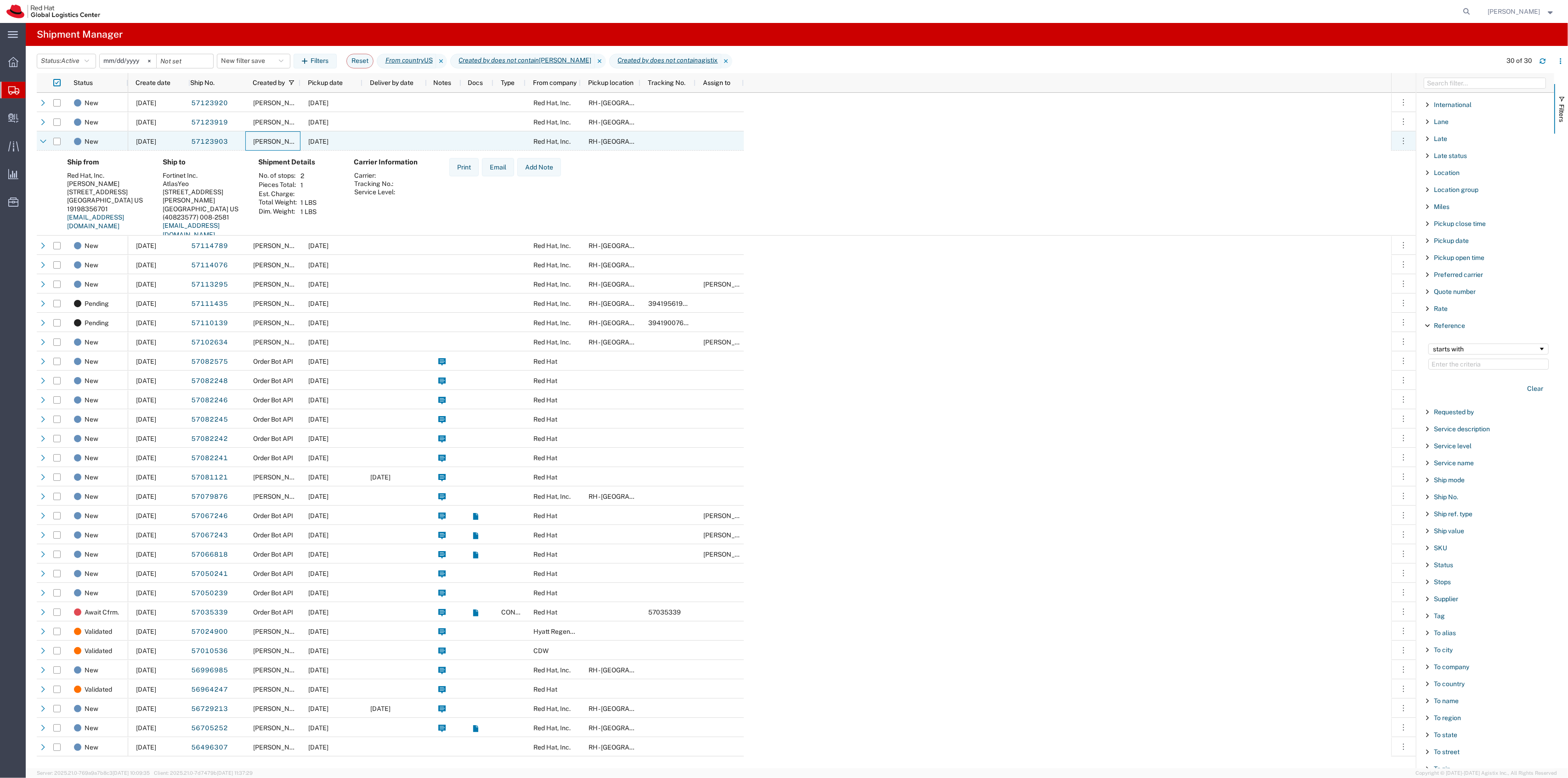
click at [247, 140] on div "[PERSON_NAME]" at bounding box center [273, 141] width 55 height 19
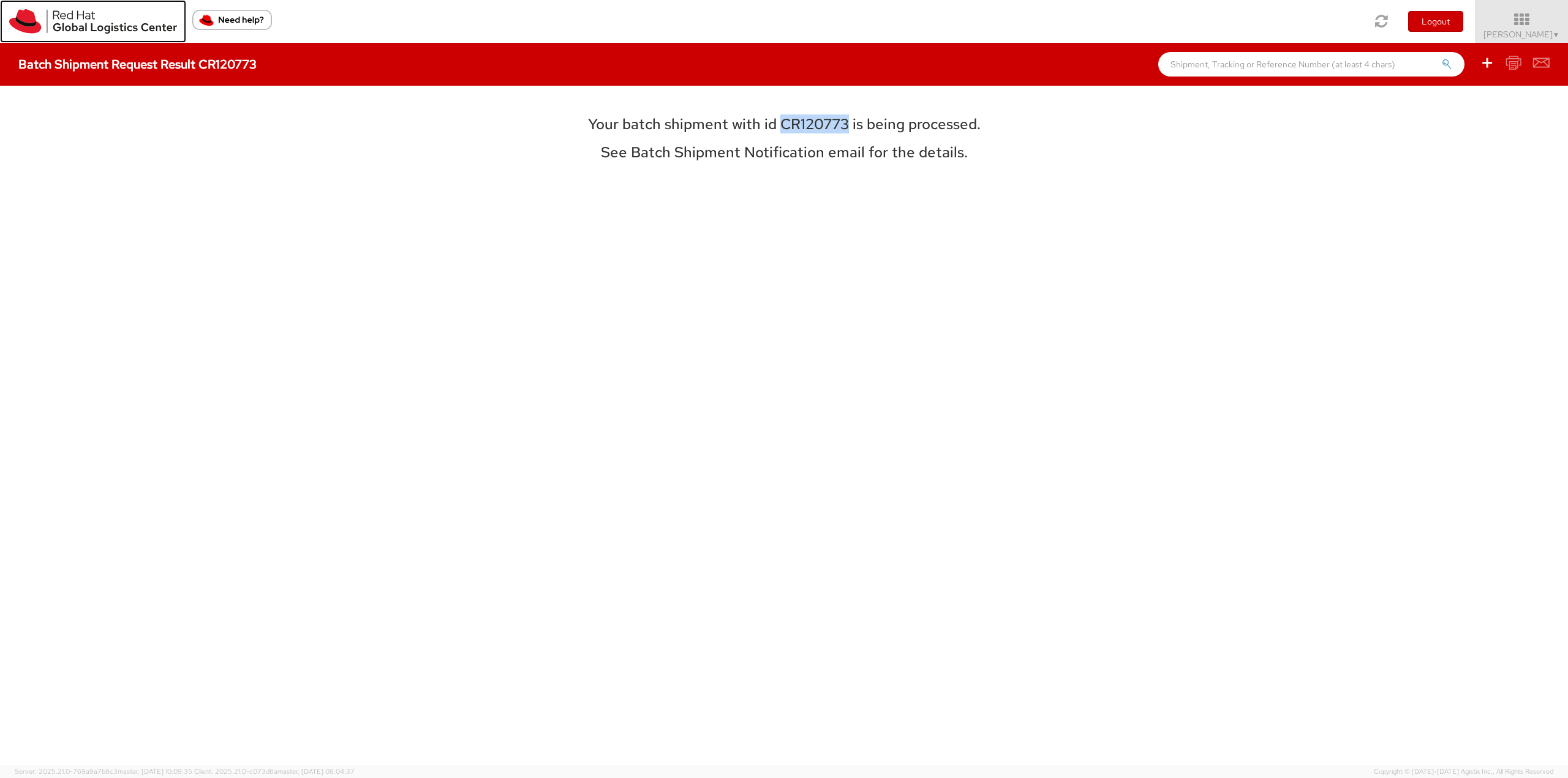
click at [150, 29] on img at bounding box center [92, 21] width 168 height 25
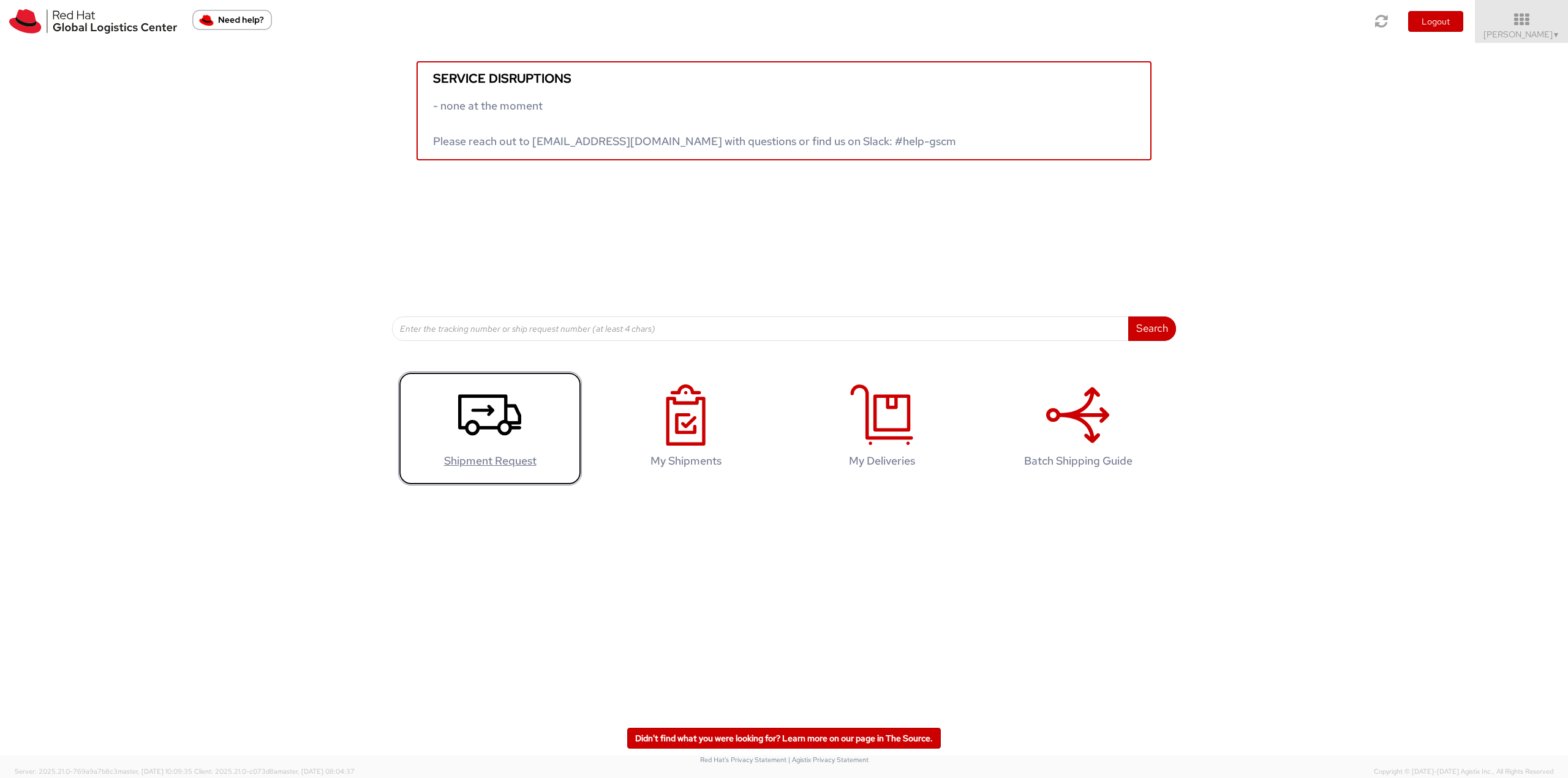
click at [509, 393] on icon at bounding box center [490, 415] width 63 height 61
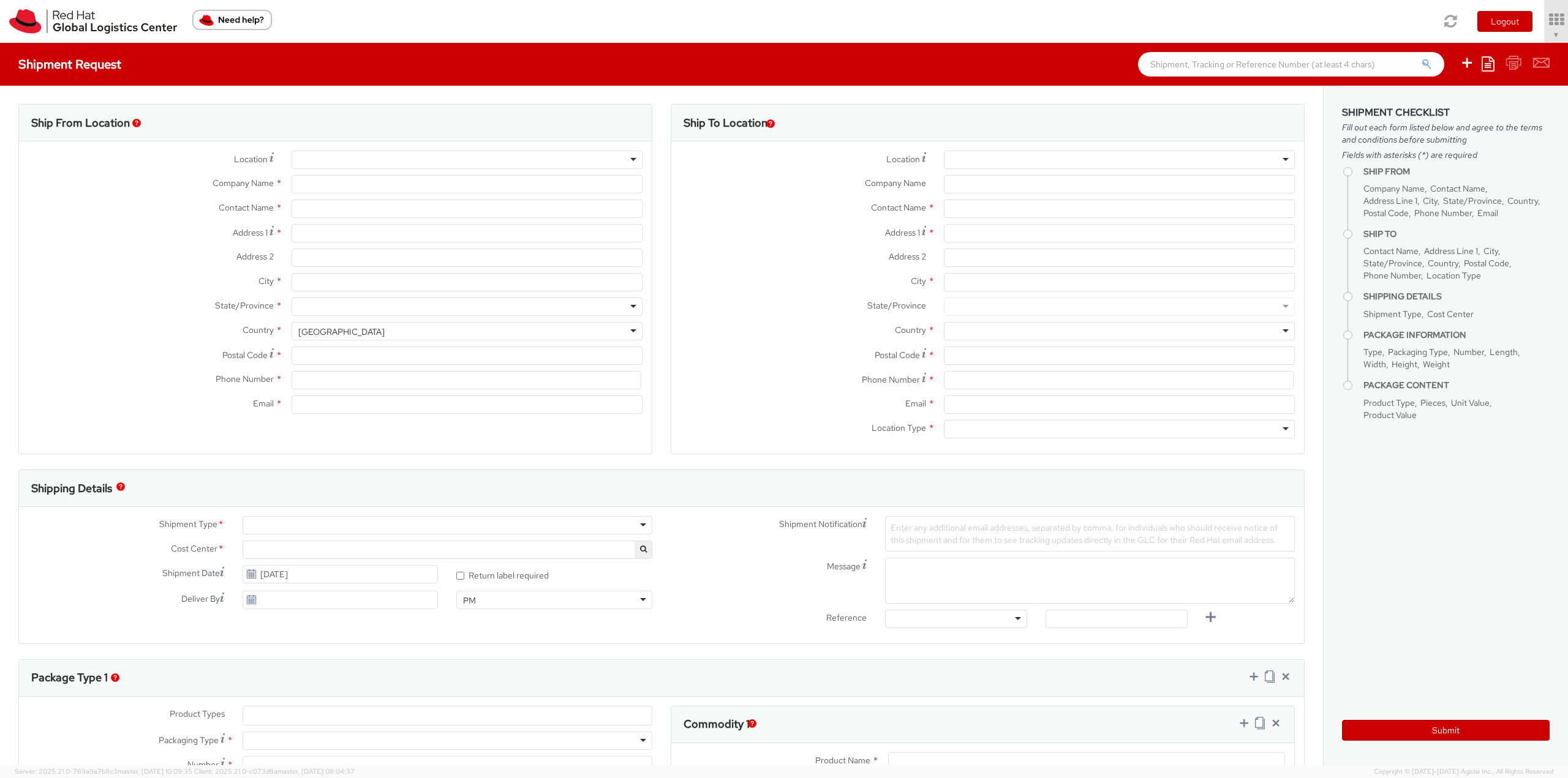
select select "901"
select select
type input "Red Hat, Inc."
type input "[PERSON_NAME]"
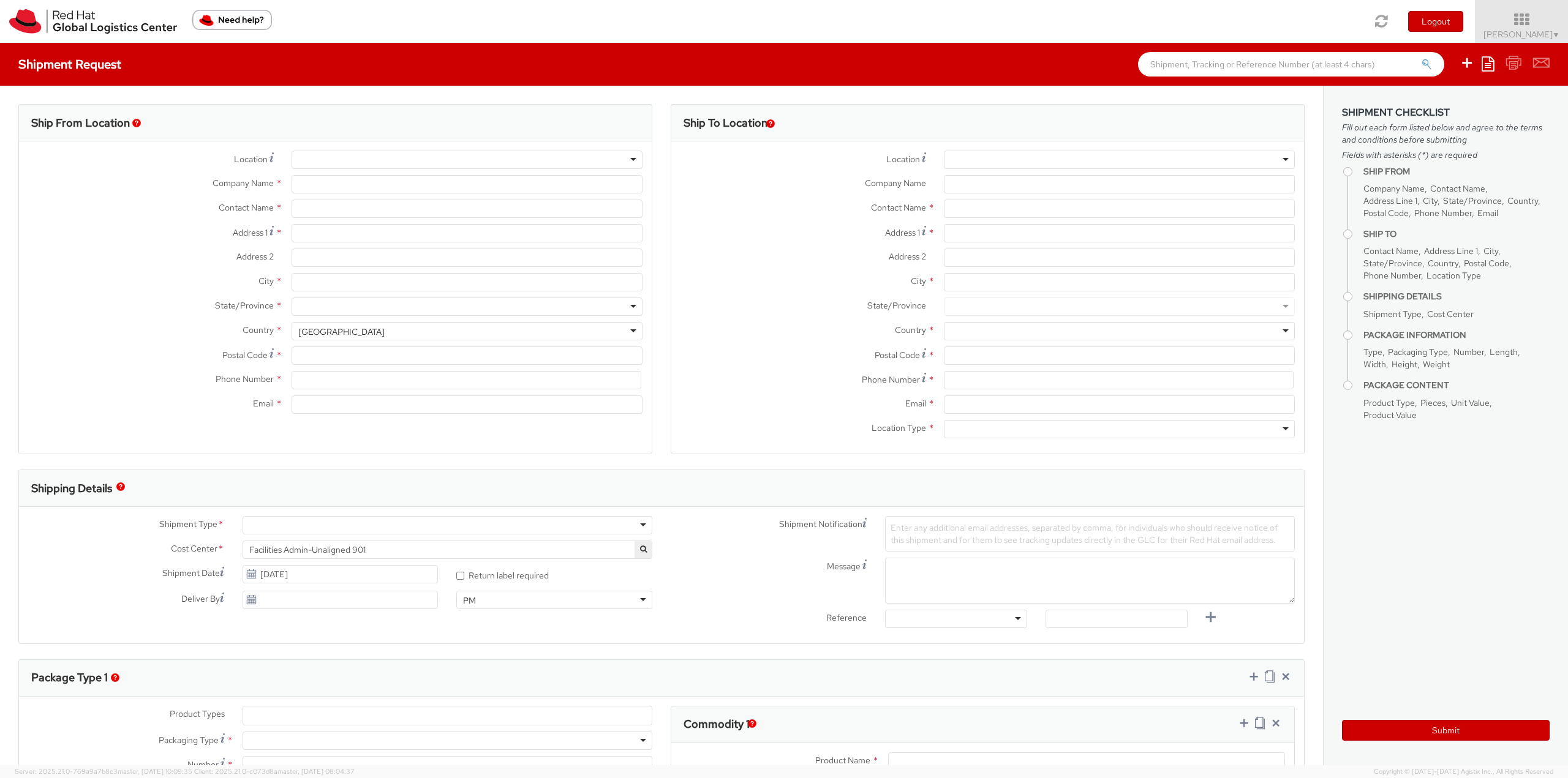
type input "[STREET_ADDRESS]"
type input "RALEIGH"
type input "27601"
type input "19198356701"
type input "[EMAIL_ADDRESS][DOMAIN_NAME]"
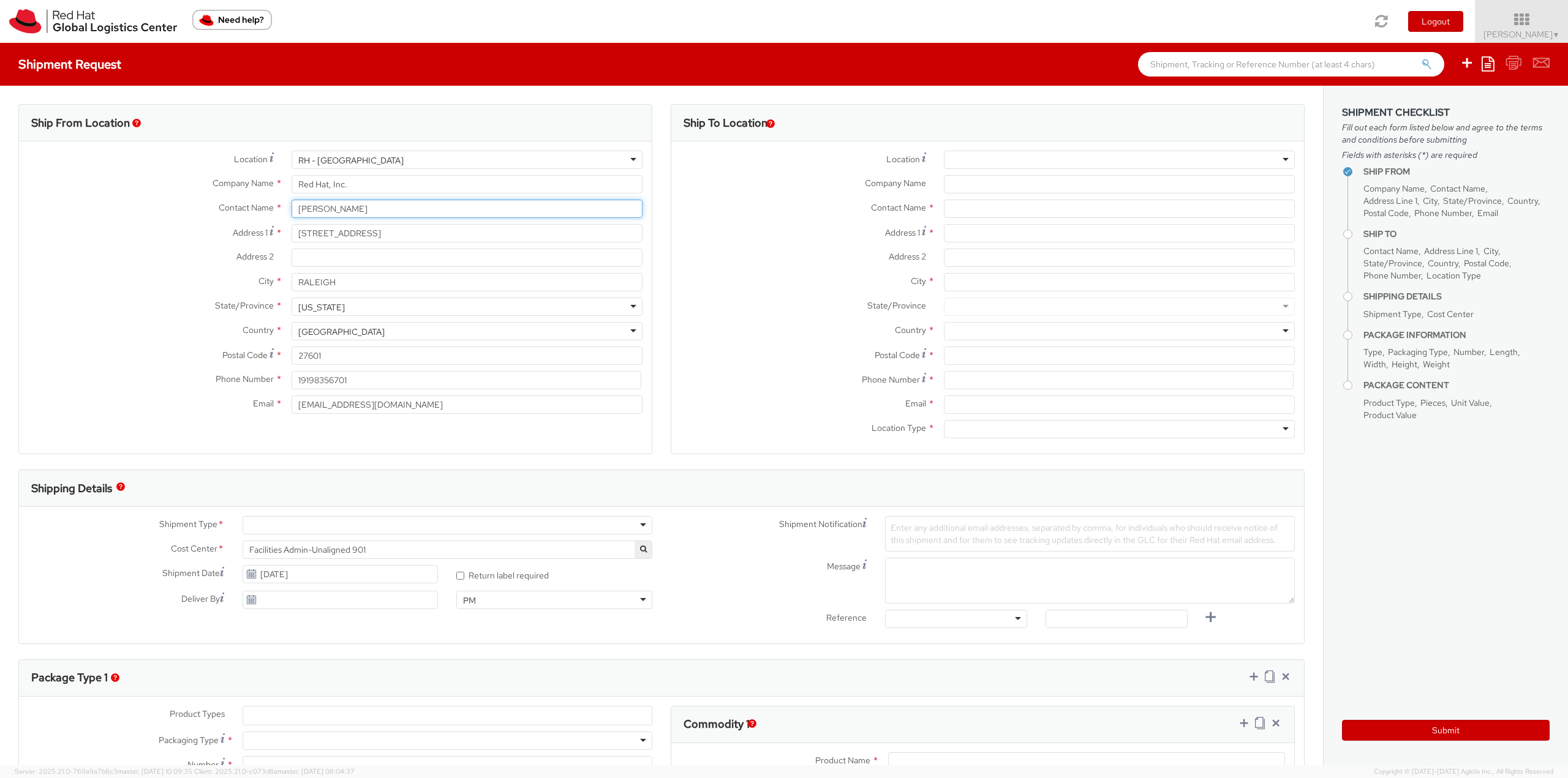
click at [341, 207] on input "[PERSON_NAME]" at bounding box center [467, 208] width 351 height 19
drag, startPoint x: 358, startPoint y: 207, endPoint x: 291, endPoint y: 192, distance: 68.7
click at [291, 192] on div "Location * RH - Raleigh RH - Raleigh RH - Amsterdam - MSO RH - Amsterdam Data C…" at bounding box center [335, 285] width 632 height 270
type input "Ashley Apperson"
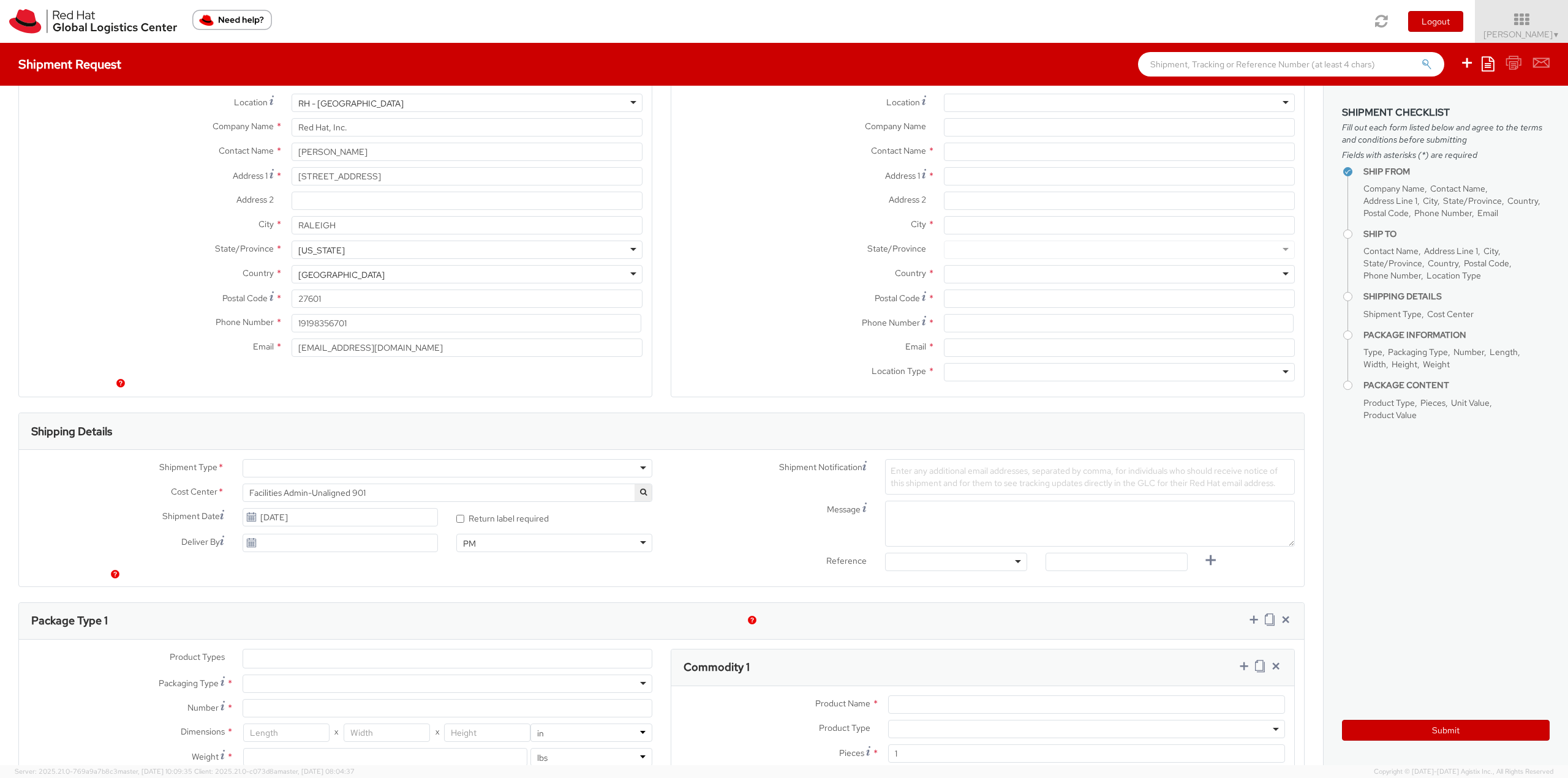
scroll to position [123, 0]
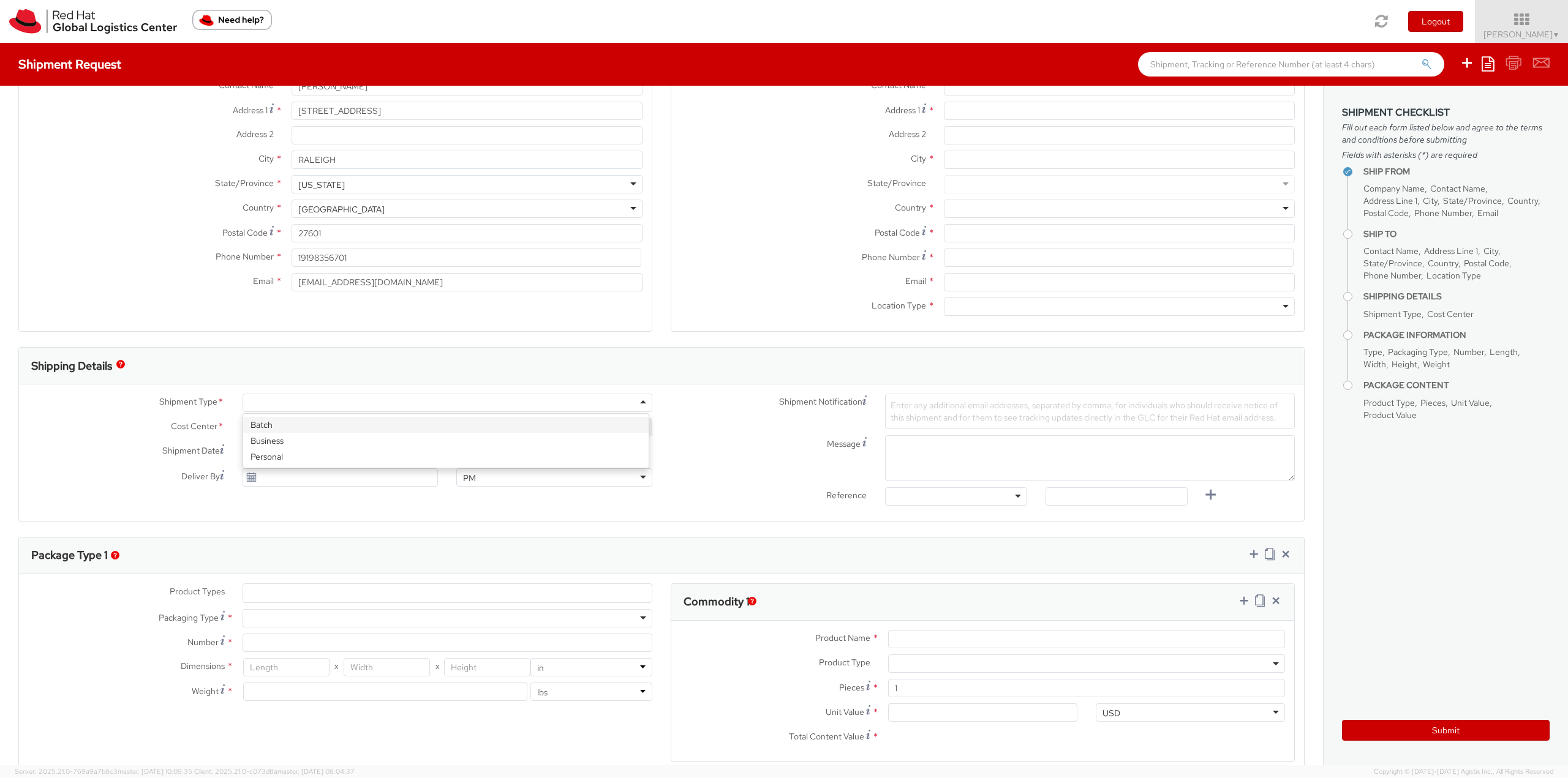
click at [403, 403] on div at bounding box center [447, 402] width 409 height 19
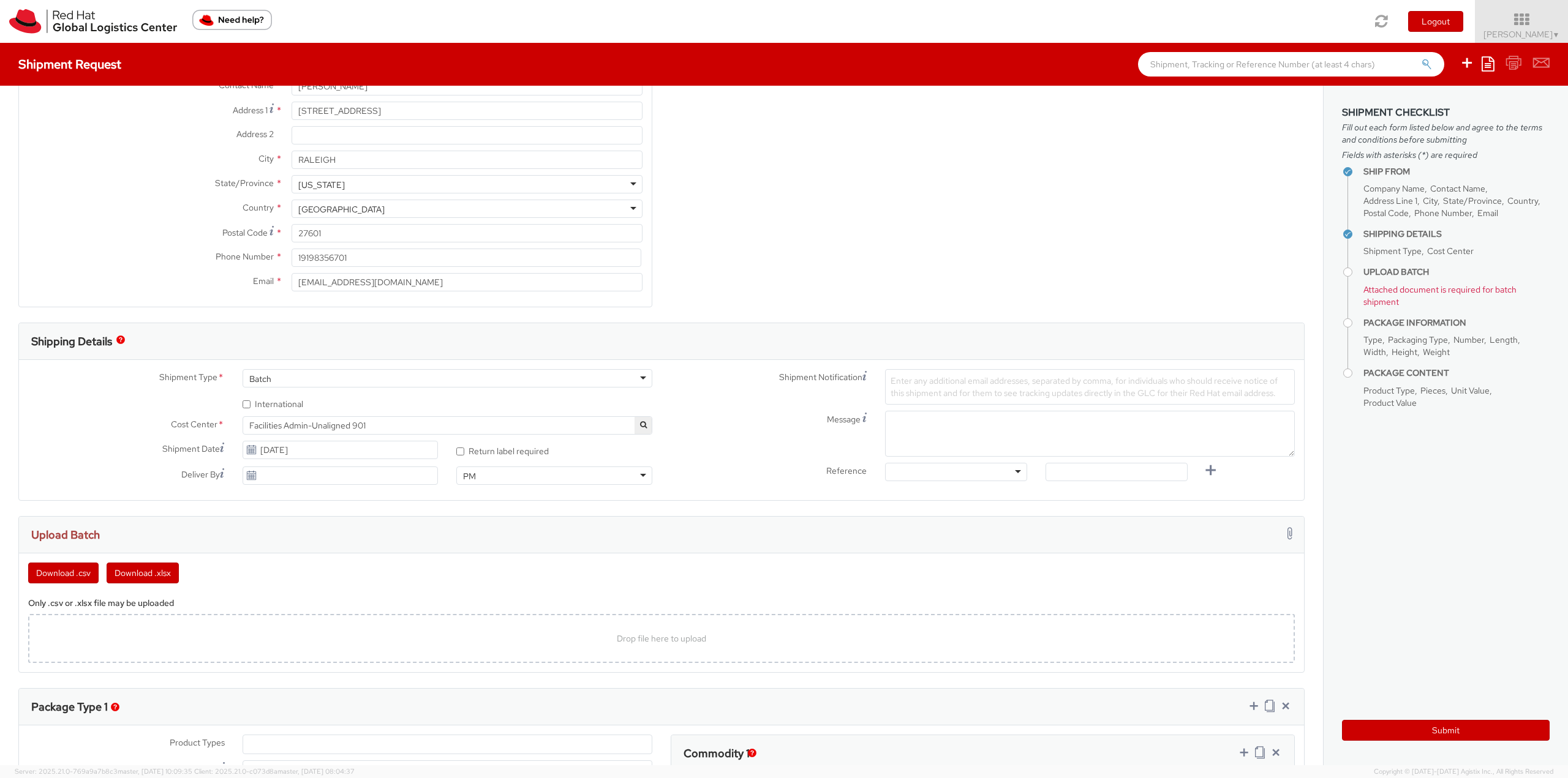
click at [326, 420] on span "Facilities Admin-Unaligned 901" at bounding box center [447, 425] width 396 height 11
click at [343, 450] on input "search" at bounding box center [446, 445] width 400 height 19
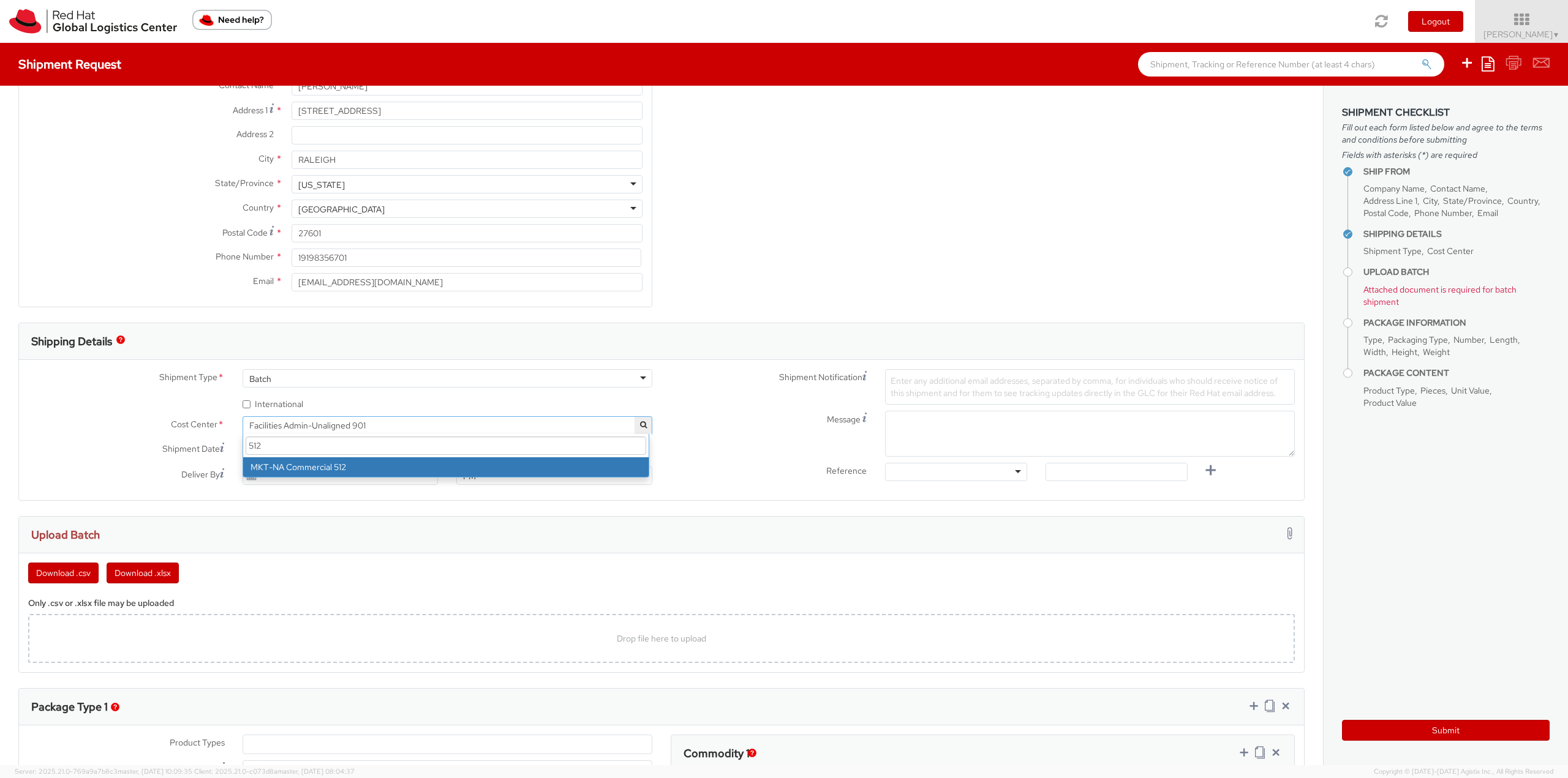
scroll to position [0, 0]
type input "512"
select select "512"
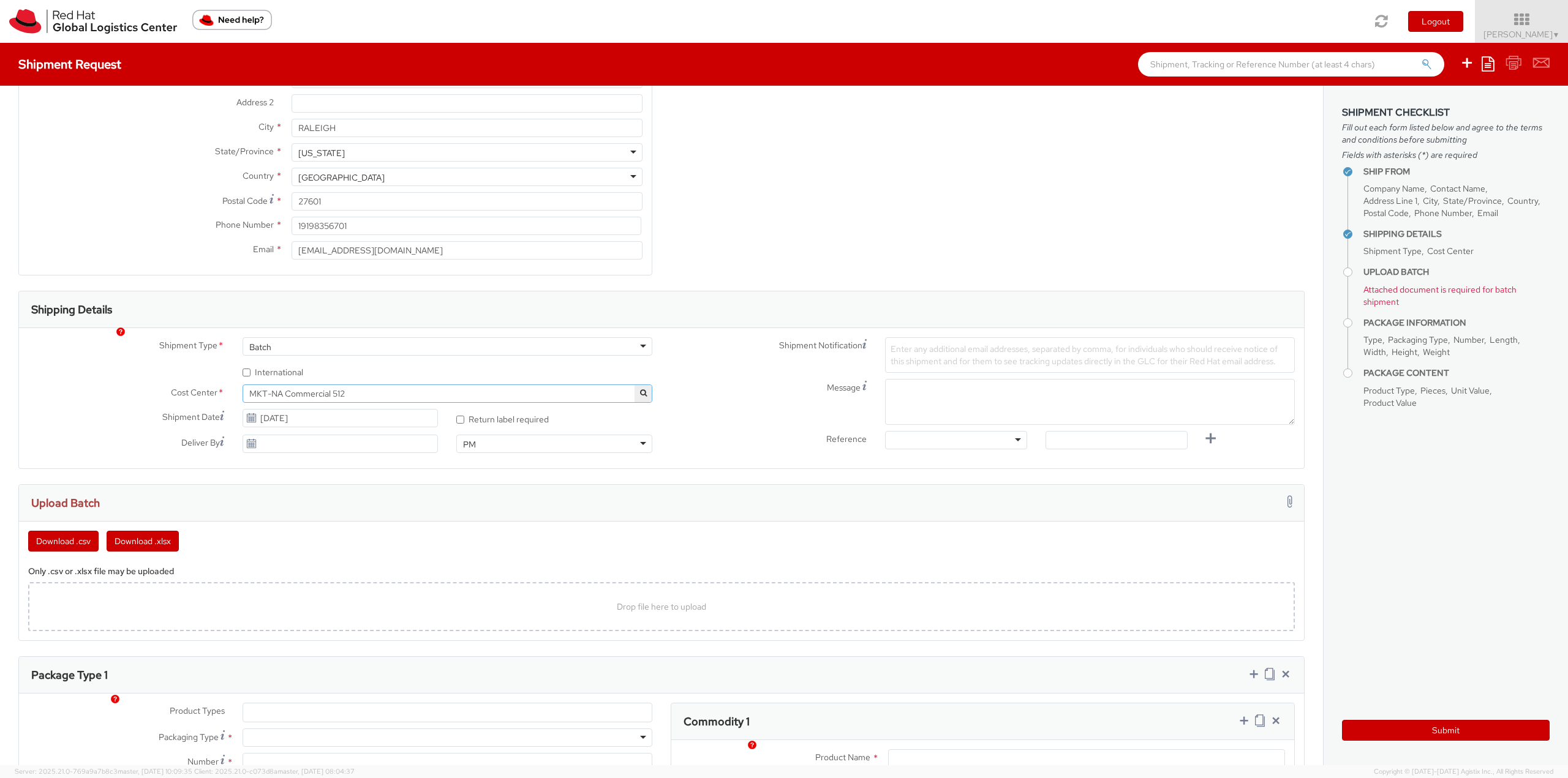
scroll to position [183, 0]
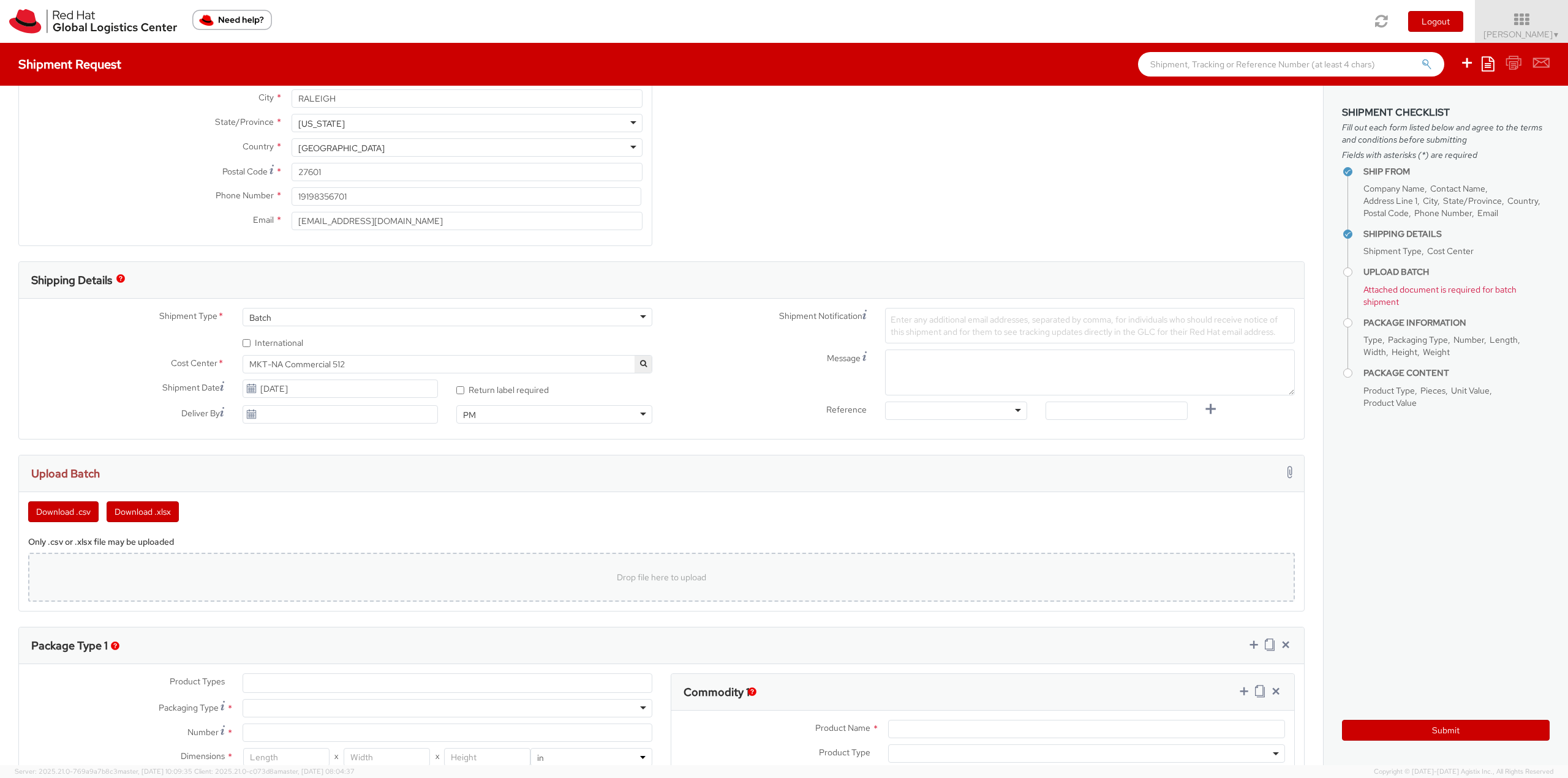
click at [480, 558] on div "Drop file here to upload" at bounding box center [661, 577] width 1267 height 49
type input "C:\fakepath\Ashley App.csv"
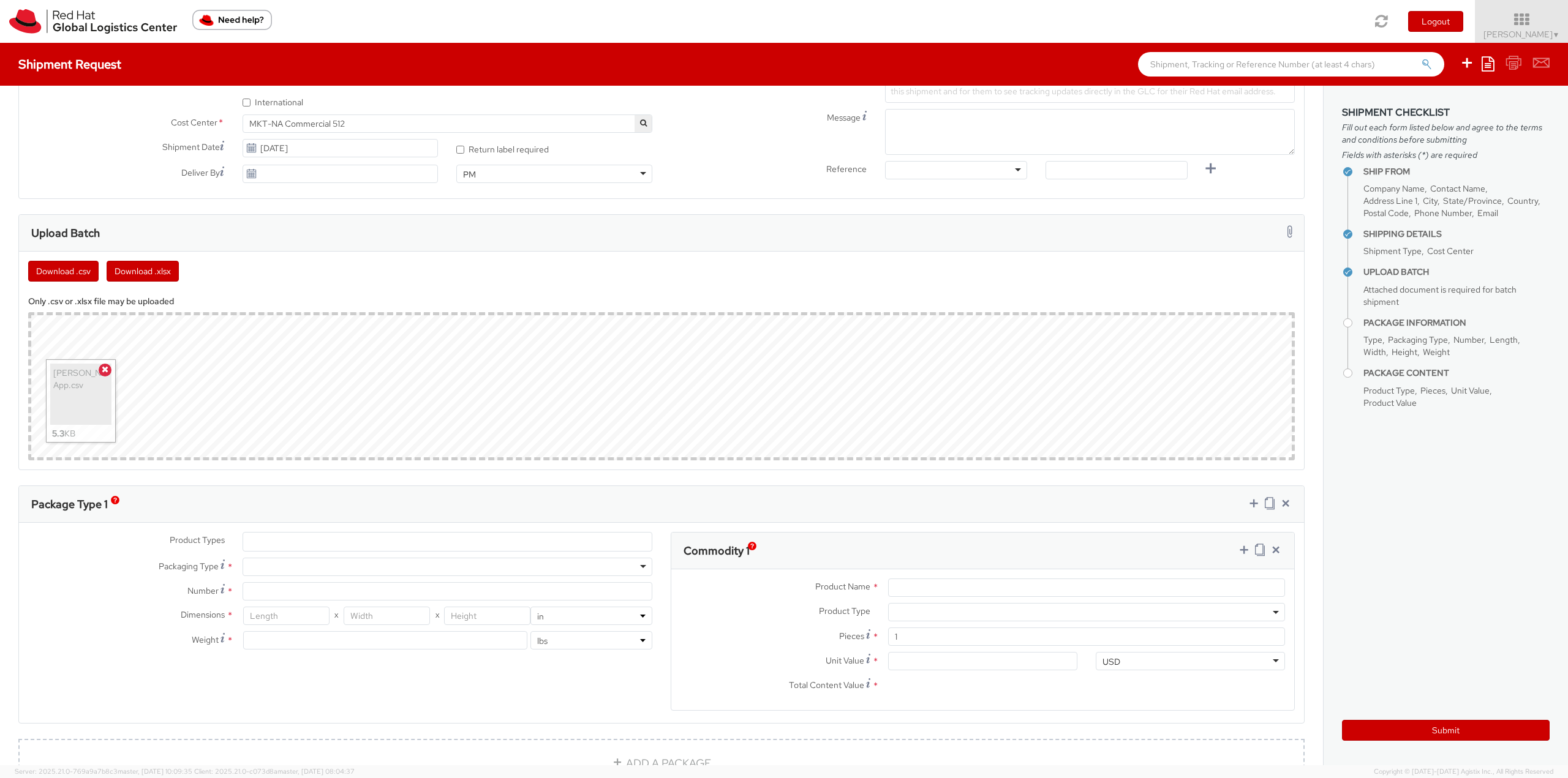
scroll to position [428, 0]
click at [307, 569] on div at bounding box center [447, 562] width 409 height 19
type input "1"
type input "9.5"
type input "12.5"
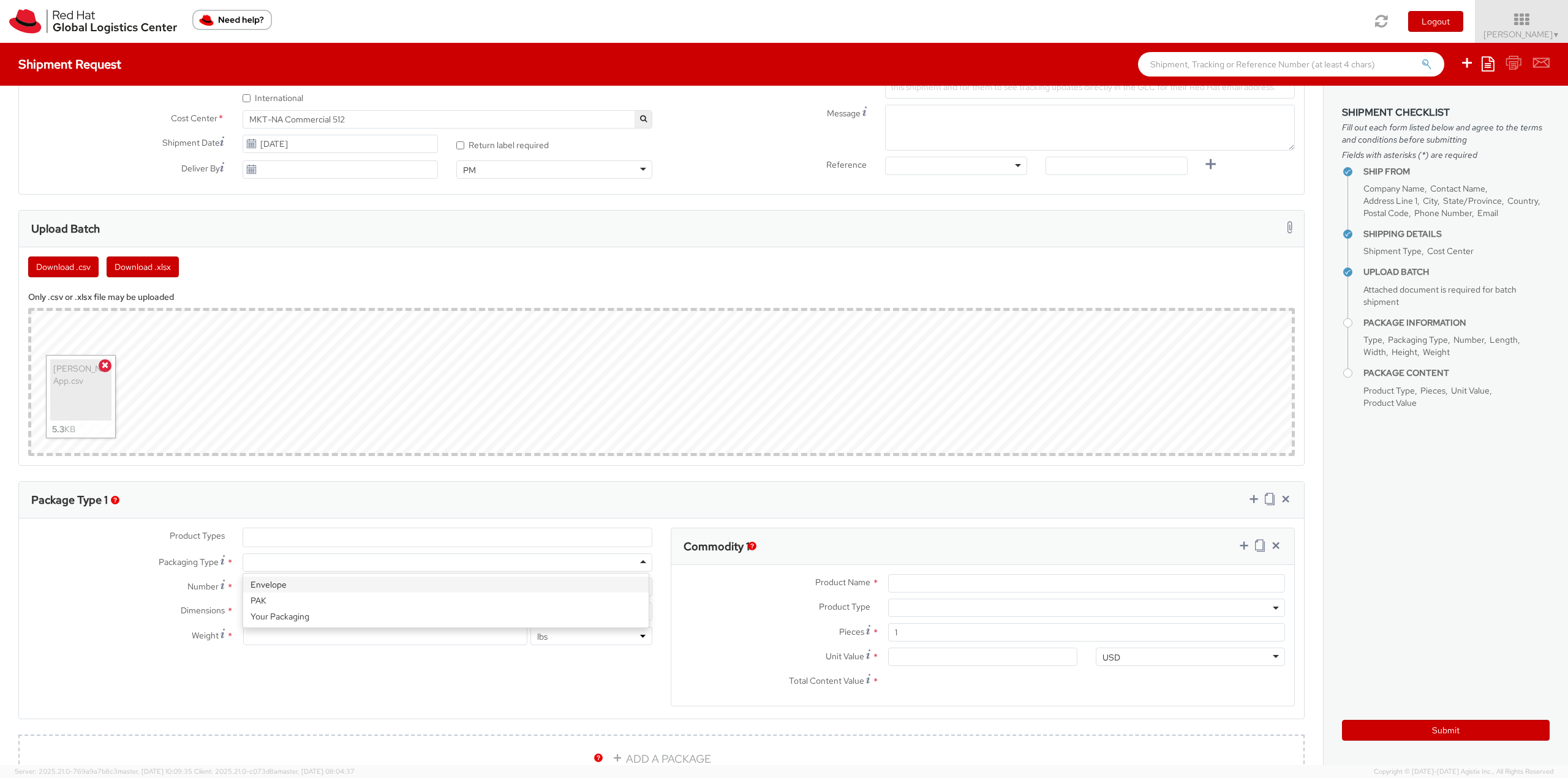
type input "0.25"
type input "1"
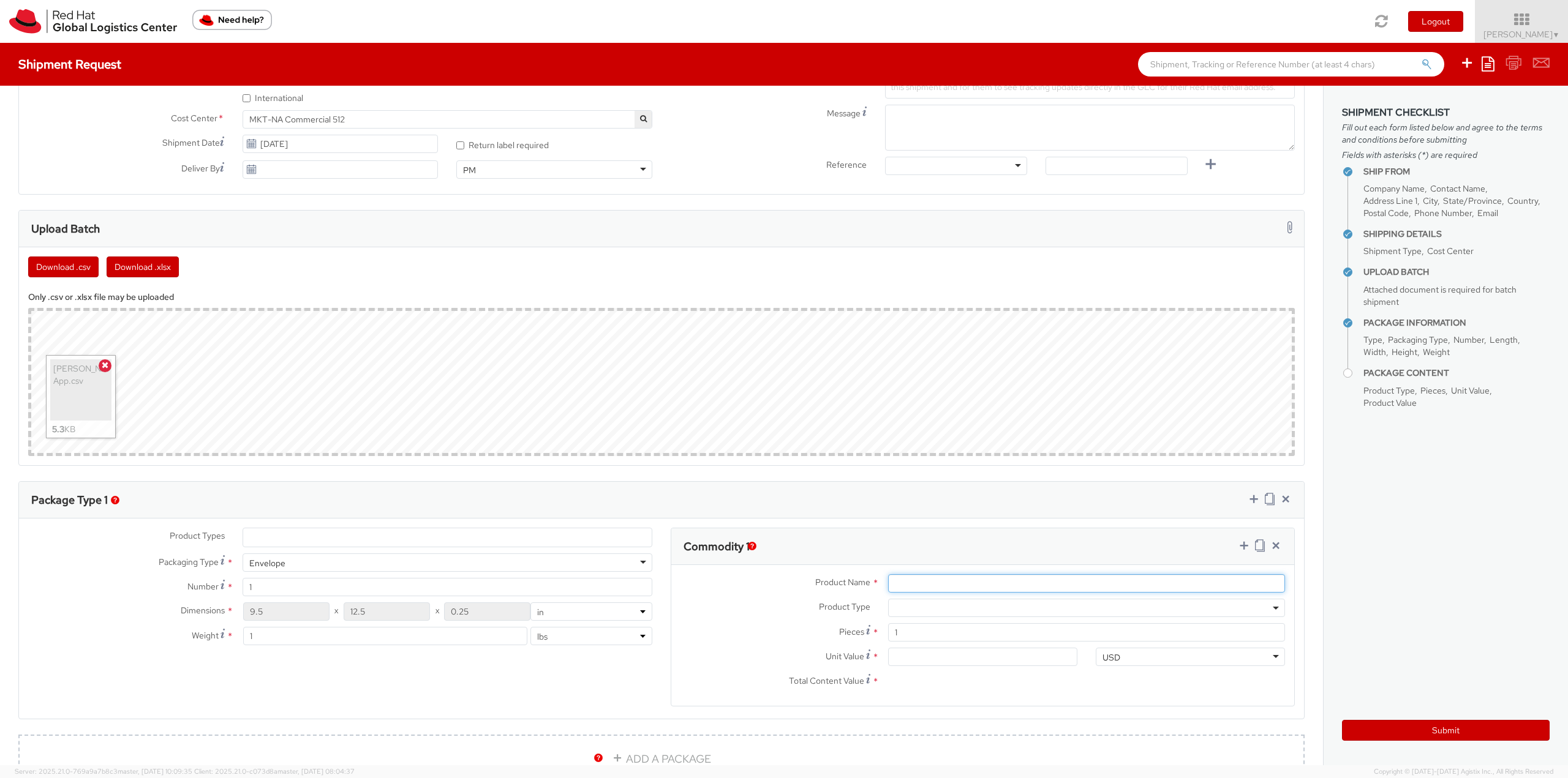
click at [896, 580] on input "Product Name *" at bounding box center [1086, 583] width 396 height 19
type input "Book"
type input "3.00"
type input "39.00"
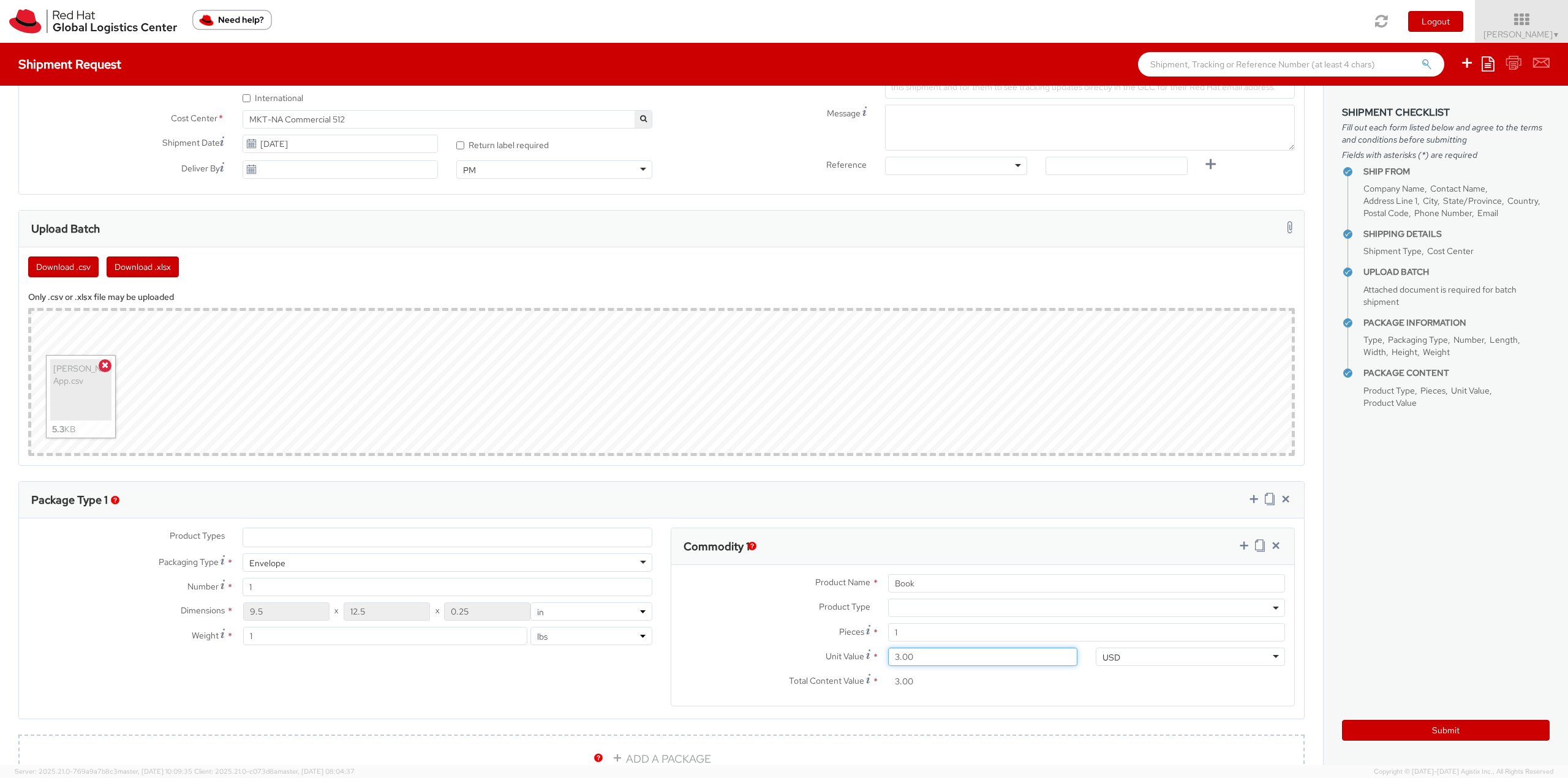
type input "39.00"
type input "39.90"
type input "39.99"
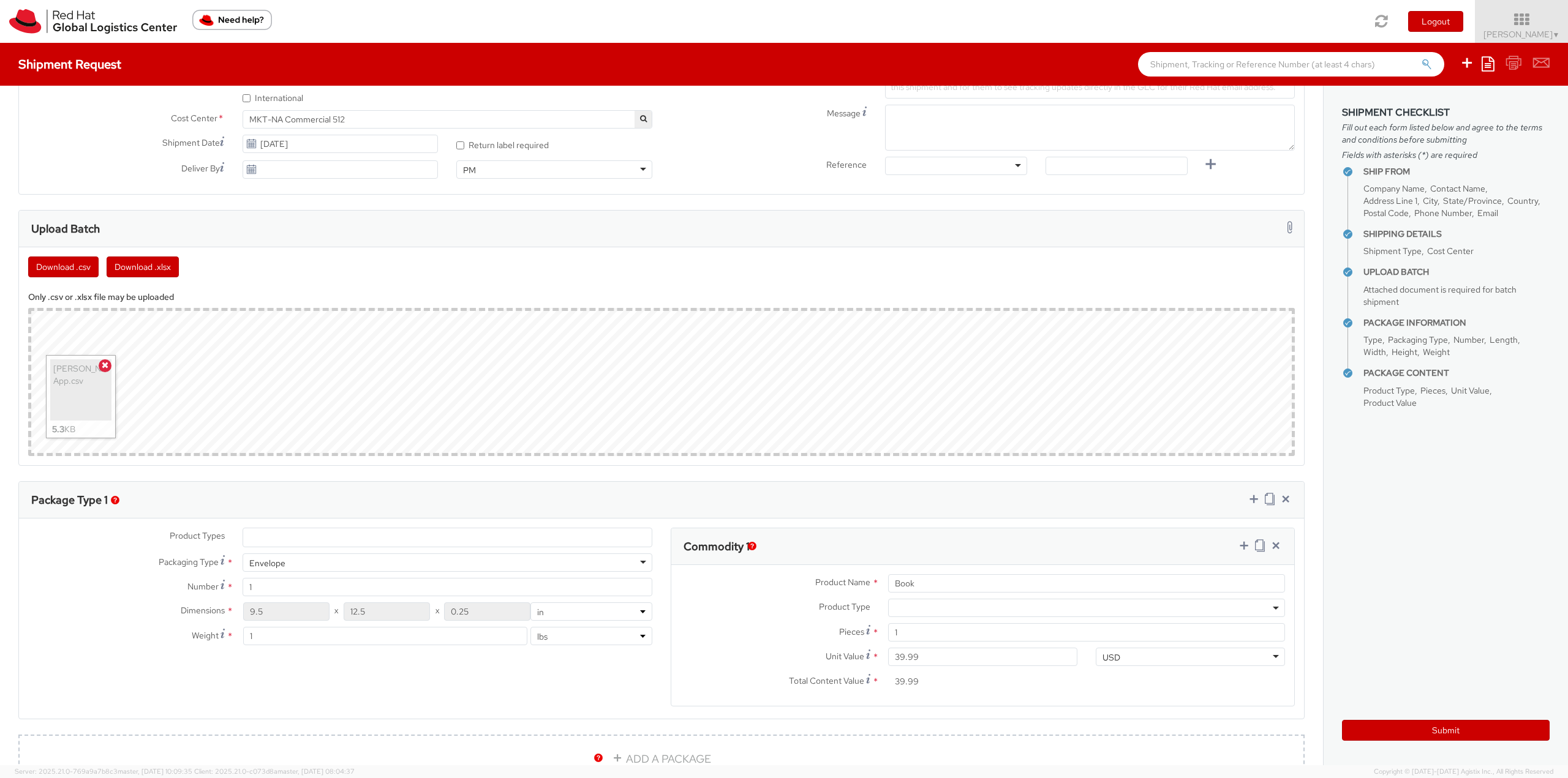
scroll to position [2290, 0]
click at [787, 608] on label "Product Type *" at bounding box center [774, 607] width 207 height 16
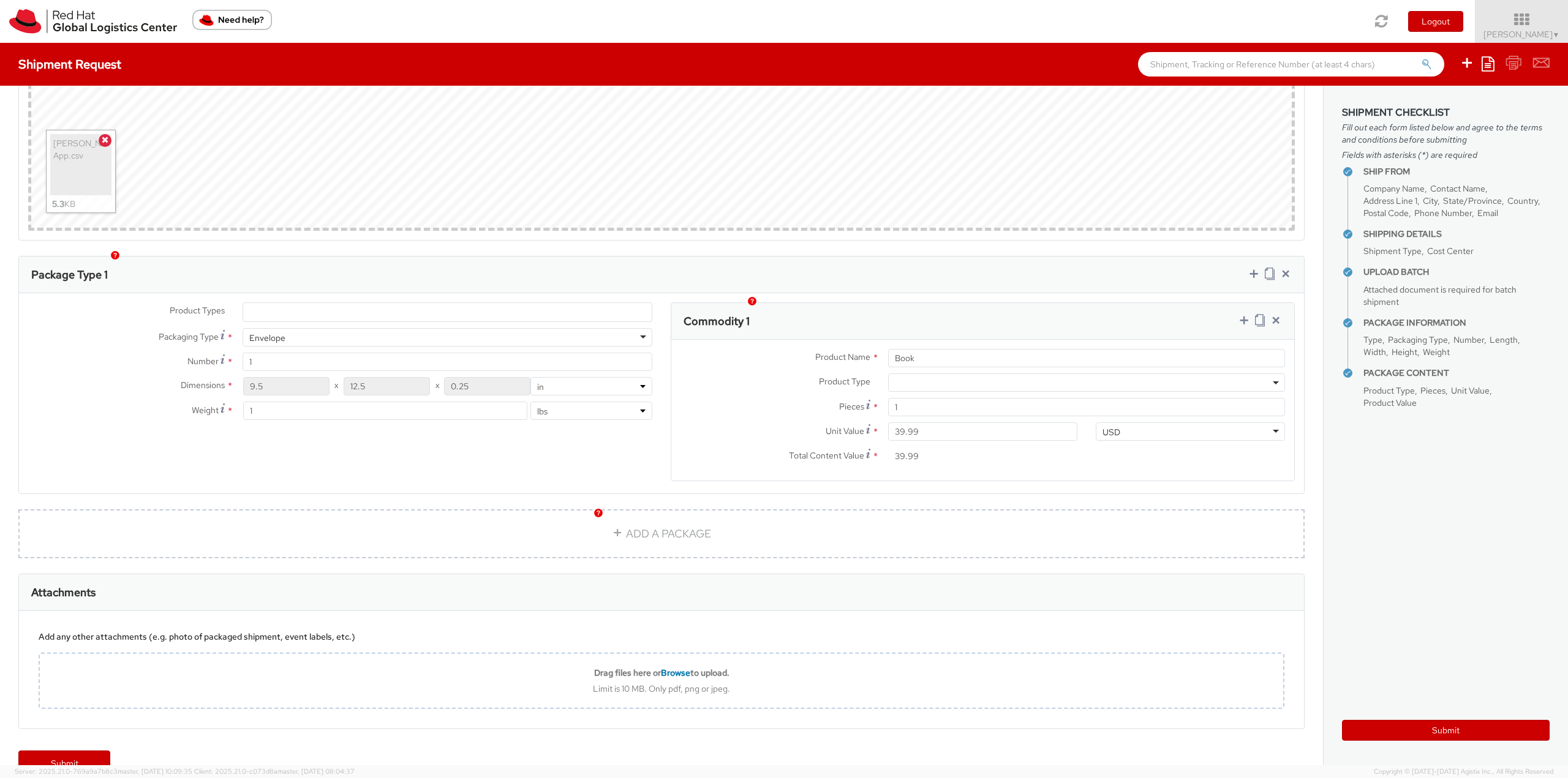
scroll to position [674, 0]
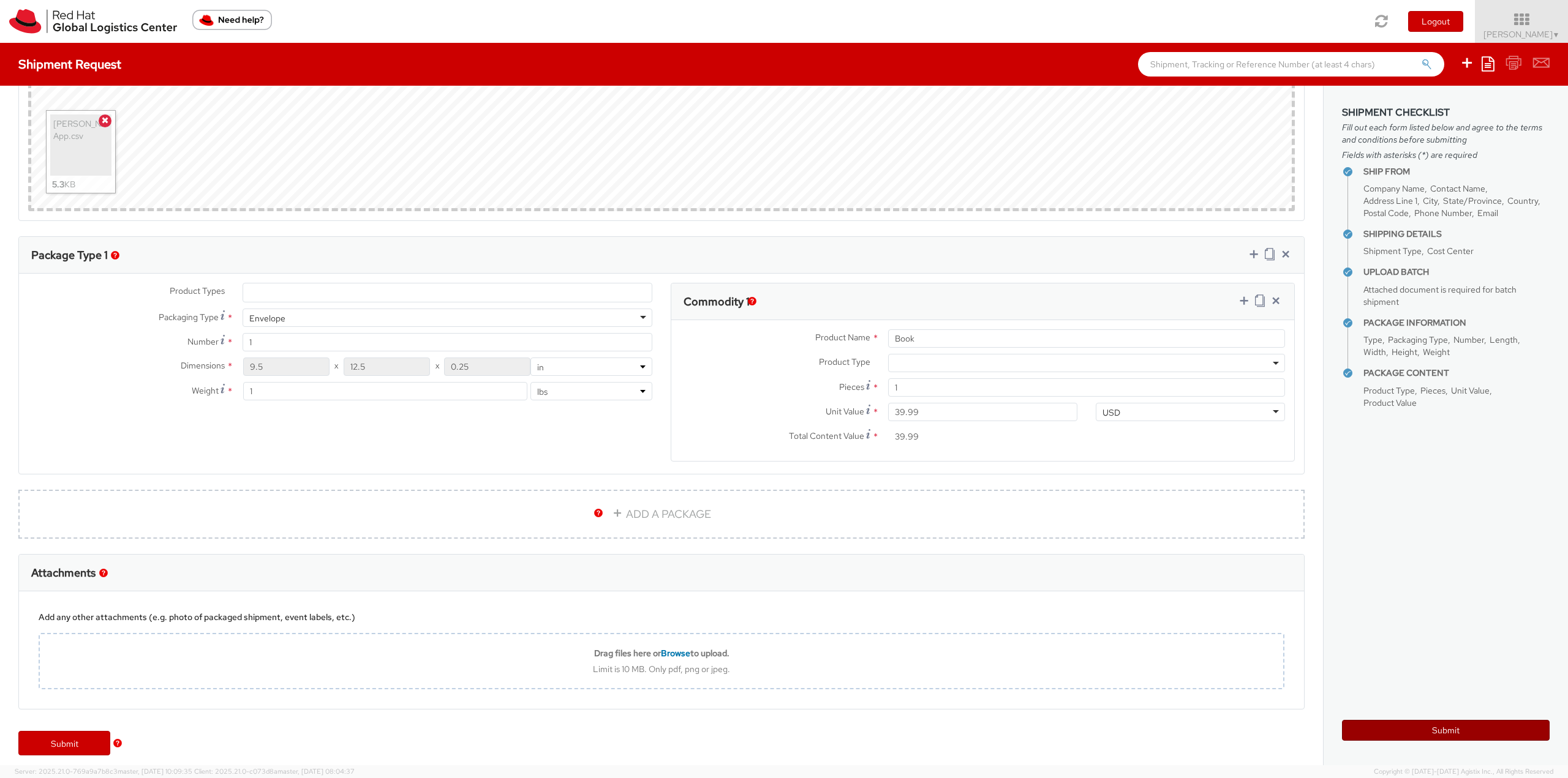
click at [1419, 723] on button "Submit" at bounding box center [1445, 730] width 207 height 21
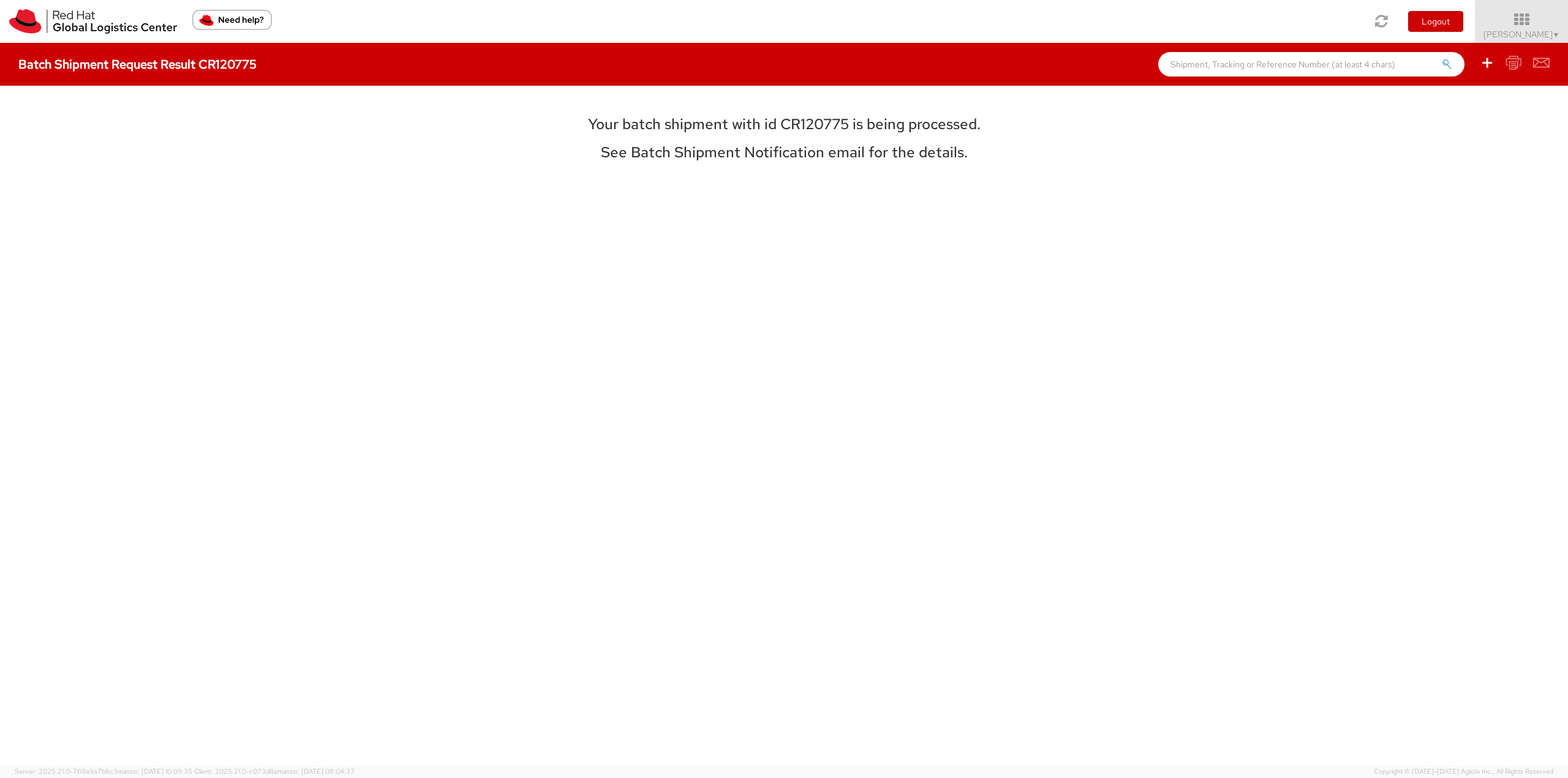
click at [817, 126] on h3 "Your batch shipment with id CR120775 is being processed." at bounding box center [784, 124] width 547 height 16
click at [815, 125] on h3 "Your batch shipment with id CR120775 is being processed." at bounding box center [784, 124] width 547 height 16
drag, startPoint x: 845, startPoint y: 125, endPoint x: 783, endPoint y: 127, distance: 62.0
click at [783, 127] on h3 "Your batch shipment with id CR120775 is being processed." at bounding box center [784, 124] width 547 height 16
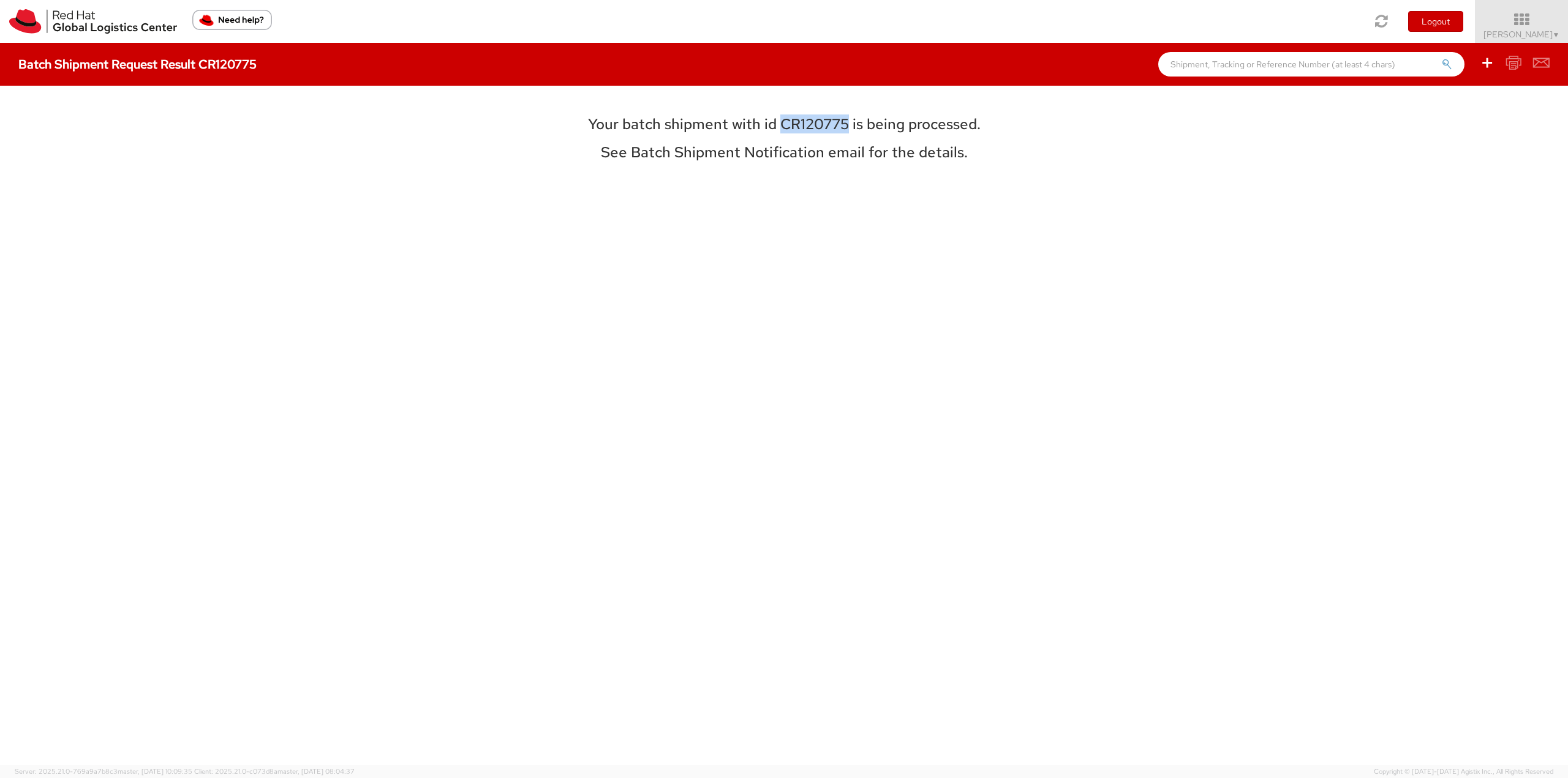
copy h3 "CR120775"
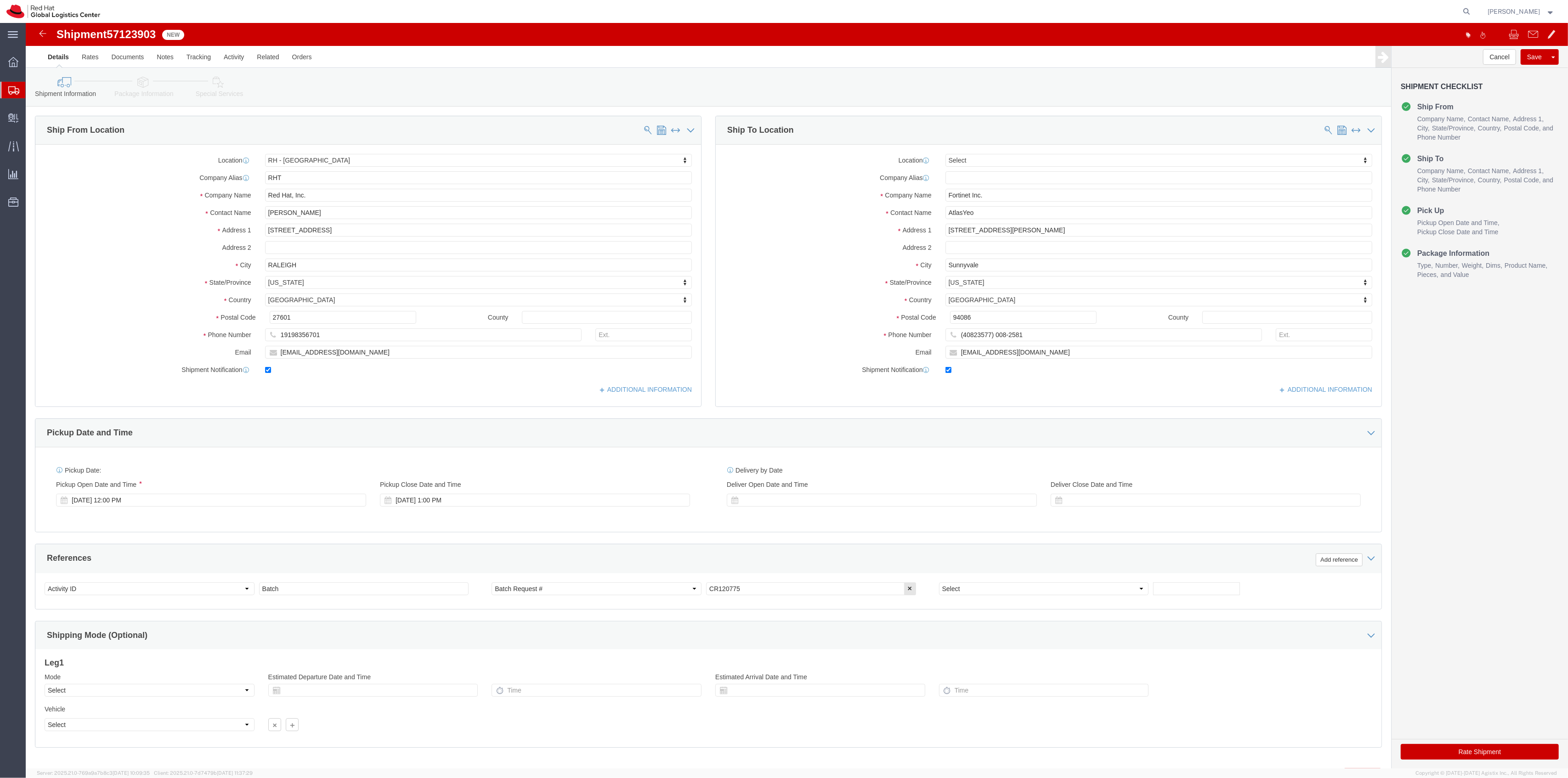
select select "38014"
select select
drag, startPoint x: 964, startPoint y: 310, endPoint x: 989, endPoint y: 309, distance: 25.0
click input "(40823577) 008-2581"
click input "(40823577008"
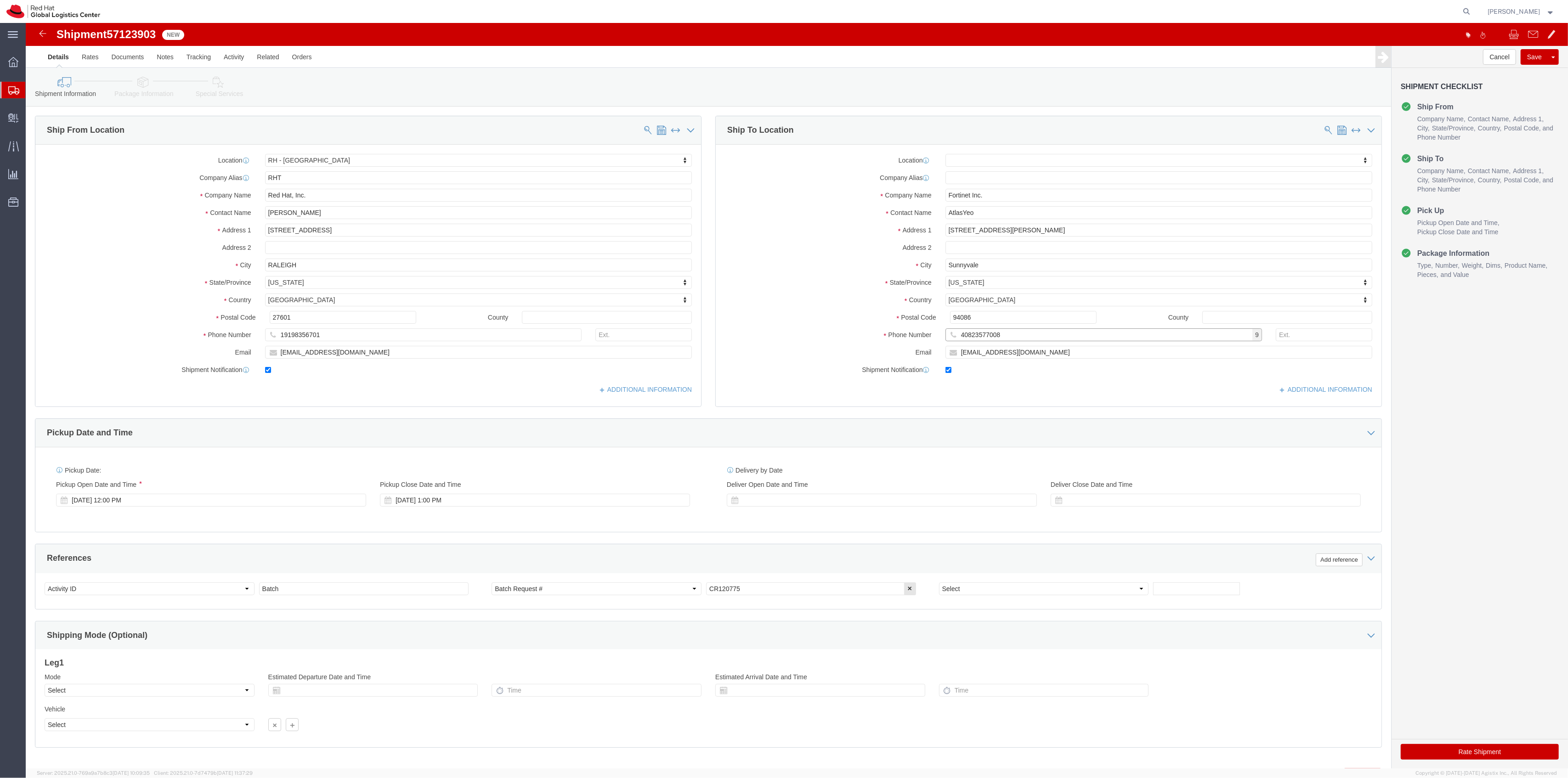
type input "40823577008"
click button "Rate Shipment"
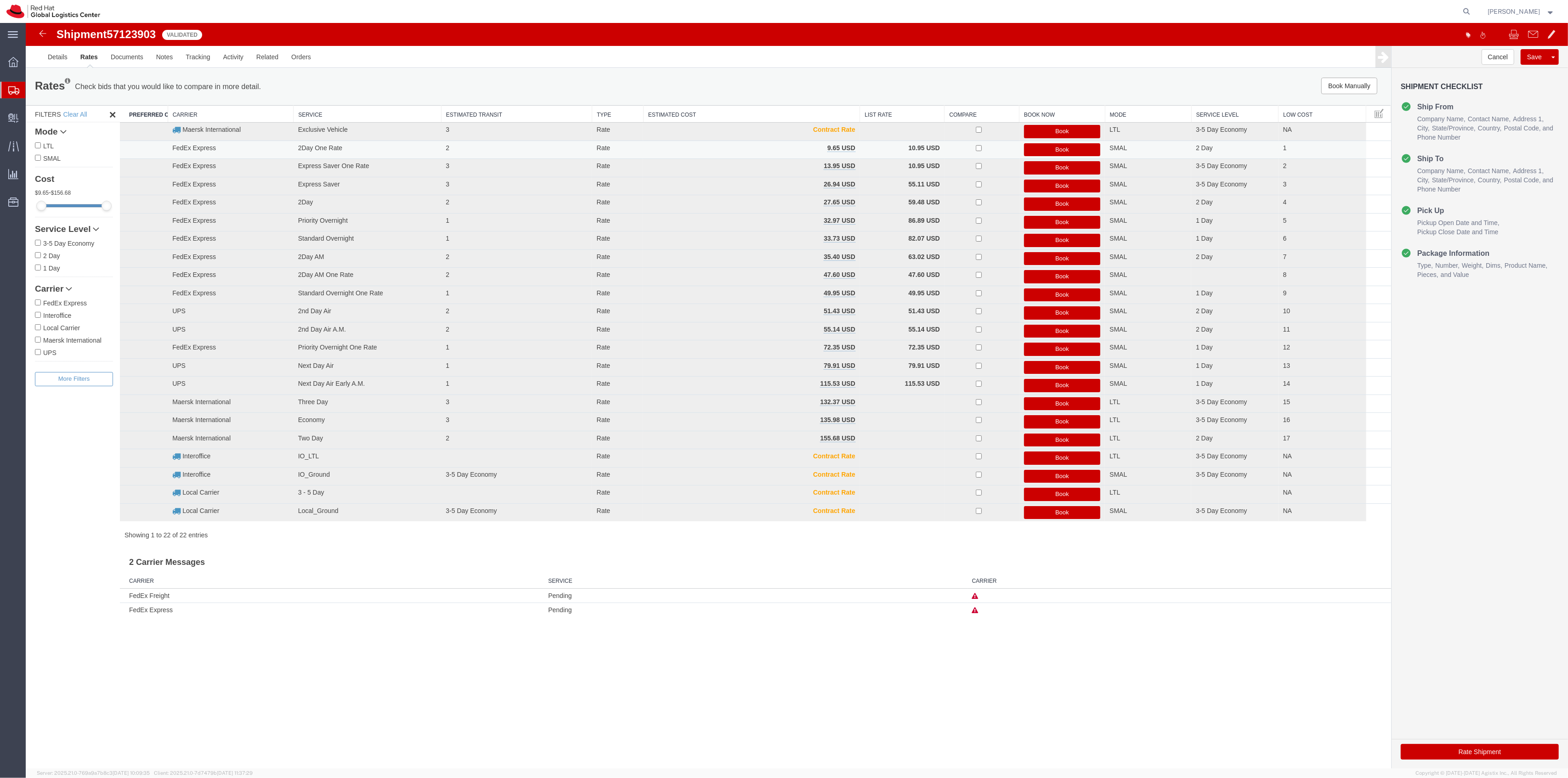
click at [1056, 147] on button "Book" at bounding box center [1062, 150] width 77 height 13
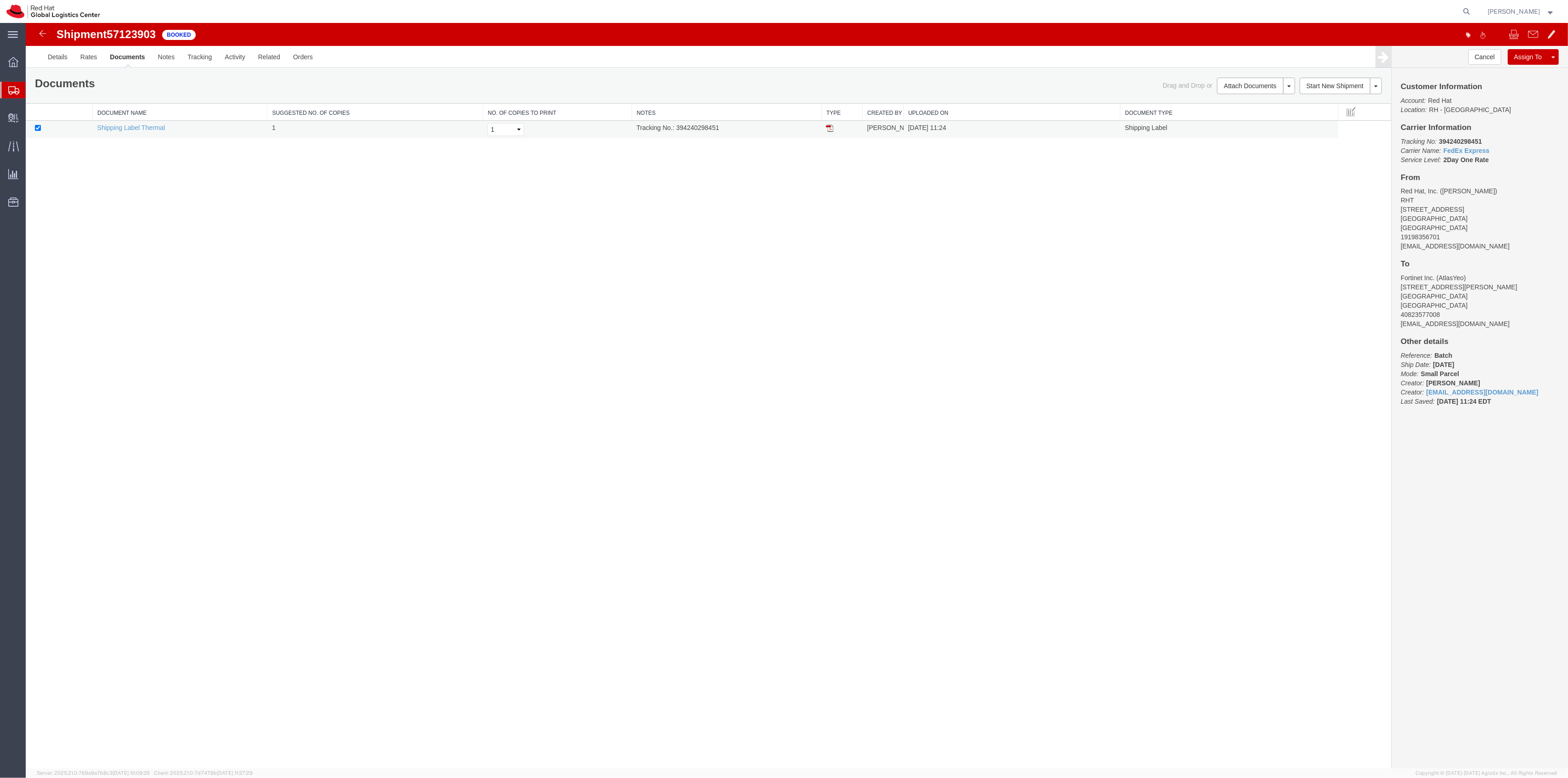
drag, startPoint x: 828, startPoint y: 127, endPoint x: 865, endPoint y: 129, distance: 37.1
click at [828, 127] on img at bounding box center [830, 128] width 7 height 7
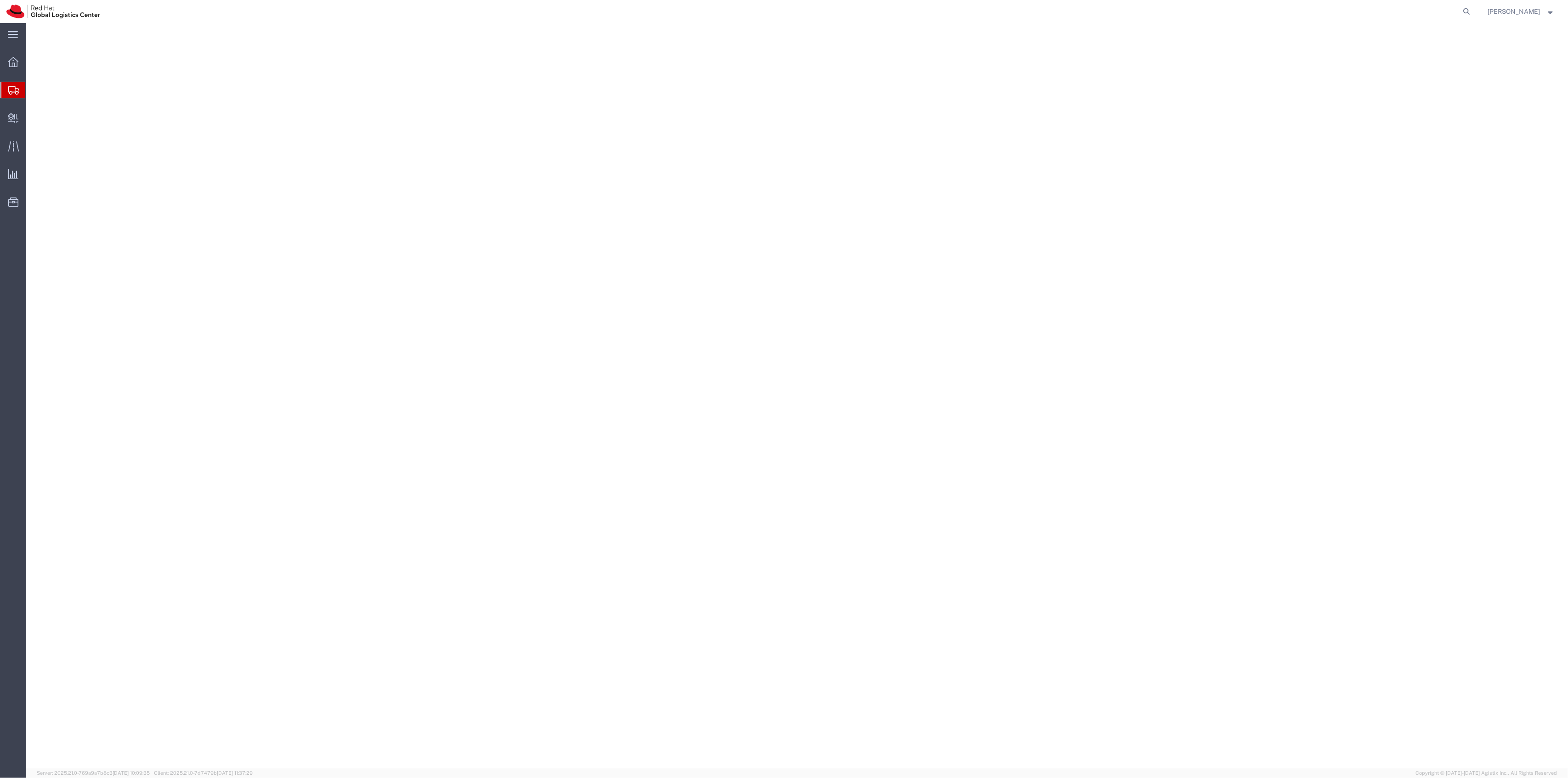
select select "38014"
select select
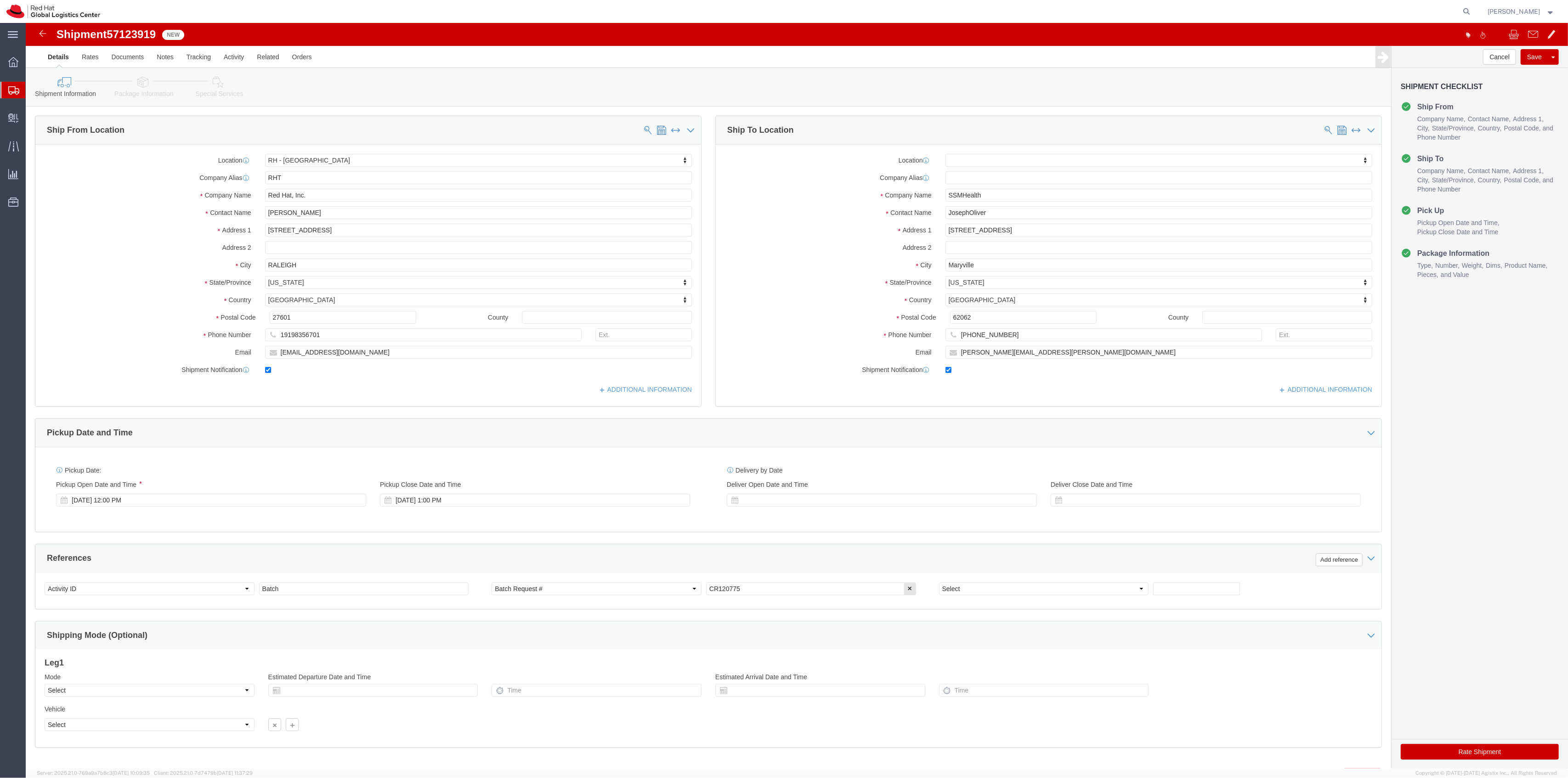
click button "Rate Shipment"
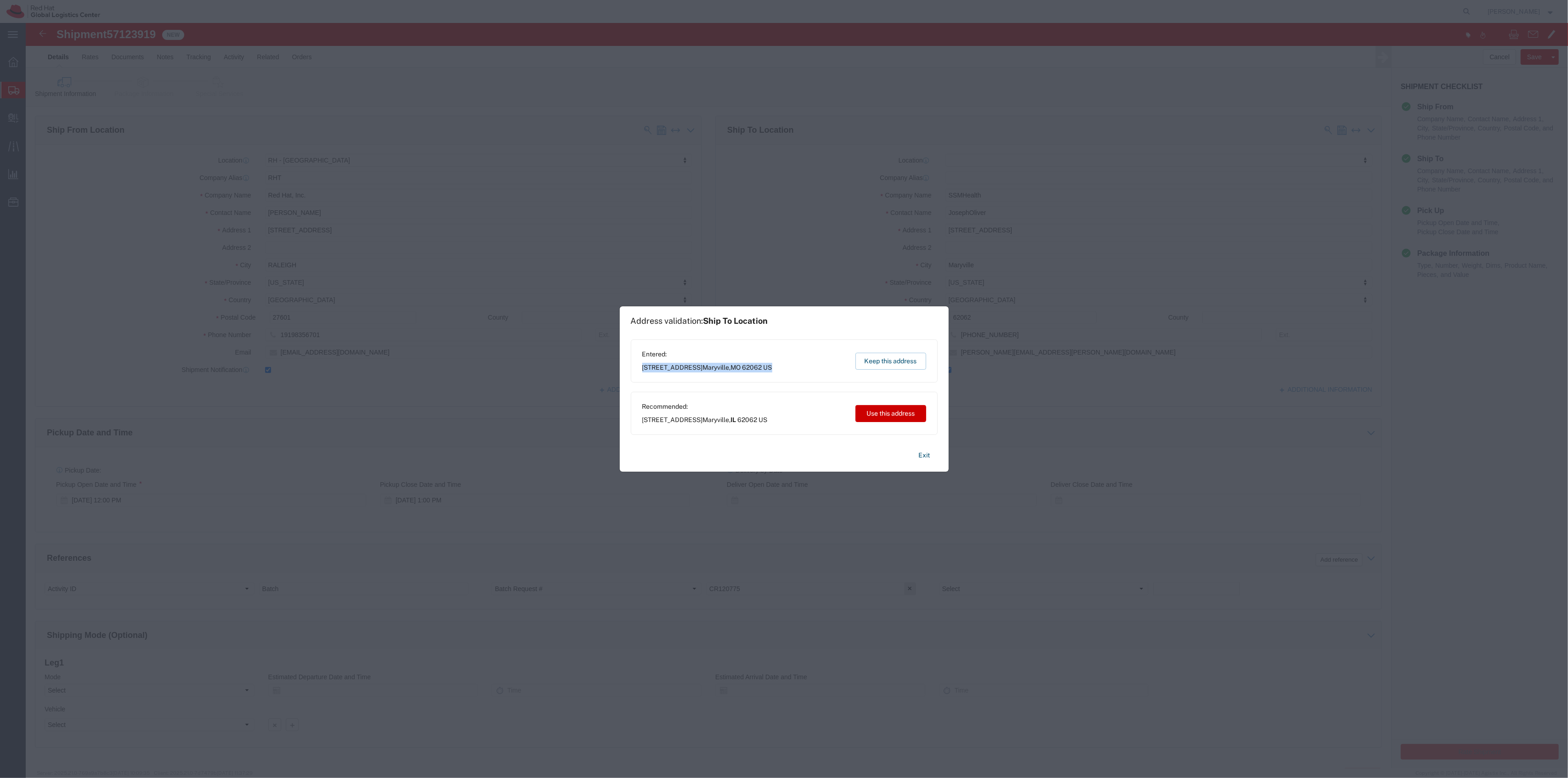
drag, startPoint x: 641, startPoint y: 373, endPoint x: 784, endPoint y: 384, distance: 143.4
click at [784, 384] on div "Entered: [STREET_ADDRESS] Keep this address Recommended: [STREET_ADDRESS] Use t…" at bounding box center [784, 387] width 307 height 96
copy span "[STREET_ADDRESS]"
click at [868, 416] on button "Use this address" at bounding box center [890, 413] width 71 height 17
select select "IL"
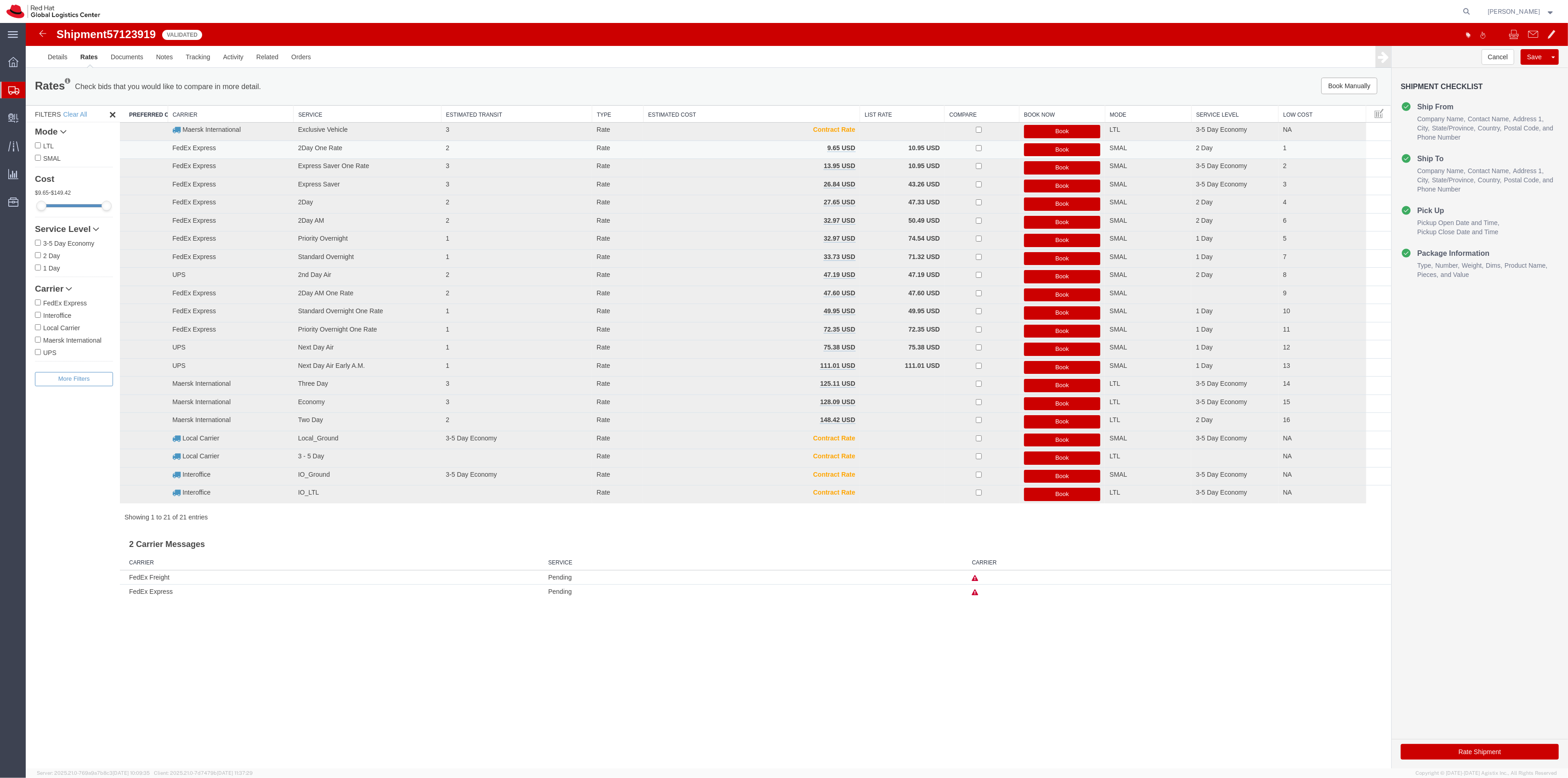
click at [1070, 147] on button "Book" at bounding box center [1062, 150] width 77 height 13
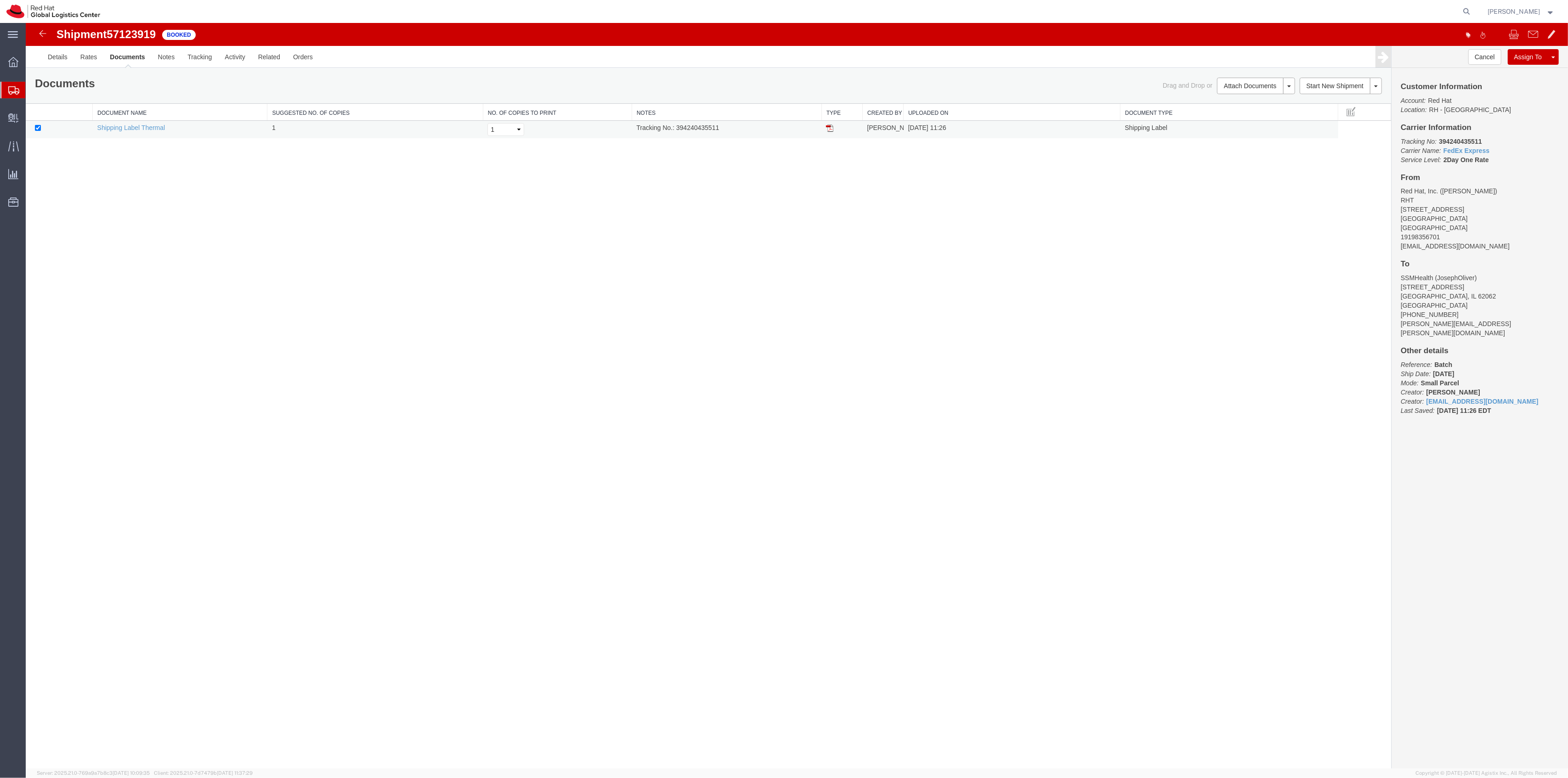
click at [830, 130] on img at bounding box center [830, 128] width 7 height 7
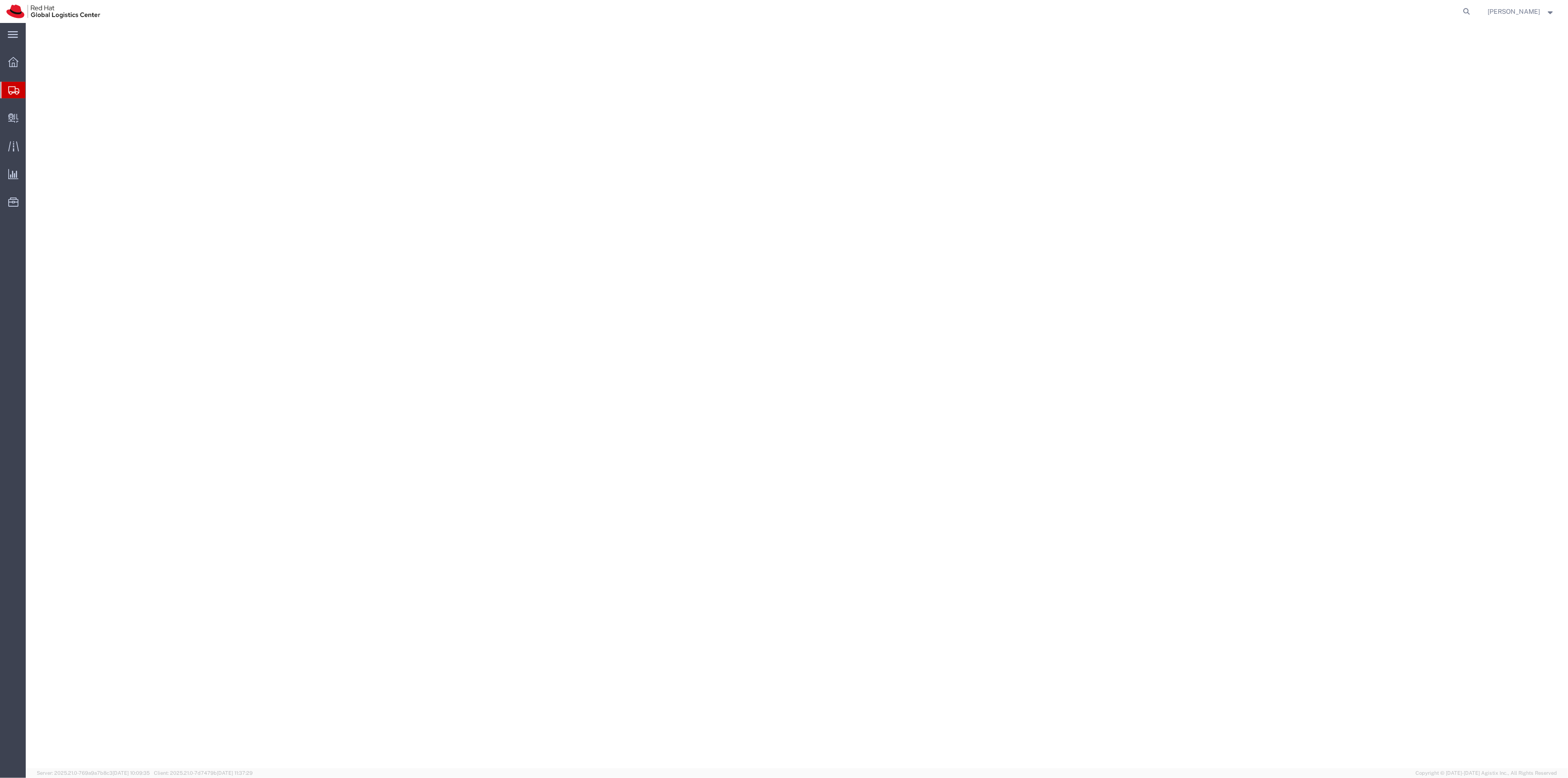
select select "38014"
select select
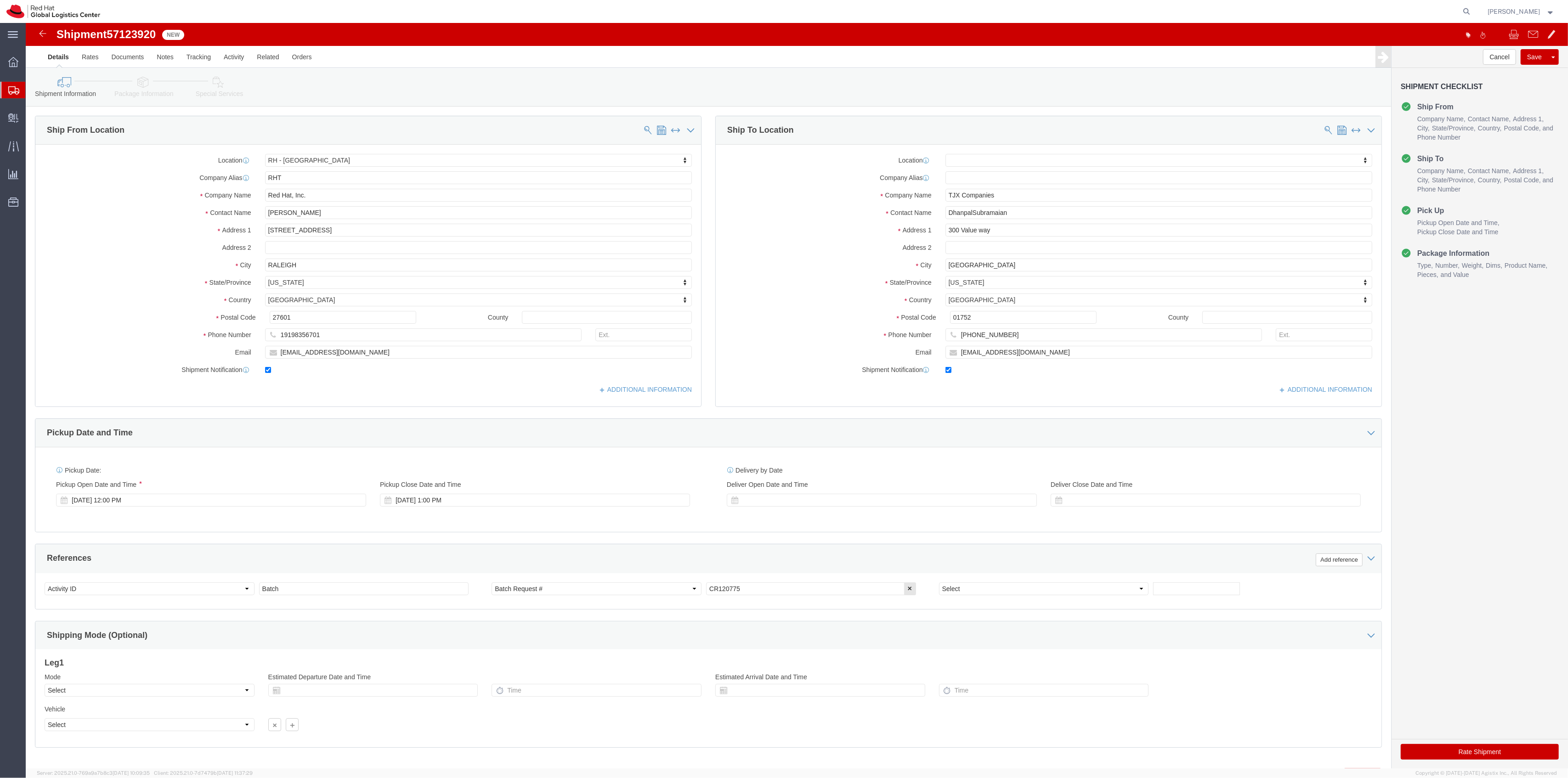
click button "Rate Shipment"
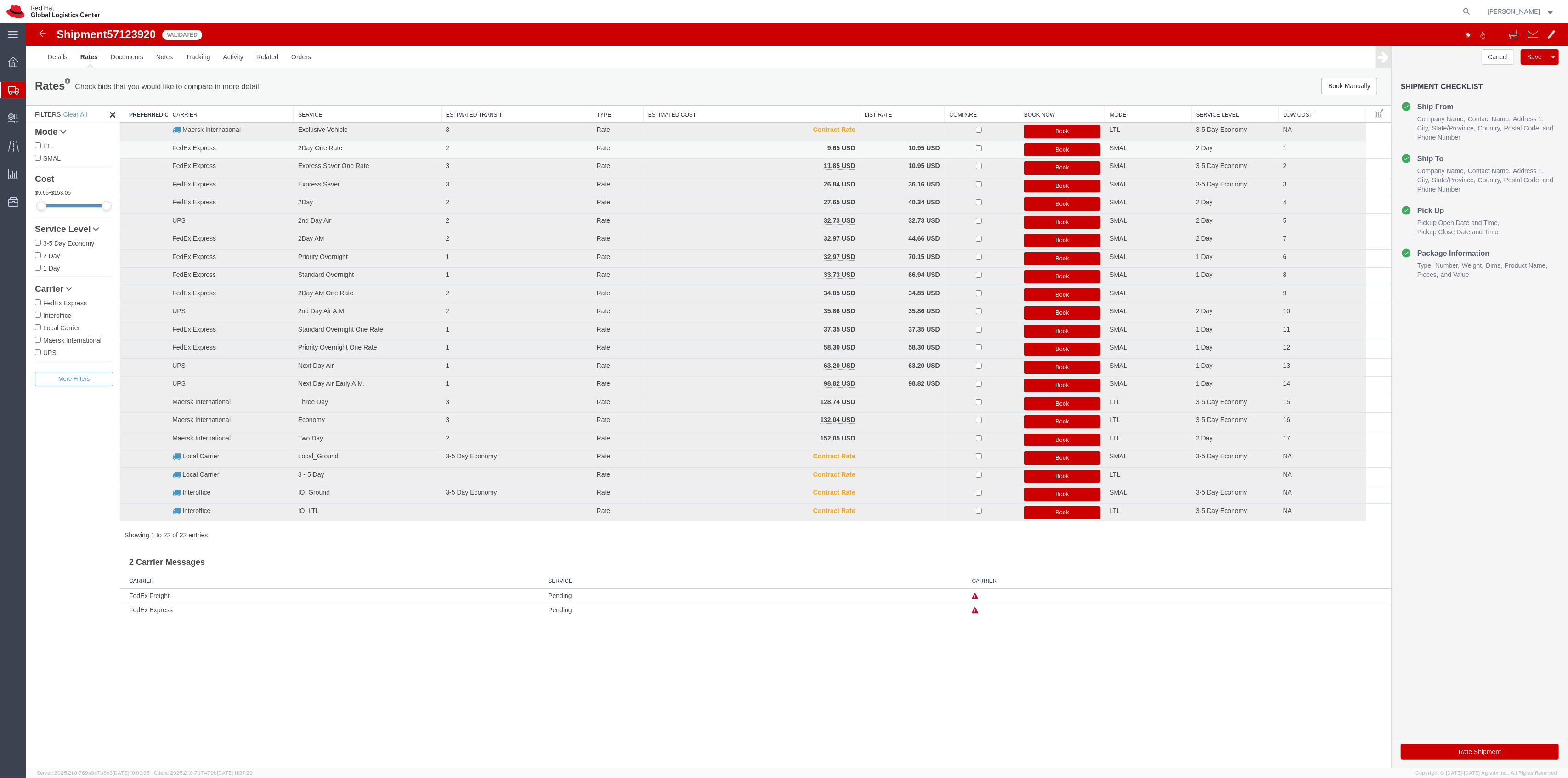
click at [1044, 155] on button "Book" at bounding box center [1062, 150] width 77 height 13
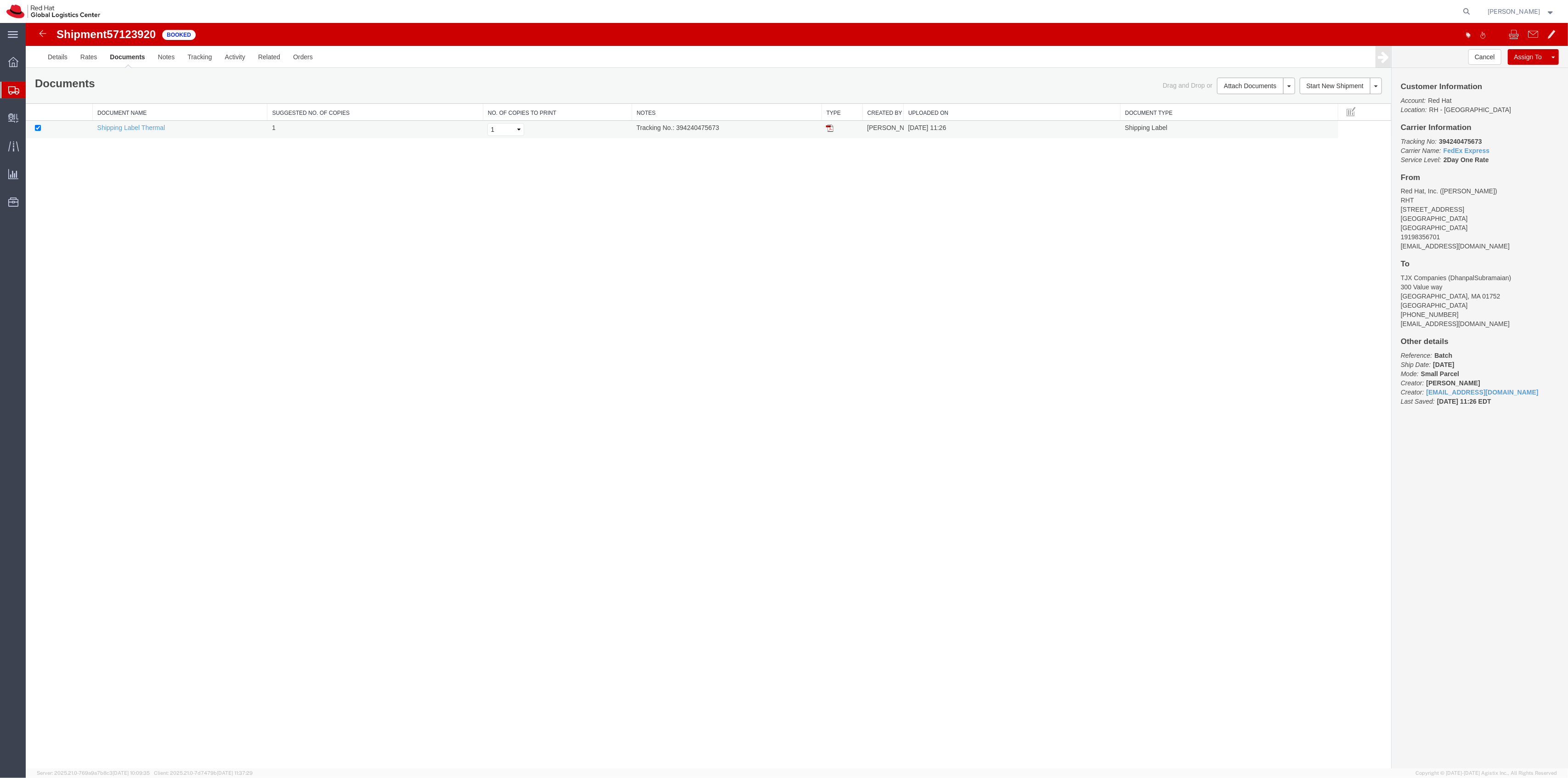
click at [830, 129] on img at bounding box center [830, 128] width 7 height 7
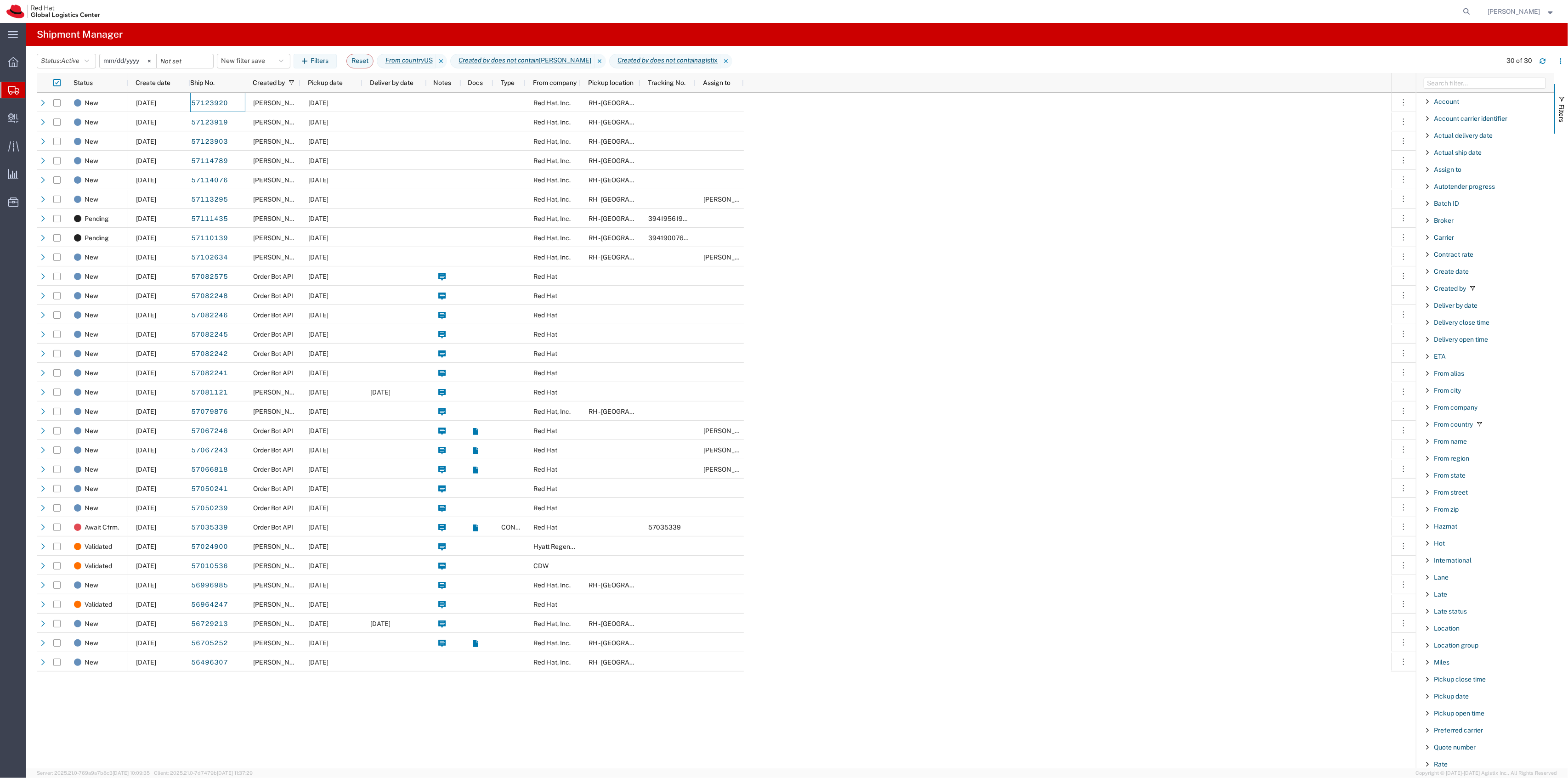
scroll to position [456, 0]
